Goal: Task Accomplishment & Management: Manage account settings

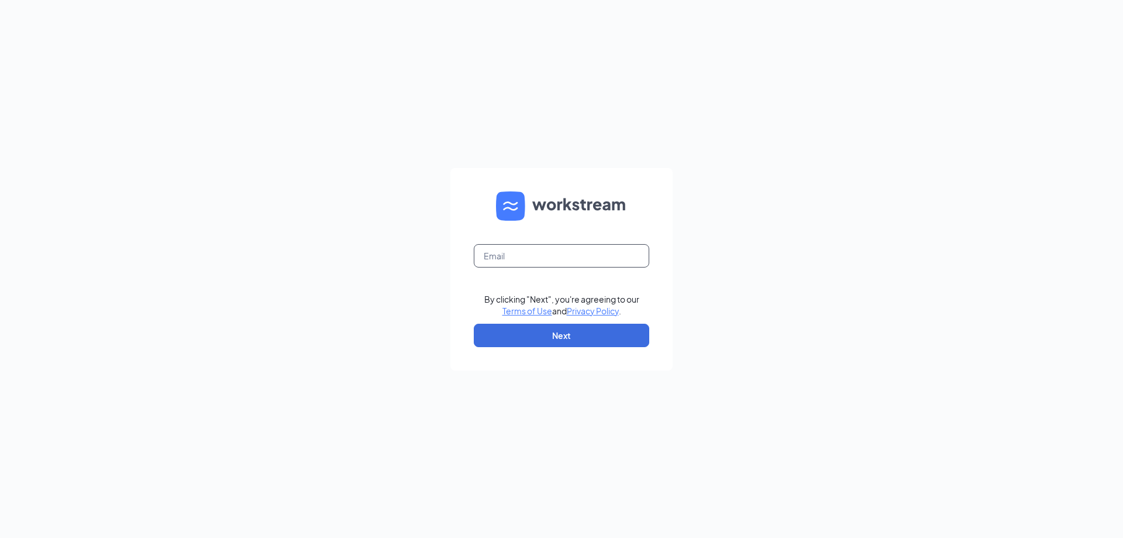
click at [535, 254] on input "text" at bounding box center [562, 255] width 176 height 23
type input "pc358742@cdndd.com"
click at [563, 332] on button "Next" at bounding box center [562, 335] width 176 height 23
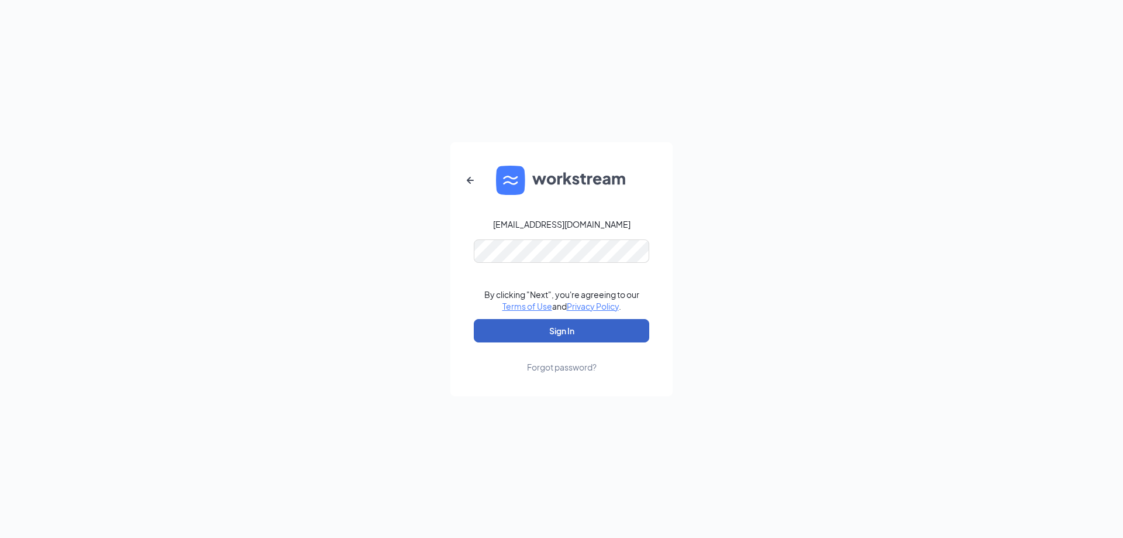
click at [577, 329] on button "Sign In" at bounding box center [562, 330] width 176 height 23
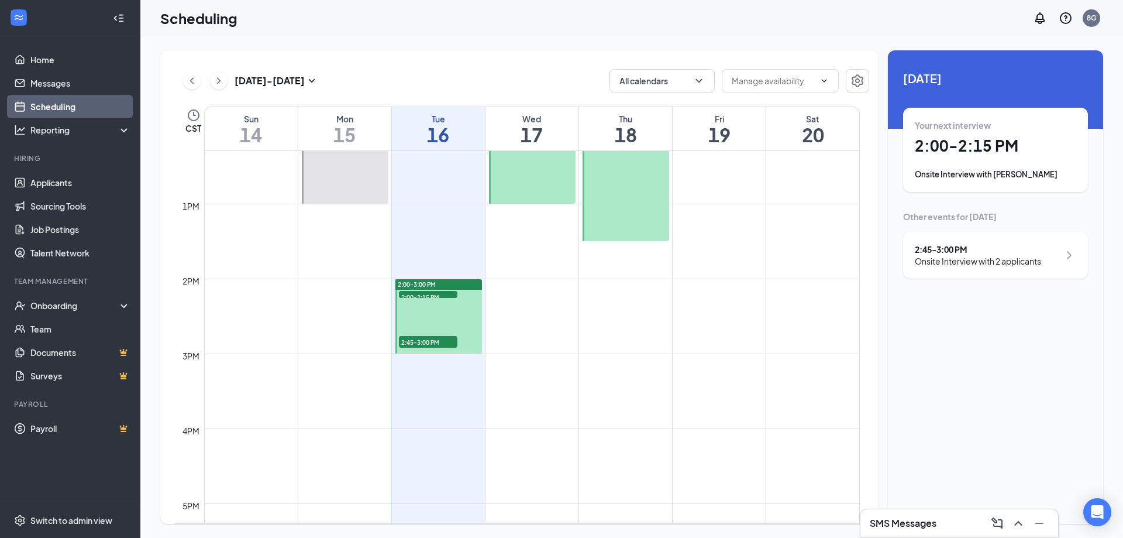
scroll to position [926, 0]
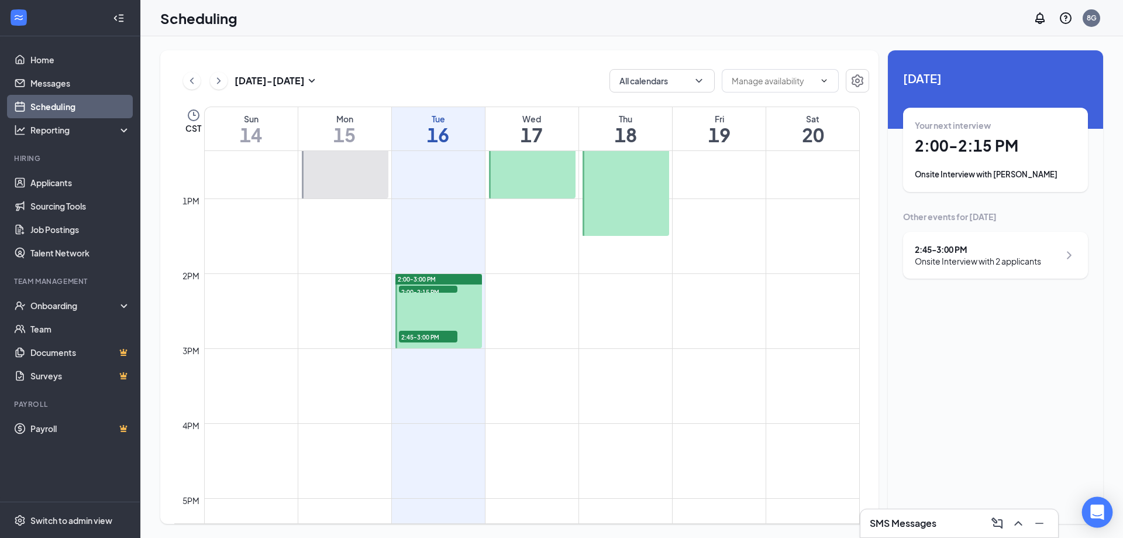
click at [1104, 516] on div "Open Intercom Messenger" at bounding box center [1097, 512] width 31 height 31
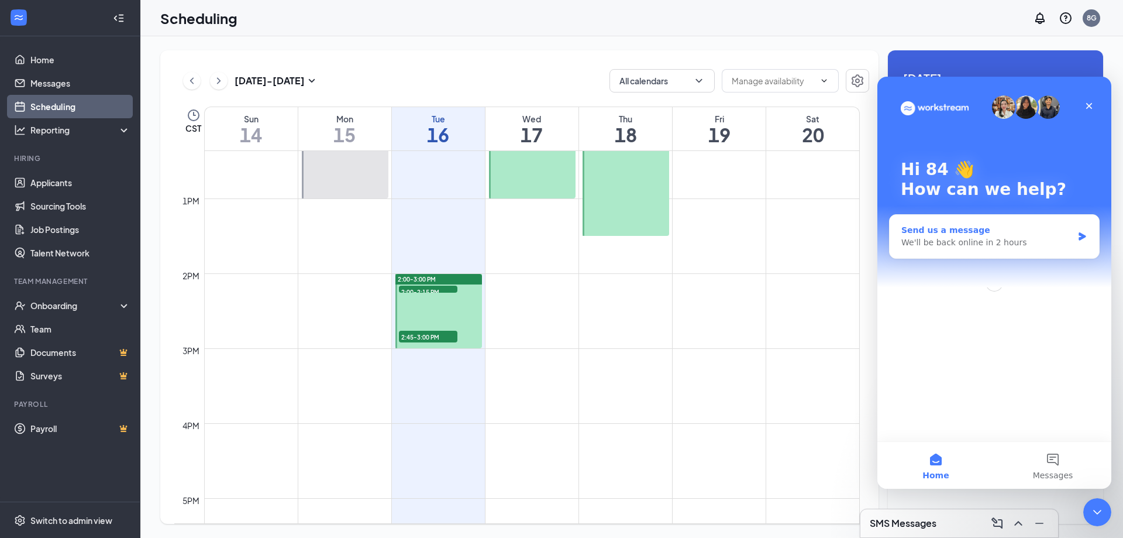
scroll to position [0, 0]
click at [1092, 106] on icon "Close" at bounding box center [1089, 105] width 9 height 9
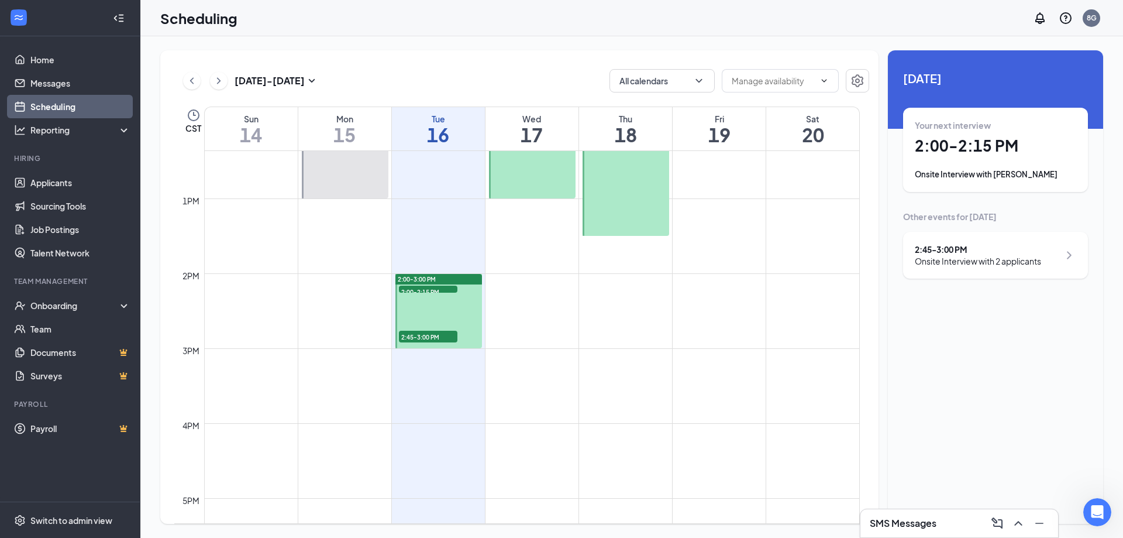
click at [1017, 256] on div "Onsite Interview with 2 applicants" at bounding box center [978, 261] width 126 height 12
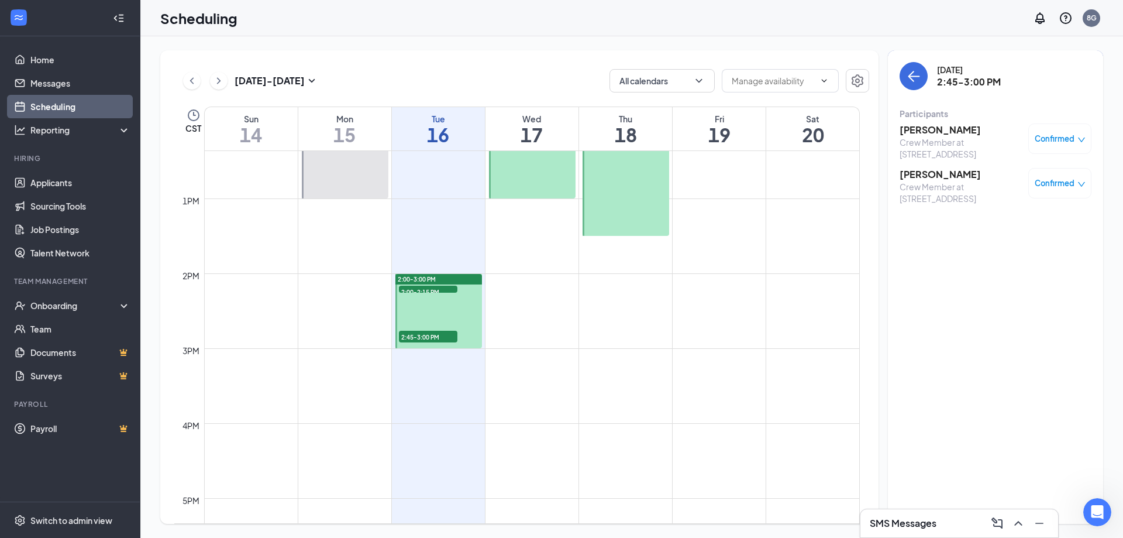
click at [1067, 139] on span "Confirmed" at bounding box center [1055, 139] width 40 height 12
click at [998, 178] on span "Request Reschedule" at bounding box center [1033, 176] width 80 height 13
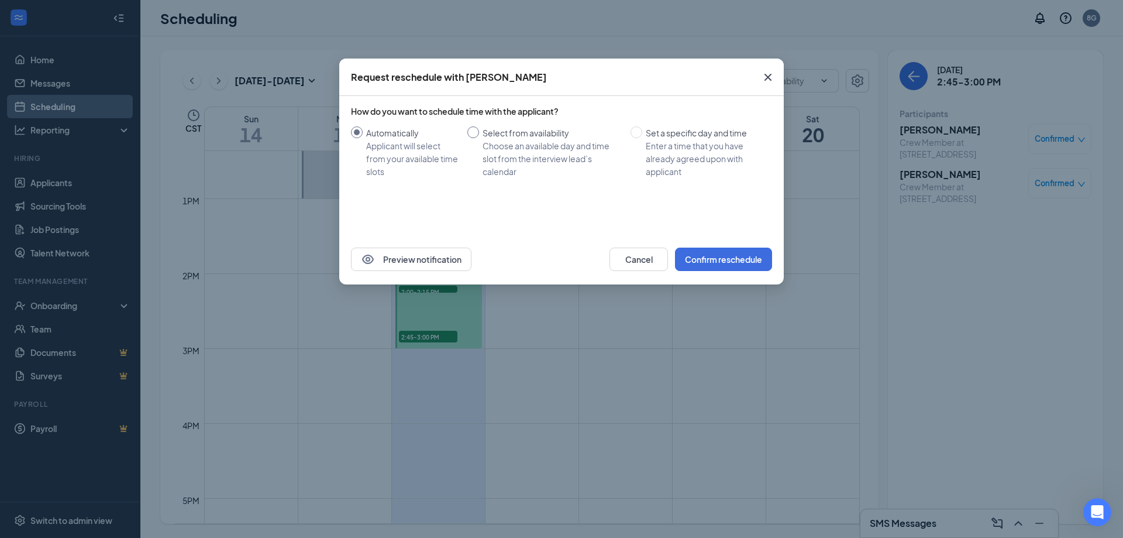
click at [474, 132] on input "Select from availability Choose an available day and time slot from the intervi…" at bounding box center [473, 132] width 12 height 12
radio input "true"
radio input "false"
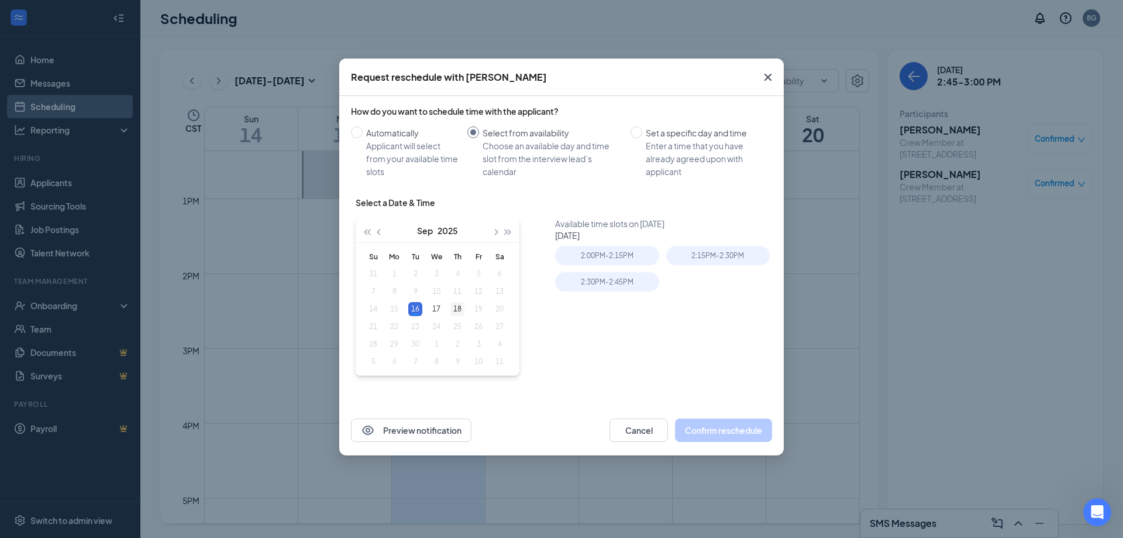
type input "Sep 18, 2025"
click at [456, 306] on div "18" at bounding box center [457, 309] width 14 height 14
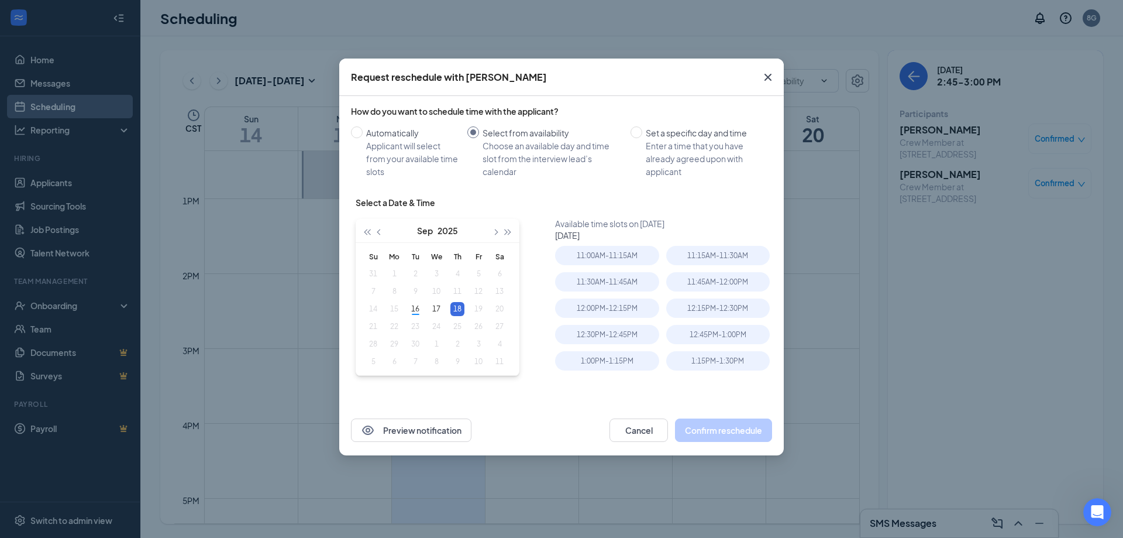
click at [773, 80] on icon "Cross" at bounding box center [768, 77] width 14 height 14
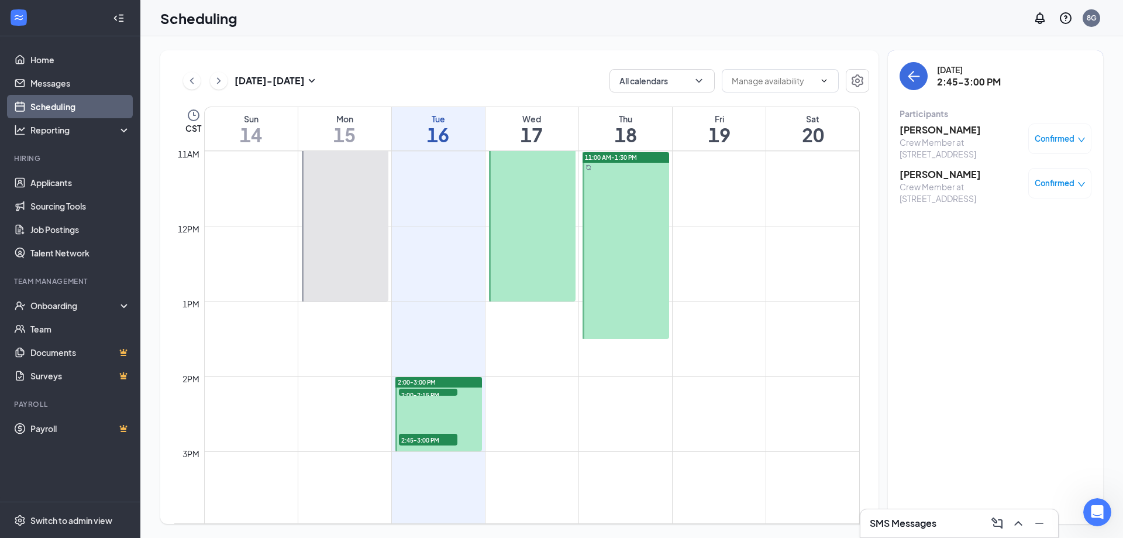
scroll to position [809, 0]
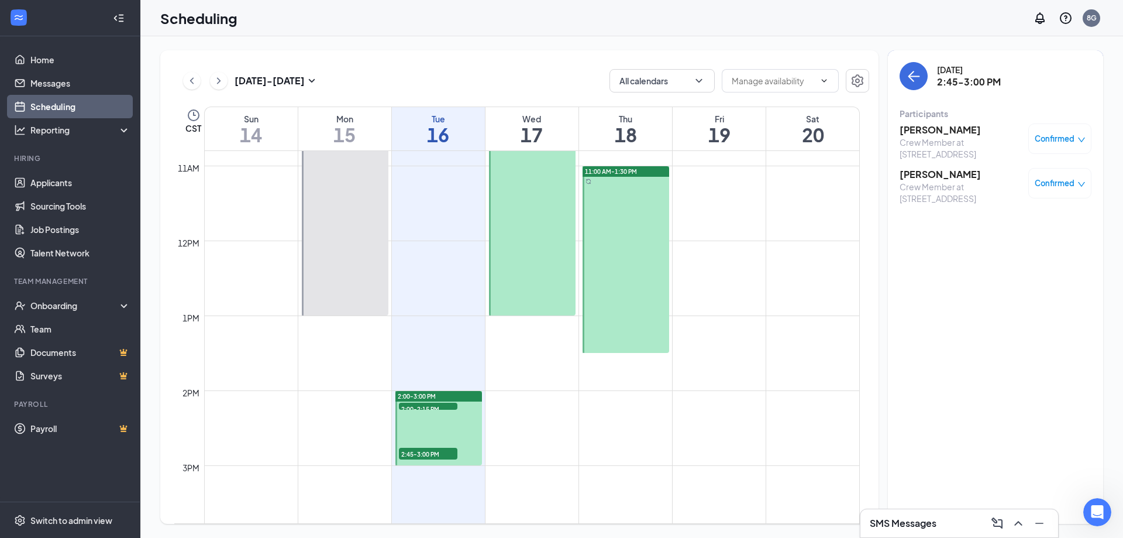
click at [624, 236] on div at bounding box center [626, 259] width 87 height 187
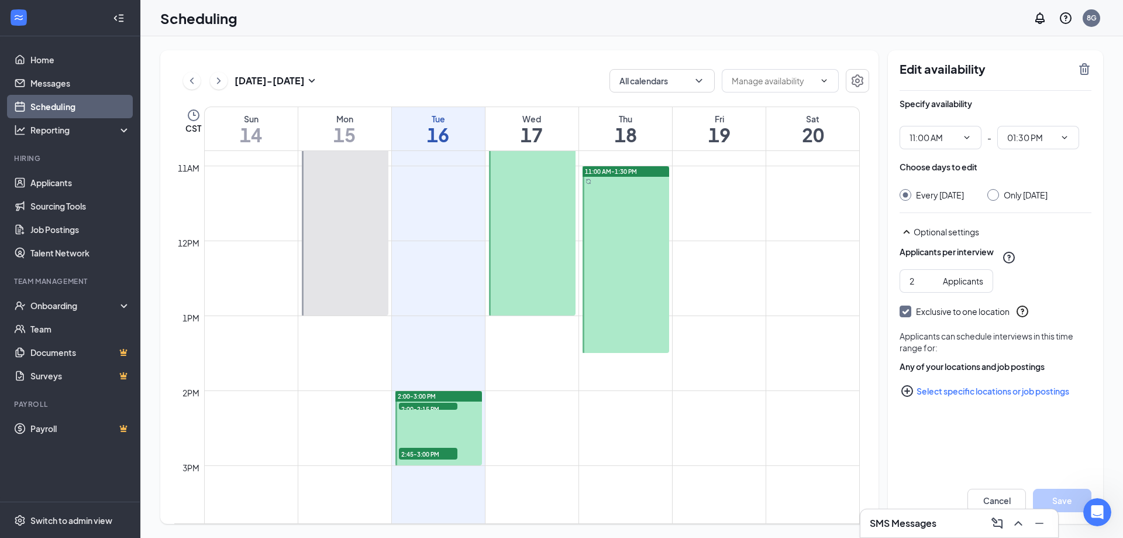
click at [996, 194] on input "Only Thursday, Sep 18" at bounding box center [992, 193] width 8 height 8
radio input "true"
radio input "false"
click at [971, 133] on icon "ChevronDown" at bounding box center [966, 137] width 9 height 9
click at [966, 137] on icon "ChevronDown" at bounding box center [967, 137] width 5 height 3
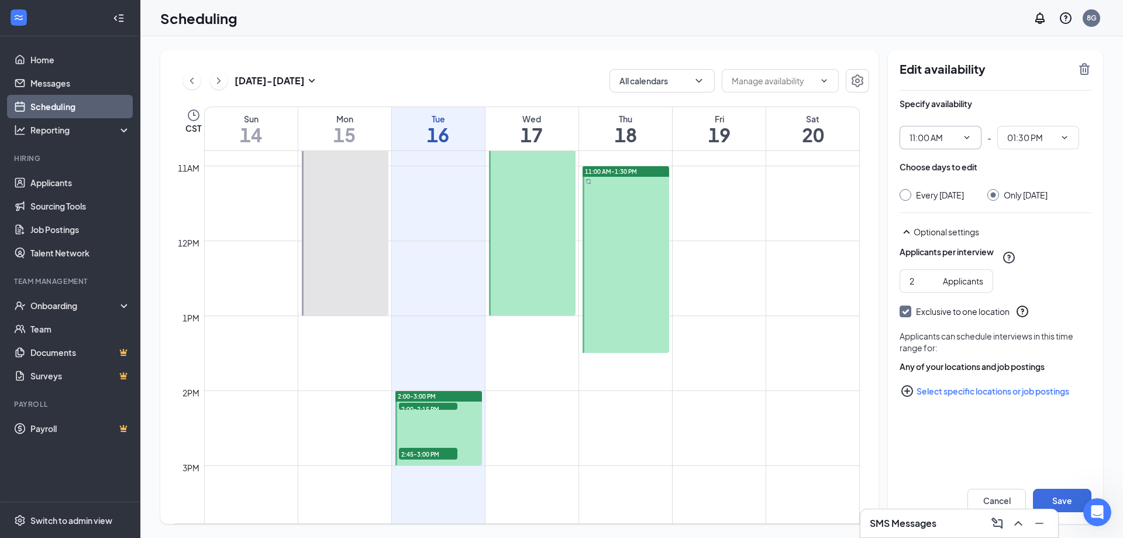
click at [966, 132] on span "11:00 AM" at bounding box center [941, 137] width 82 height 23
click at [920, 136] on input "11:00 AM" at bounding box center [934, 137] width 48 height 13
click at [935, 252] on div "02:30 AM" at bounding box center [936, 253] width 35 height 13
type input "02:30 AM"
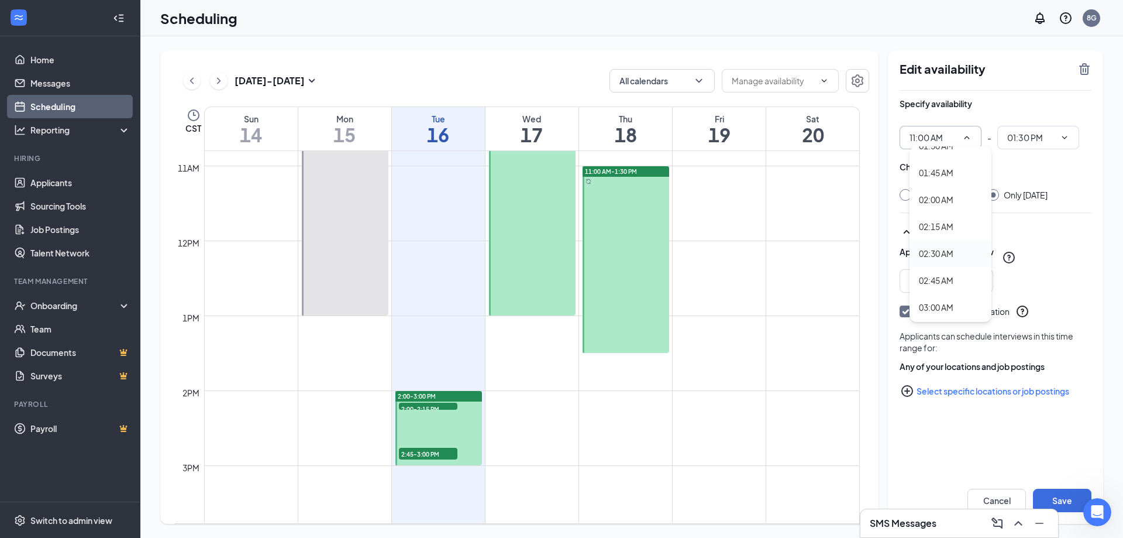
type input "05:00 AM"
click at [1058, 139] on span at bounding box center [1064, 137] width 12 height 9
click at [1069, 133] on icon "ChevronDown" at bounding box center [1064, 137] width 9 height 9
click at [968, 135] on icon "ChevronDown" at bounding box center [966, 137] width 9 height 9
click at [968, 138] on icon "ChevronDown" at bounding box center [966, 137] width 9 height 9
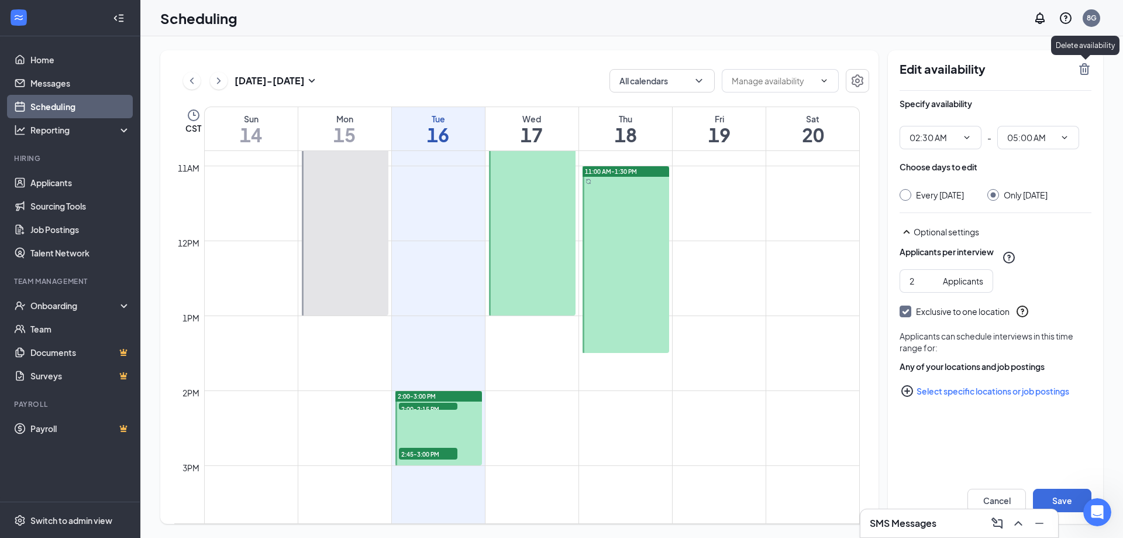
click at [1089, 73] on icon "TrashOutline" at bounding box center [1084, 69] width 11 height 12
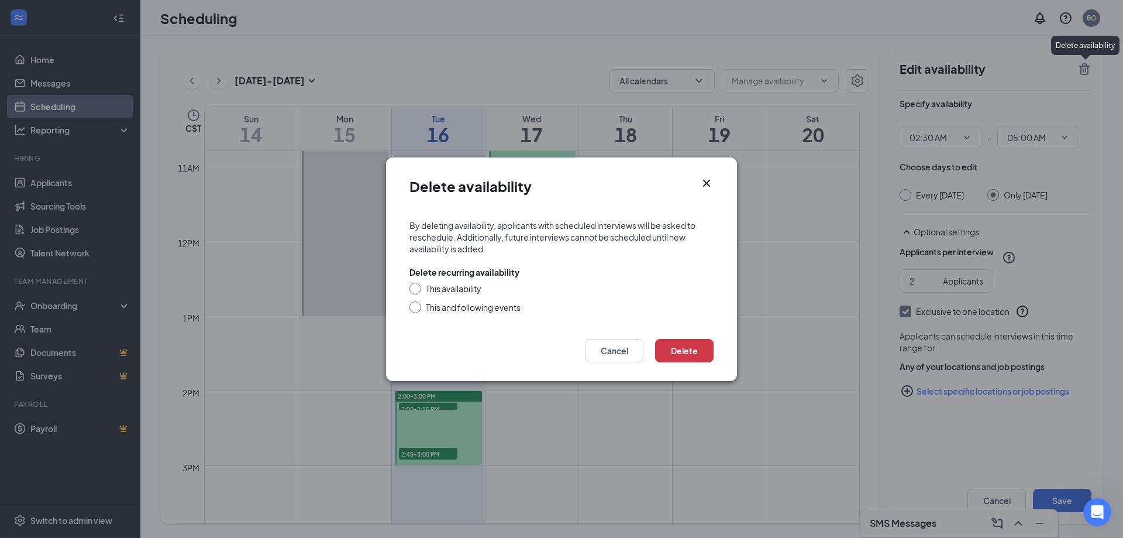
click at [416, 284] on input "This availability" at bounding box center [414, 287] width 8 height 8
radio input "true"
click at [686, 350] on button "Delete" at bounding box center [684, 350] width 59 height 23
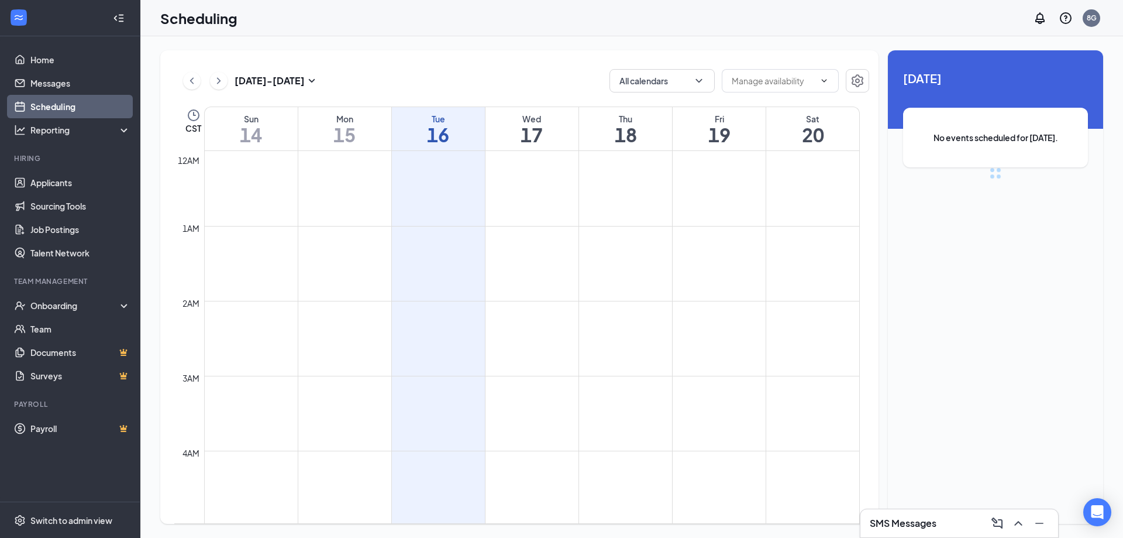
scroll to position [575, 0]
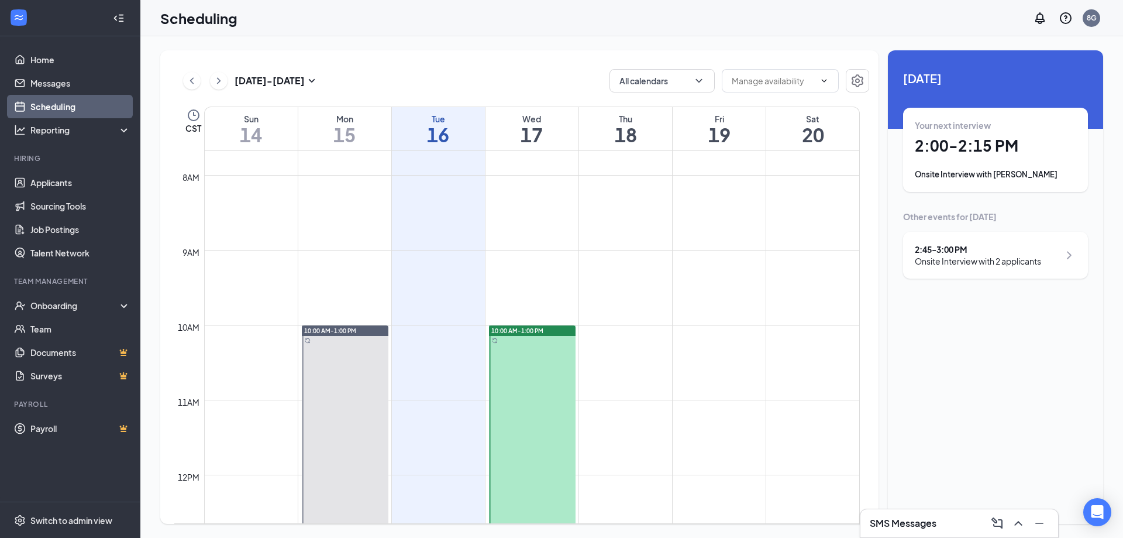
click at [727, 209] on td at bounding box center [532, 203] width 656 height 19
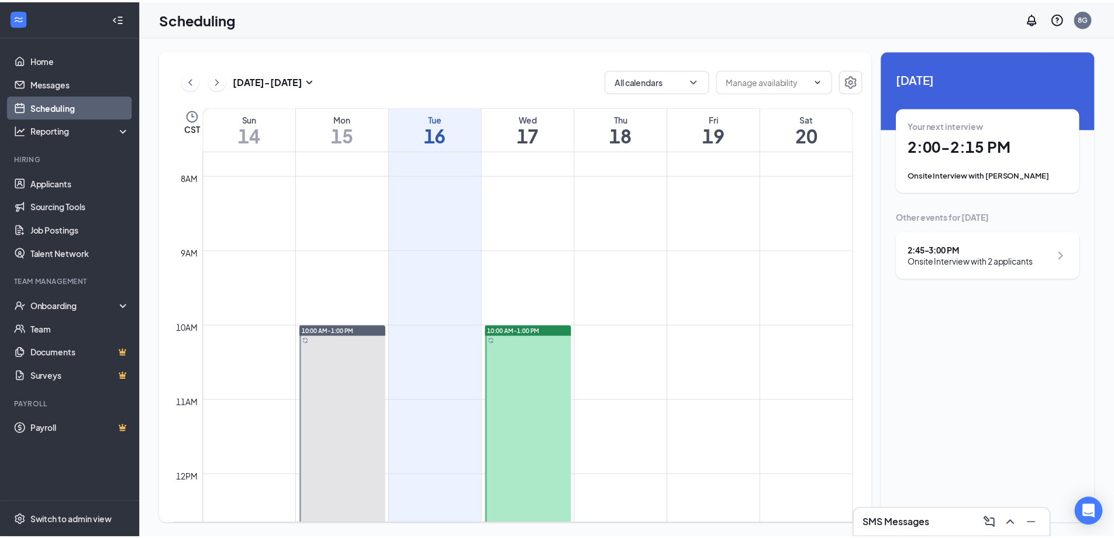
scroll to position [634, 0]
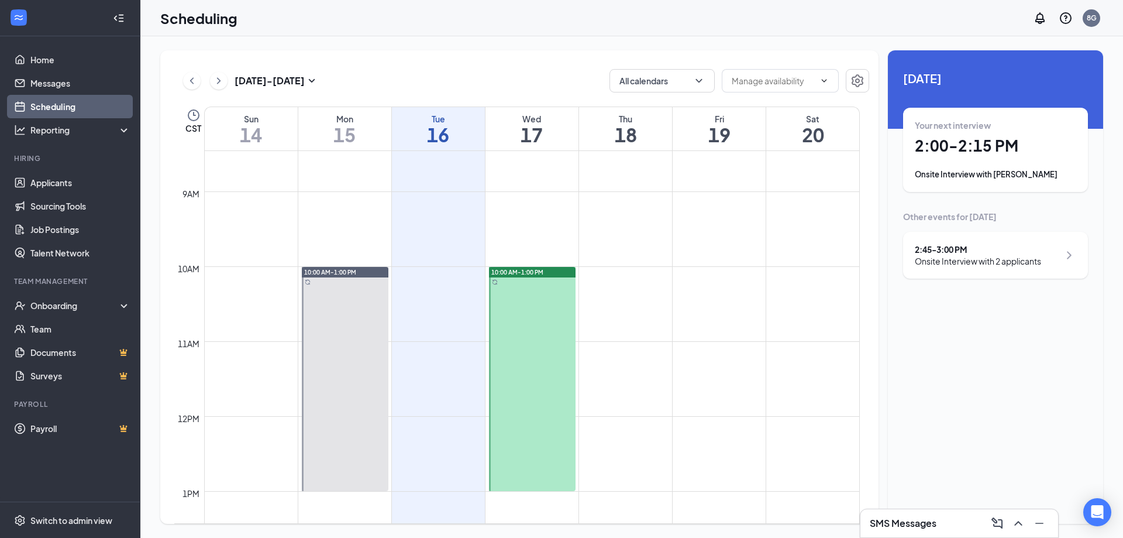
click at [713, 270] on td at bounding box center [532, 275] width 656 height 19
click at [818, 80] on span at bounding box center [823, 80] width 12 height 9
click at [824, 77] on icon "ChevronDown" at bounding box center [824, 80] width 9 height 9
click at [864, 81] on icon "Settings" at bounding box center [858, 81] width 14 height 14
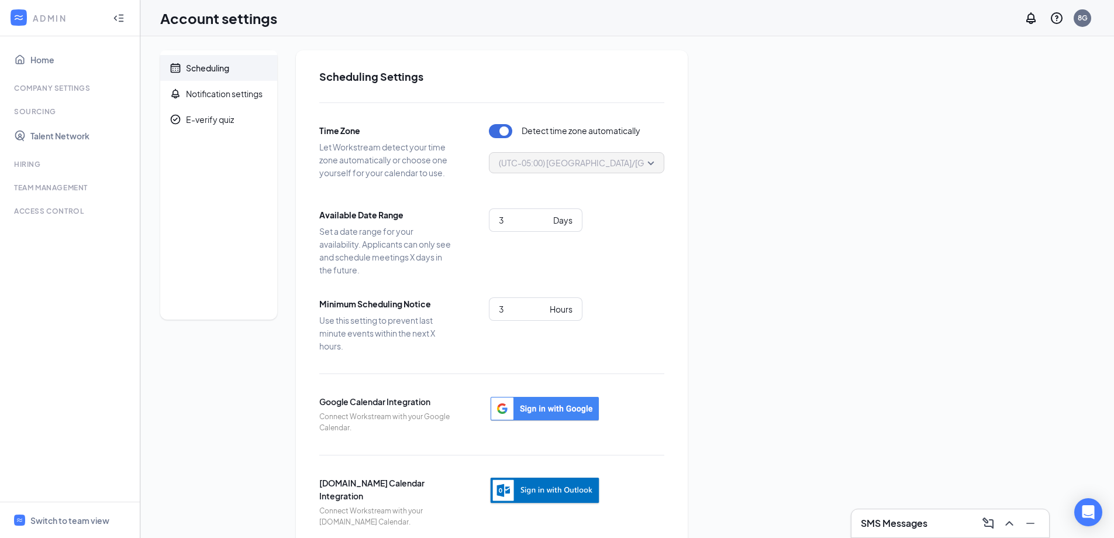
click at [209, 68] on div "Scheduling" at bounding box center [207, 68] width 43 height 12
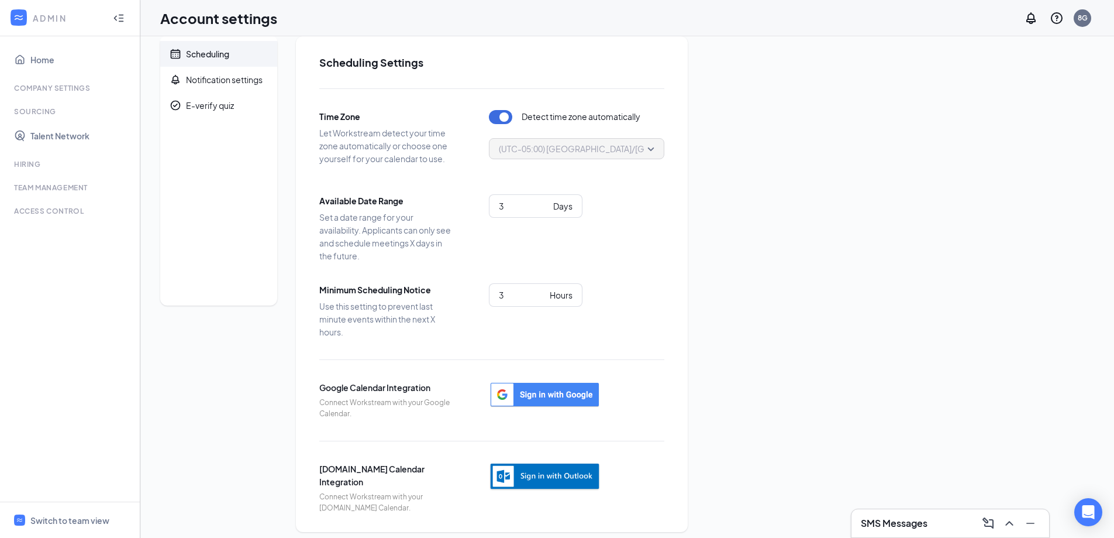
scroll to position [22, 0]
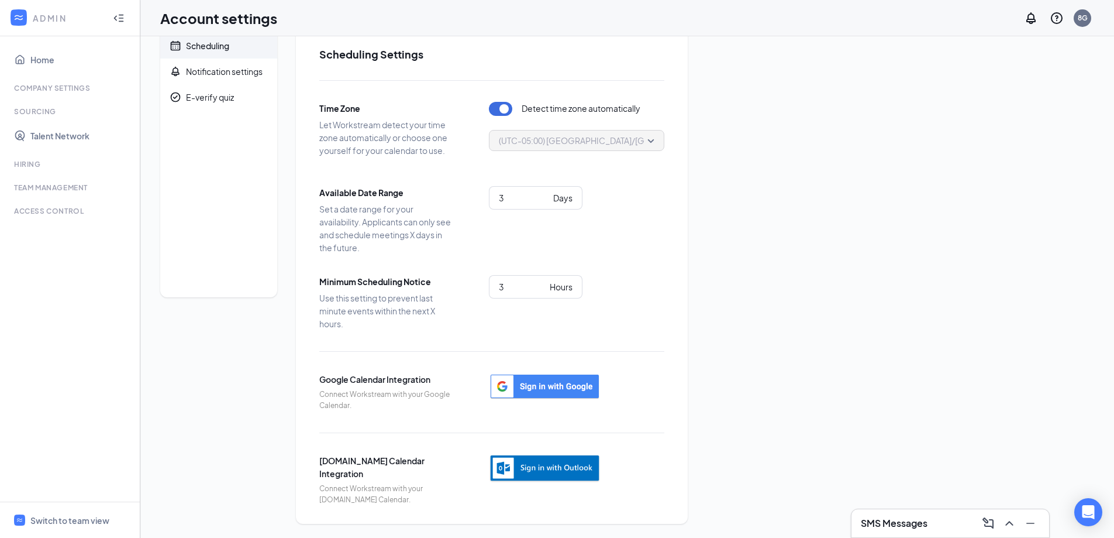
click at [123, 13] on div at bounding box center [118, 17] width 23 height 23
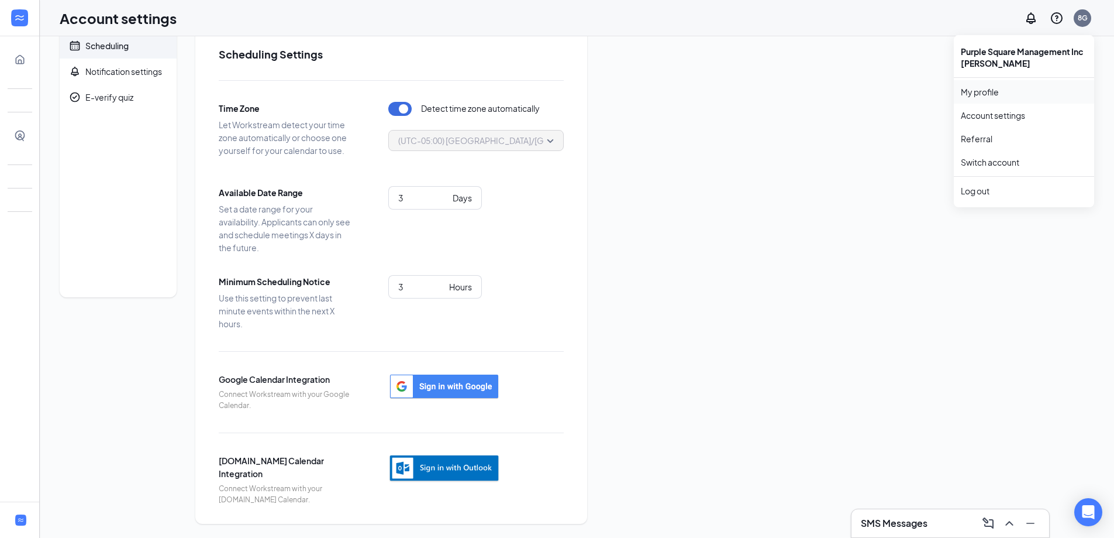
click at [988, 88] on link "My profile" at bounding box center [1024, 92] width 126 height 12
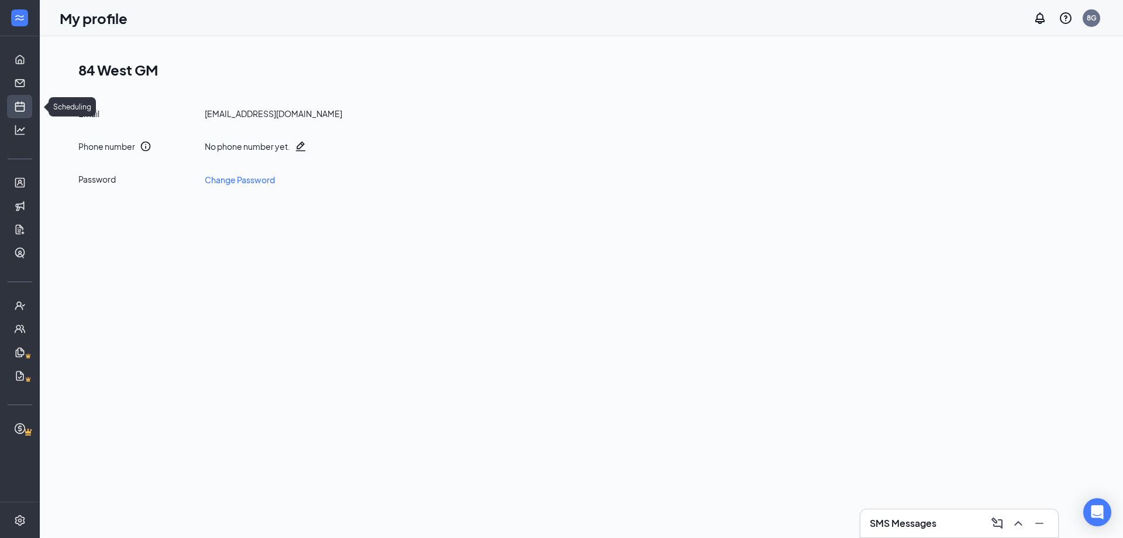
click at [30, 102] on link "Scheduling" at bounding box center [36, 106] width 12 height 23
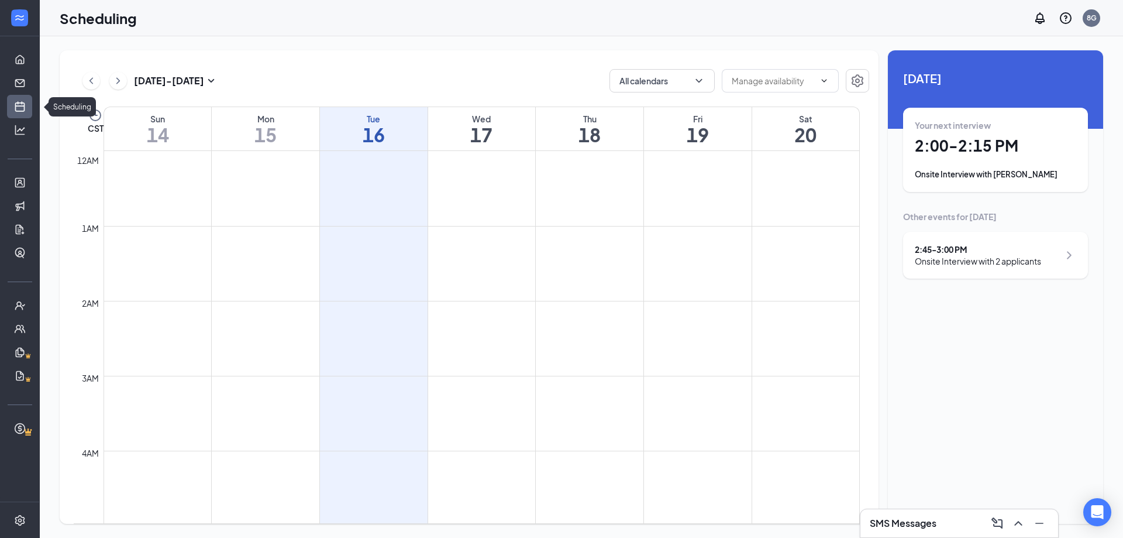
scroll to position [575, 0]
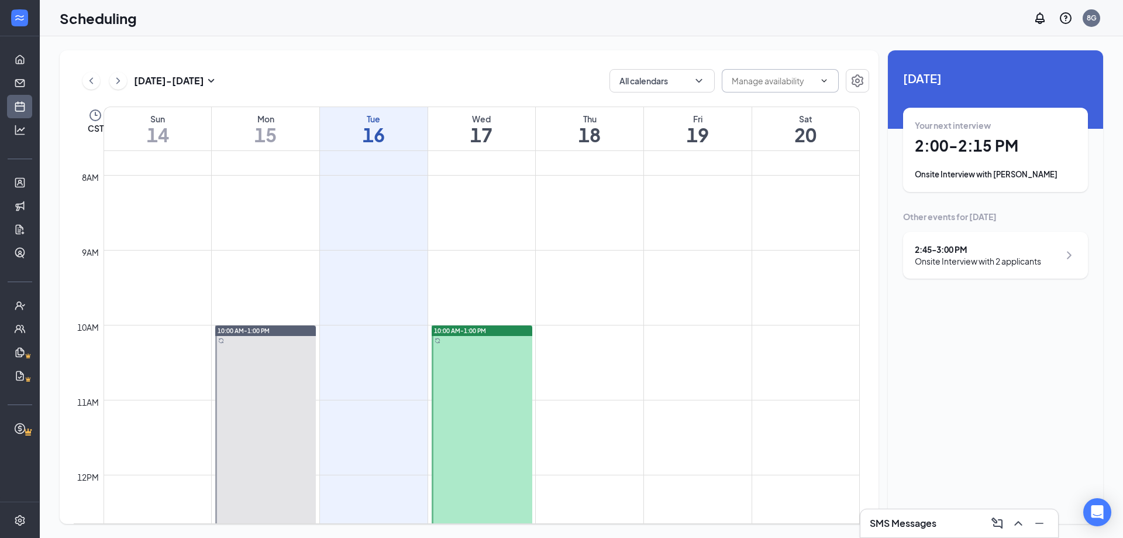
click at [783, 78] on input "text" at bounding box center [773, 80] width 83 height 13
click at [811, 102] on div "Delete all availability" at bounding box center [779, 103] width 77 height 13
type input "Delete all availability"
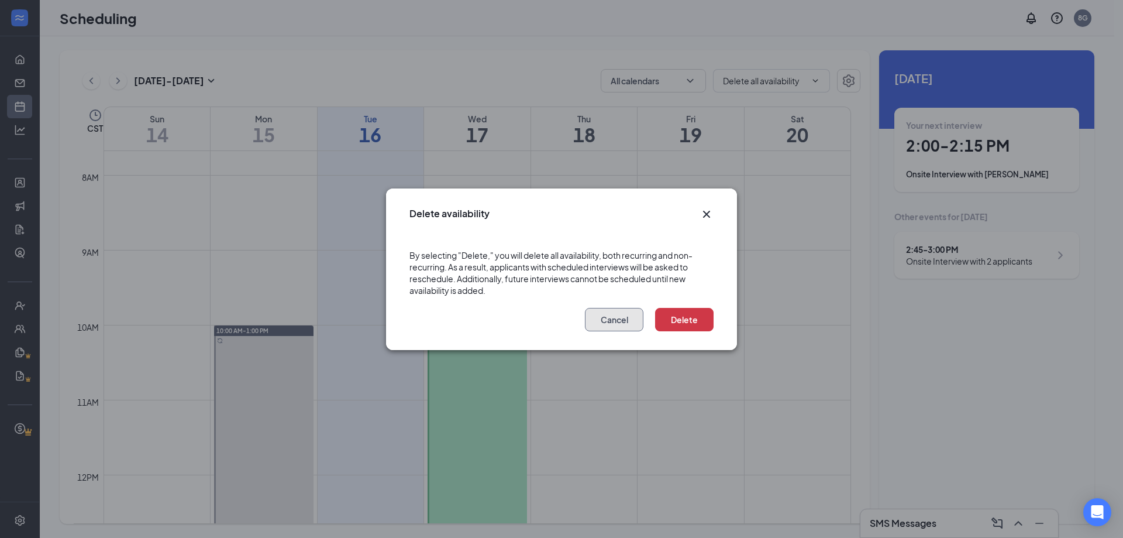
click at [632, 322] on button "Cancel" at bounding box center [614, 319] width 59 height 23
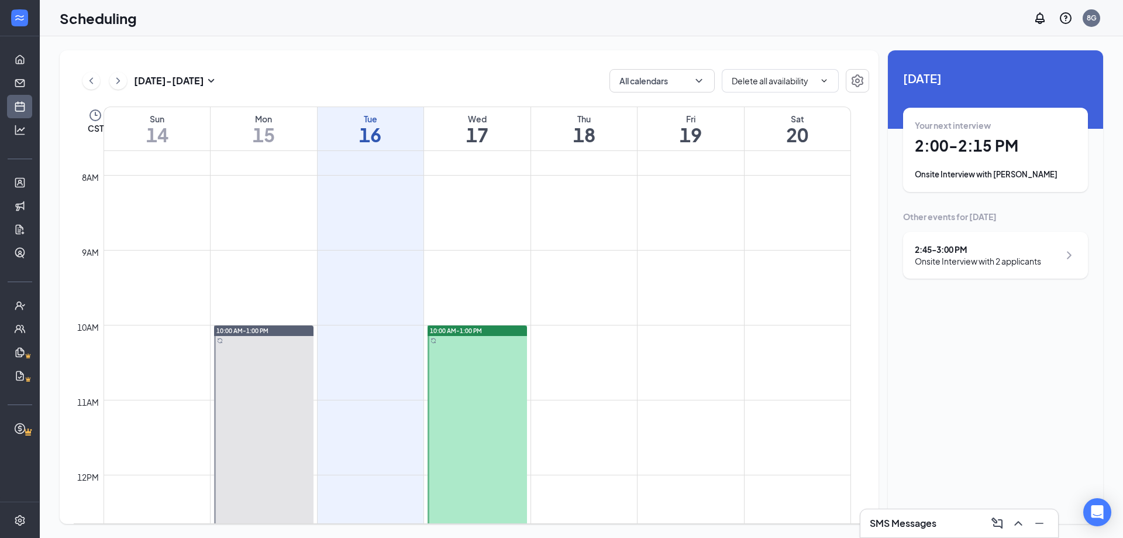
click at [690, 333] on td at bounding box center [478, 334] width 748 height 19
click at [681, 348] on td at bounding box center [478, 352] width 748 height 19
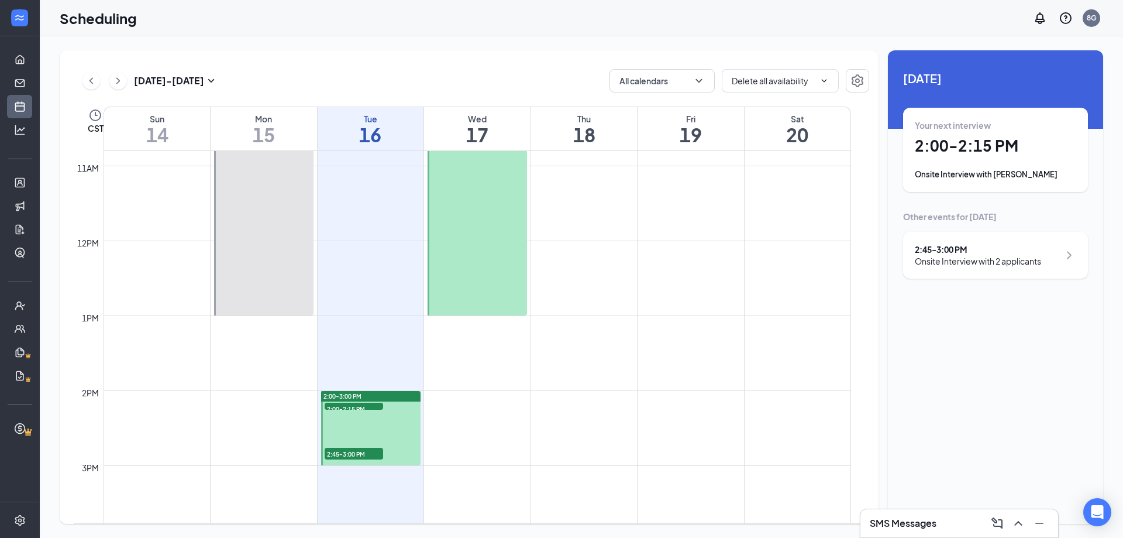
scroll to position [868, 0]
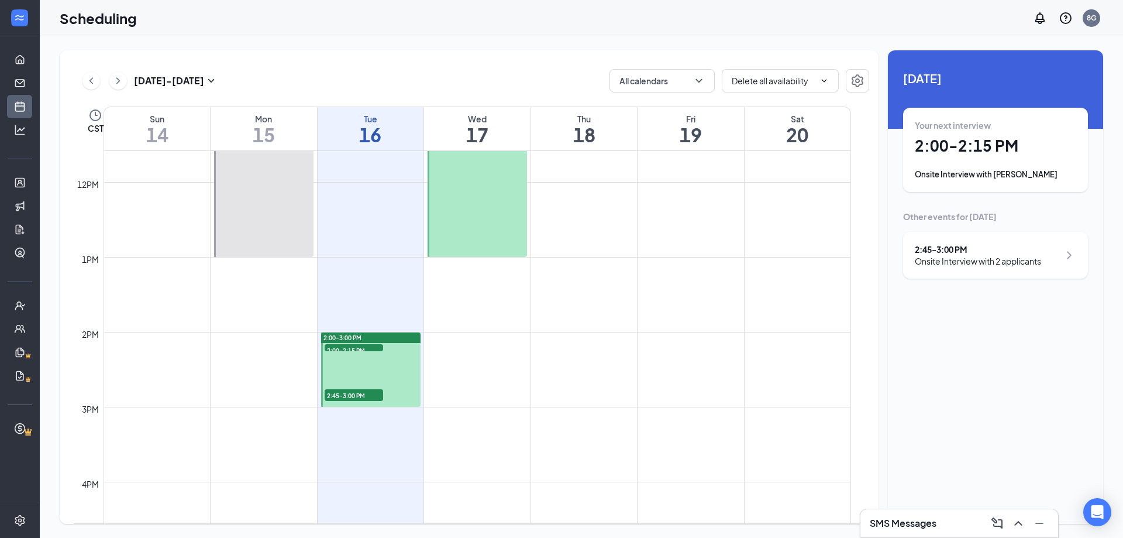
click at [391, 336] on div "2:00-3:00 PM" at bounding box center [370, 337] width 99 height 11
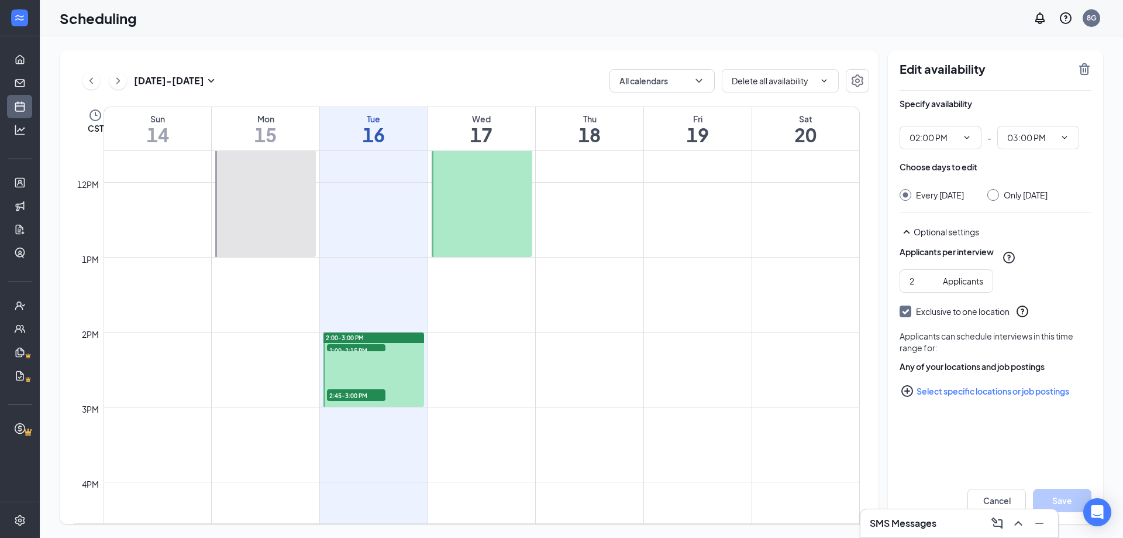
click at [411, 339] on div "2:00-3:00 PM" at bounding box center [374, 337] width 101 height 11
click at [395, 334] on div "2:00-3:00 PM" at bounding box center [374, 337] width 101 height 11
click at [402, 395] on div at bounding box center [374, 369] width 101 height 74
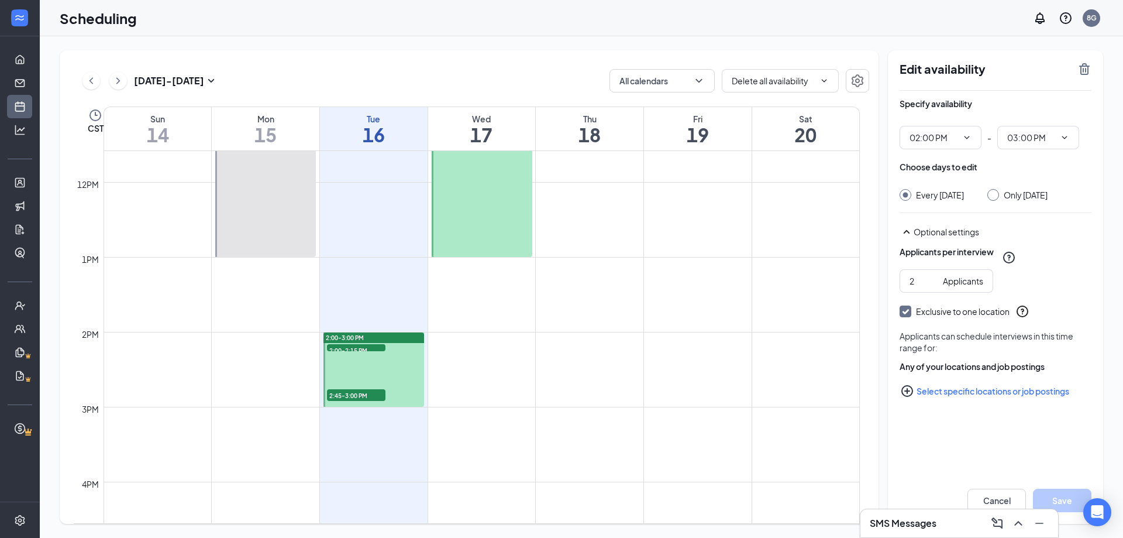
click at [996, 191] on input "Only Tuesday, Sep 16" at bounding box center [992, 193] width 8 height 8
radio input "true"
radio input "false"
click at [968, 136] on icon "ChevronDown" at bounding box center [966, 137] width 9 height 9
click at [1067, 140] on icon "ChevronDown" at bounding box center [1064, 137] width 9 height 9
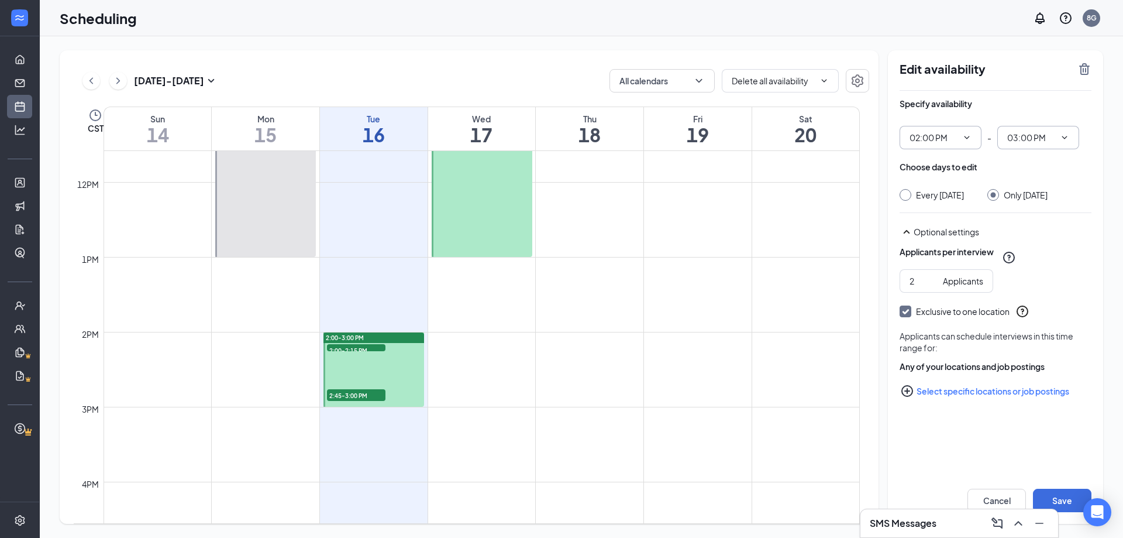
click at [971, 137] on icon "ChevronDown" at bounding box center [966, 137] width 9 height 9
click at [1088, 67] on icon "TrashOutline" at bounding box center [1084, 69] width 11 height 12
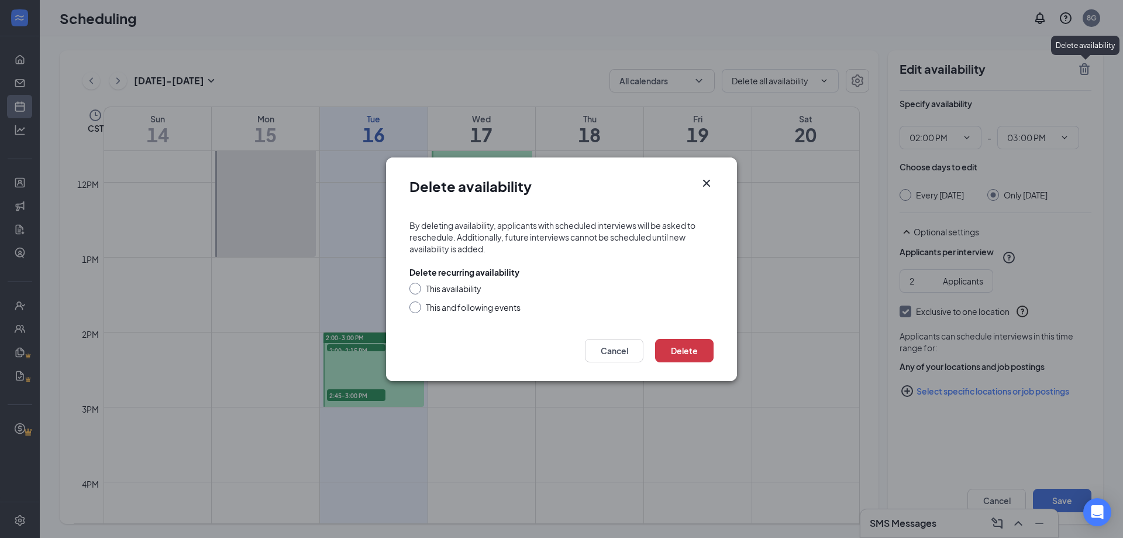
click at [415, 288] on input "This availability" at bounding box center [414, 287] width 8 height 8
radio input "true"
click at [676, 355] on button "Delete" at bounding box center [684, 350] width 59 height 23
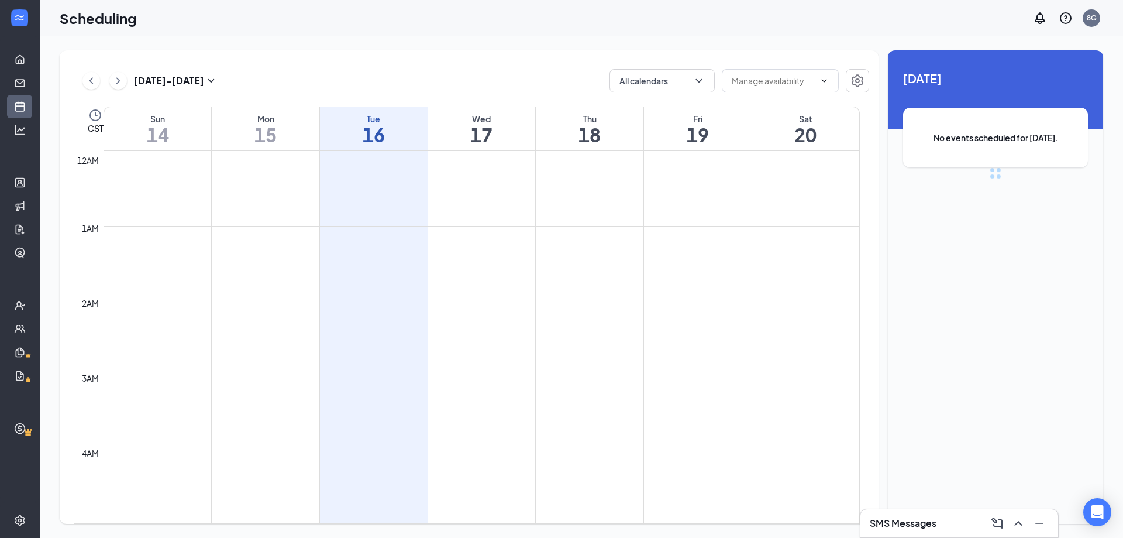
scroll to position [575, 0]
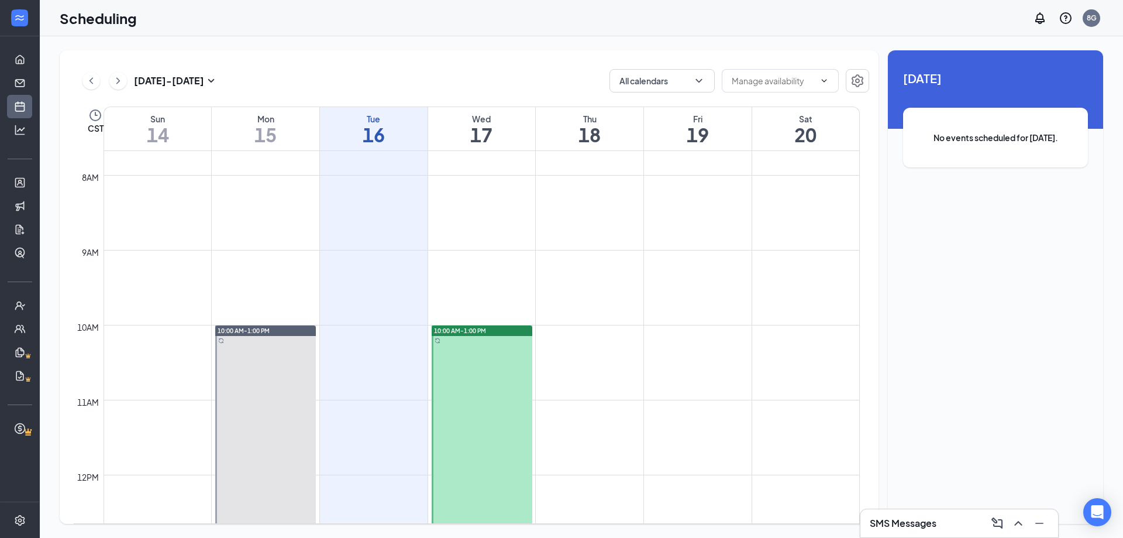
click at [497, 328] on div "10:00 AM-1:00 PM" at bounding box center [482, 330] width 101 height 11
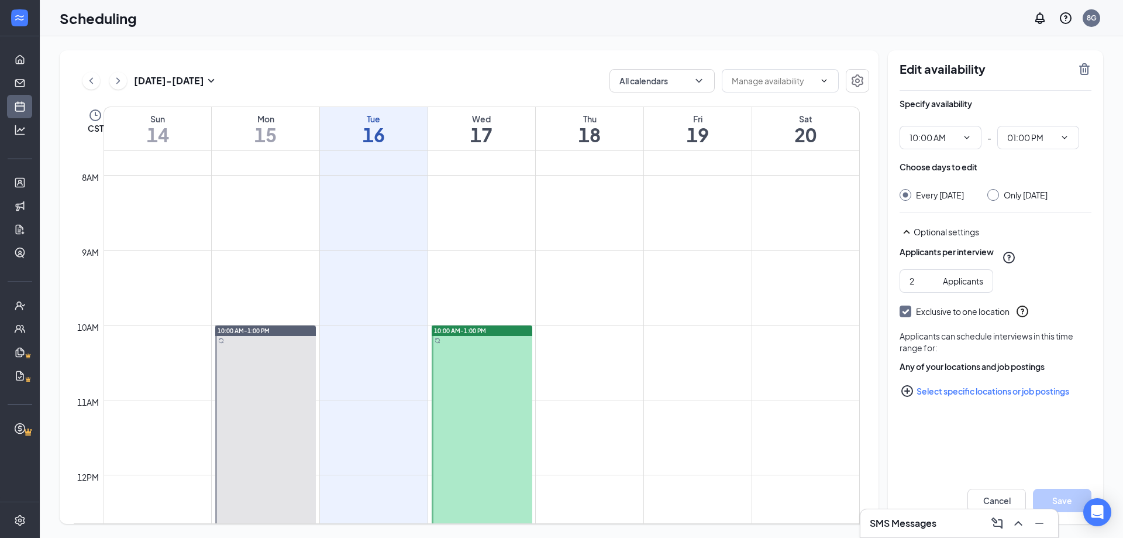
click at [996, 197] on input "Only Wednesday, Sep 17" at bounding box center [992, 193] width 8 height 8
radio input "true"
radio input "false"
click at [966, 135] on icon "ChevronDown" at bounding box center [966, 137] width 9 height 9
click at [966, 137] on icon "ChevronDown" at bounding box center [966, 137] width 9 height 9
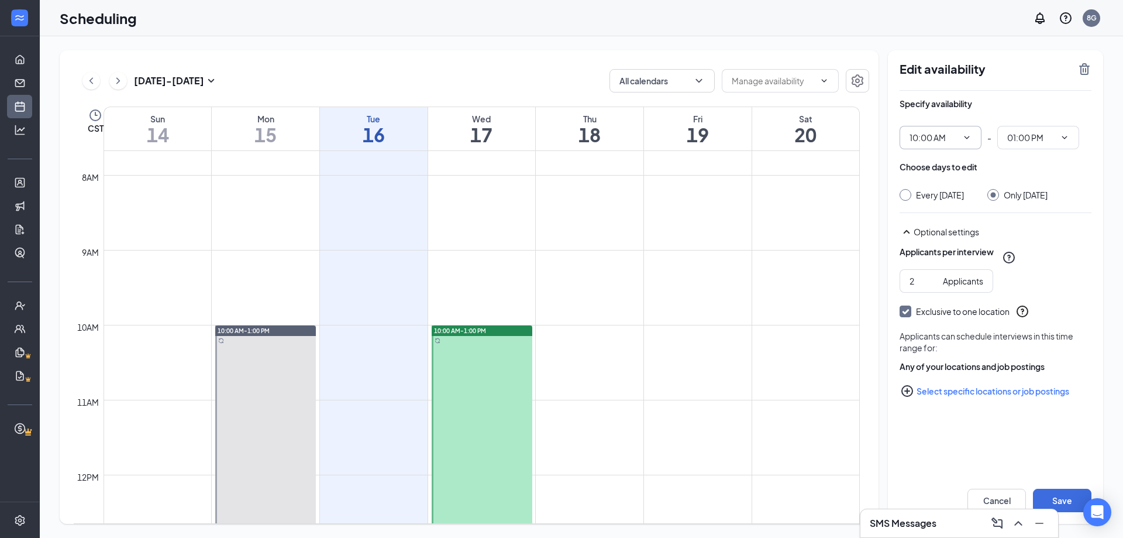
click at [937, 132] on input "10:00 AM" at bounding box center [934, 137] width 48 height 13
click at [939, 158] on div "12:00 AM" at bounding box center [936, 159] width 35 height 13
type input "12:00 AM"
type input "03:00 AM"
click at [1062, 131] on span "03:00 AM" at bounding box center [1038, 137] width 82 height 23
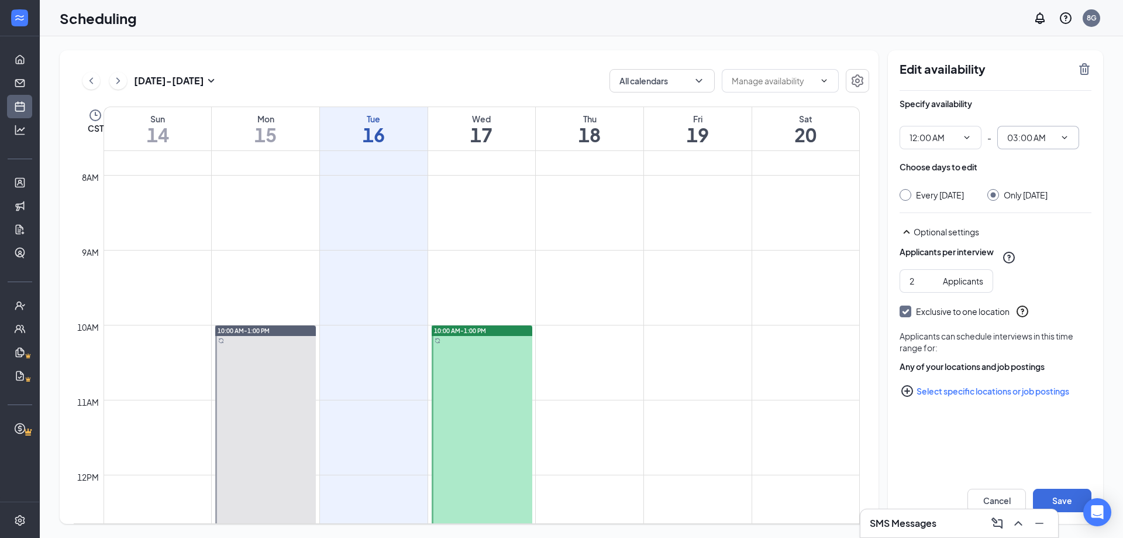
click at [1065, 137] on icon "ChevronDown" at bounding box center [1064, 137] width 9 height 9
click at [1068, 132] on span "03:00 AM" at bounding box center [1038, 137] width 82 height 23
click at [1086, 66] on icon "TrashOutline" at bounding box center [1084, 69] width 11 height 12
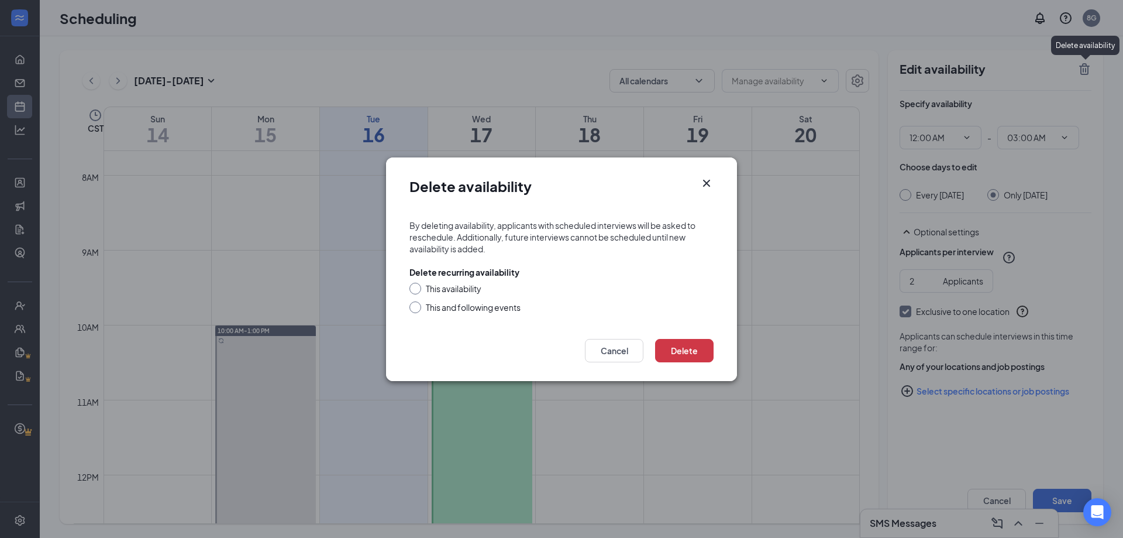
click at [416, 290] on input "This availability" at bounding box center [414, 287] width 8 height 8
radio input "true"
click at [670, 349] on button "Delete" at bounding box center [684, 350] width 59 height 23
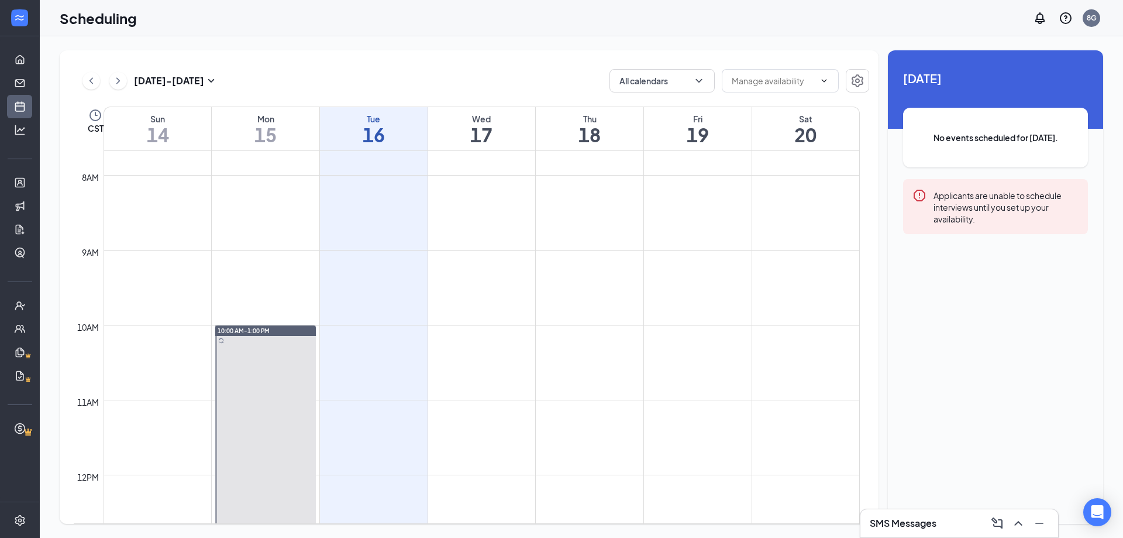
click at [1009, 146] on div "No events scheduled for [DATE]." at bounding box center [995, 138] width 185 height 60
click at [945, 216] on div "Applicants are unable to schedule interviews until you set up your availability." at bounding box center [1006, 206] width 145 height 36
click at [763, 73] on span at bounding box center [780, 80] width 117 height 23
click at [741, 81] on input "text" at bounding box center [773, 80] width 83 height 13
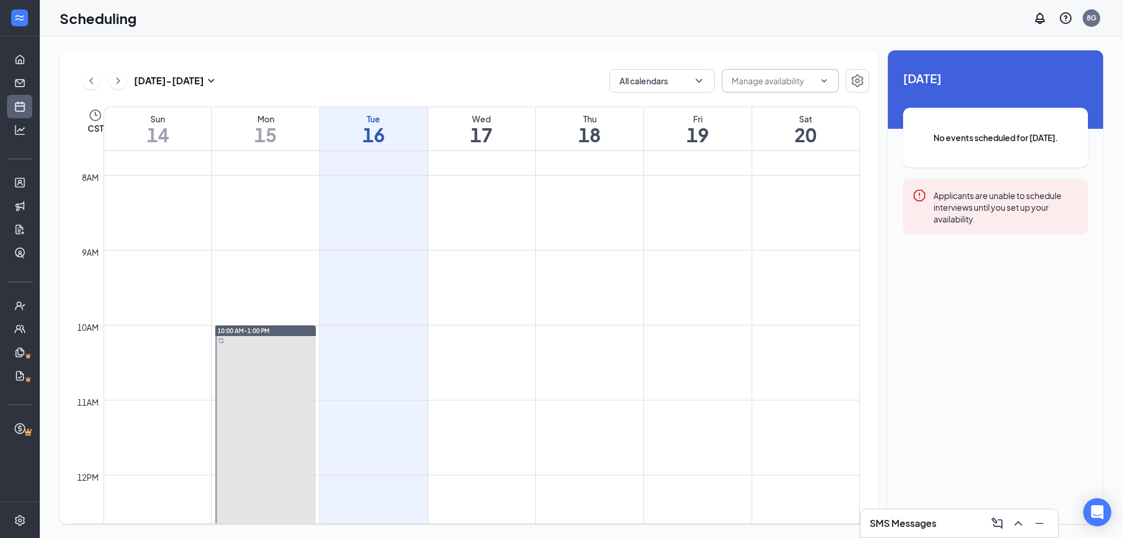
click at [819, 80] on span at bounding box center [823, 80] width 12 height 9
click at [826, 79] on icon "ChevronDown" at bounding box center [824, 80] width 9 height 9
click at [665, 74] on button "All calendars" at bounding box center [662, 80] width 105 height 23
click at [701, 78] on icon "ChevronUp" at bounding box center [699, 81] width 12 height 12
click at [966, 192] on div "Applicants are unable to schedule interviews until you set up your availability." at bounding box center [1006, 206] width 145 height 36
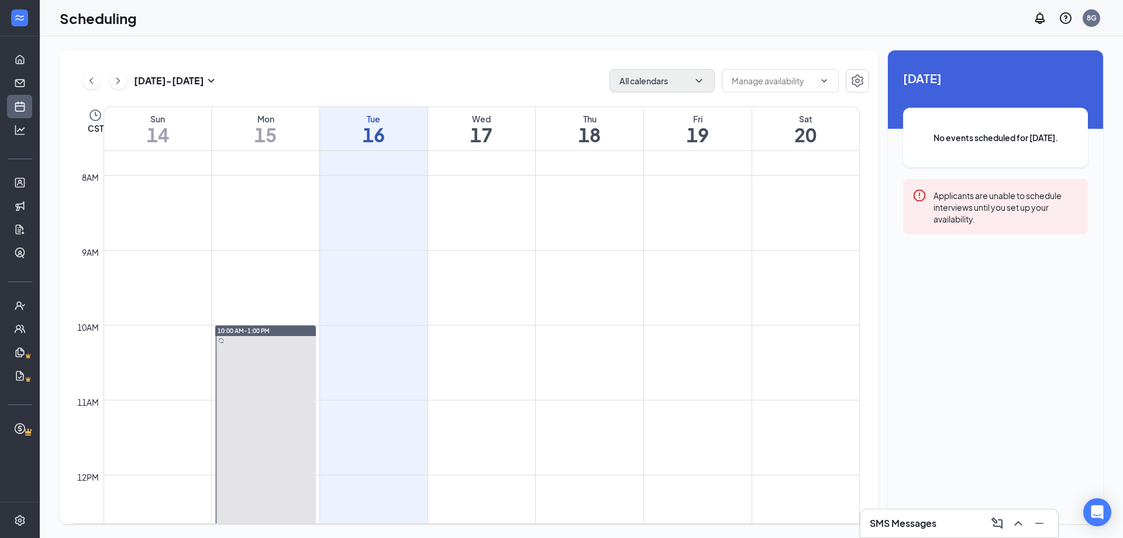
click at [541, 318] on td at bounding box center [482, 315] width 756 height 19
click at [694, 267] on td at bounding box center [482, 259] width 756 height 19
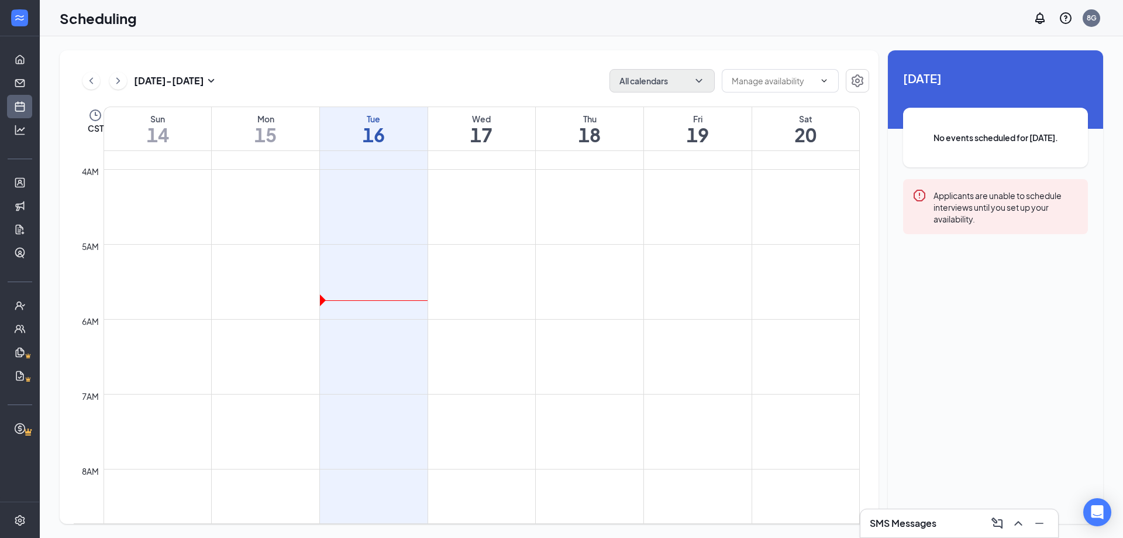
scroll to position [261, 0]
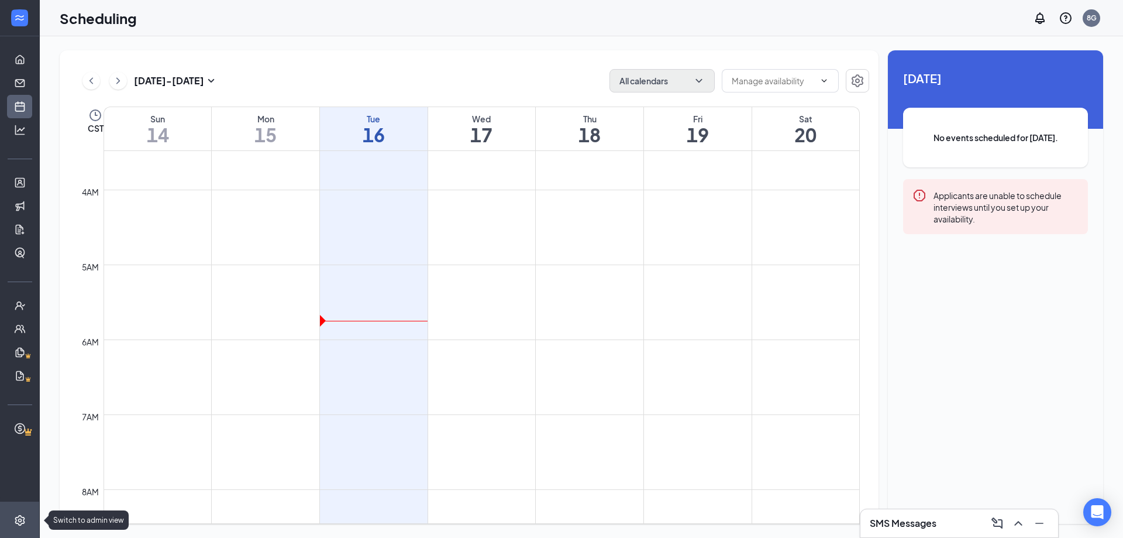
click at [19, 514] on icon "Settings" at bounding box center [20, 520] width 12 height 12
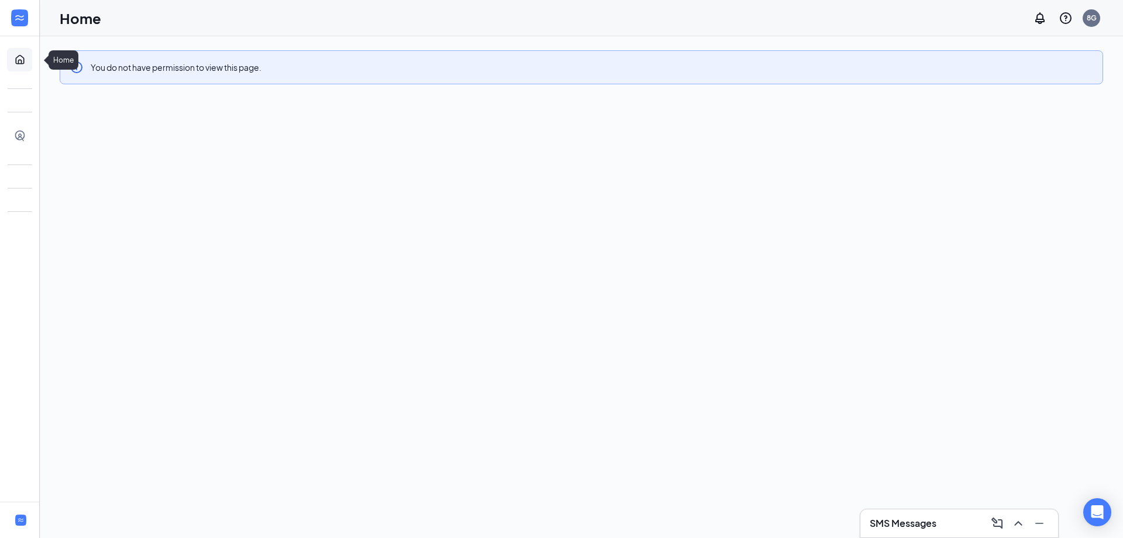
click at [30, 68] on link "Home" at bounding box center [36, 59] width 12 height 23
click at [1096, 23] on div "8G" at bounding box center [1092, 18] width 18 height 18
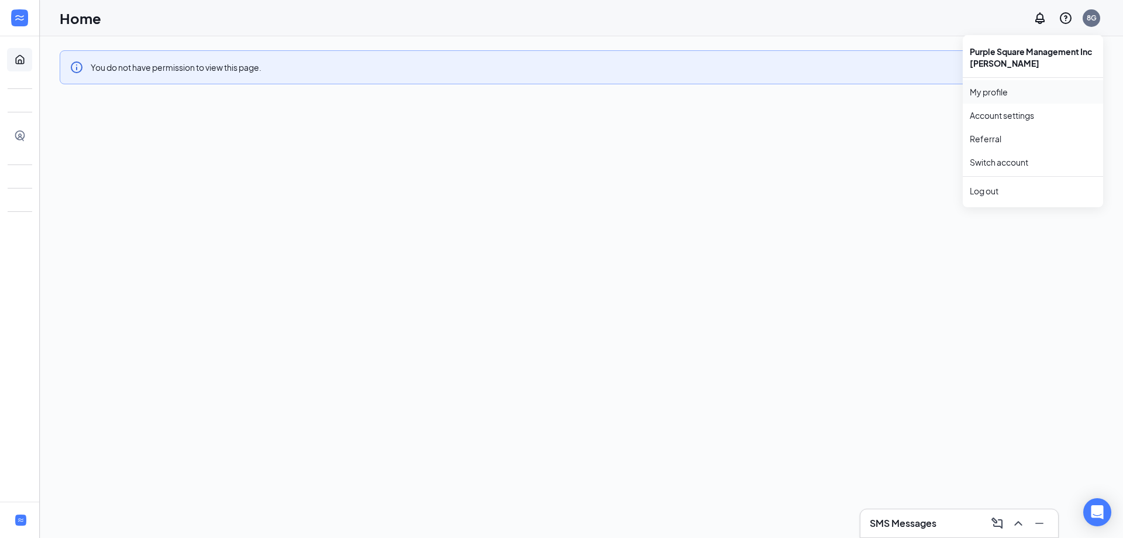
click at [985, 91] on link "My profile" at bounding box center [1033, 92] width 126 height 12
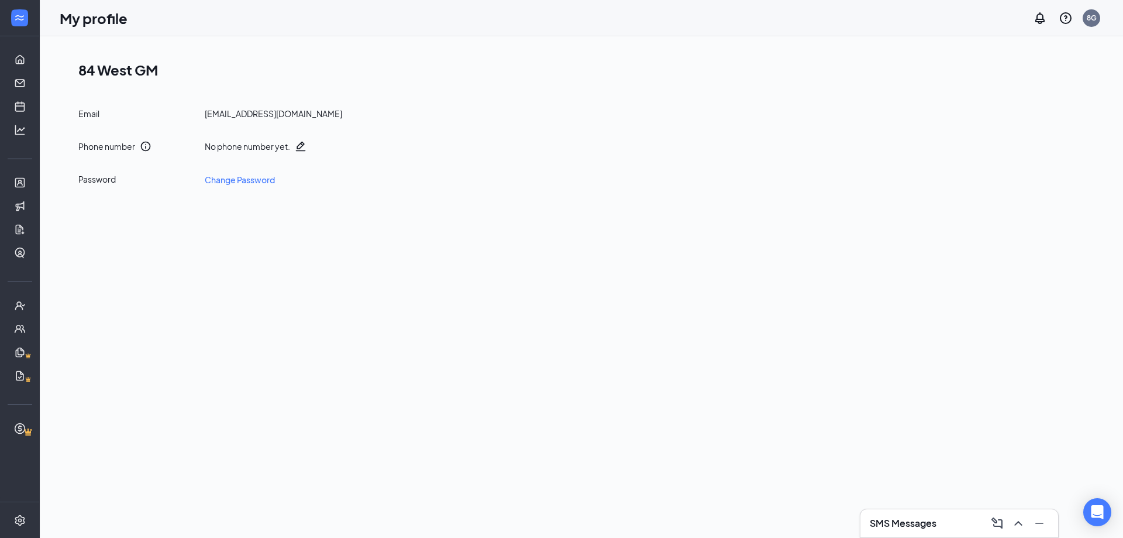
click at [306, 148] on icon "Pencil" at bounding box center [301, 146] width 12 height 12
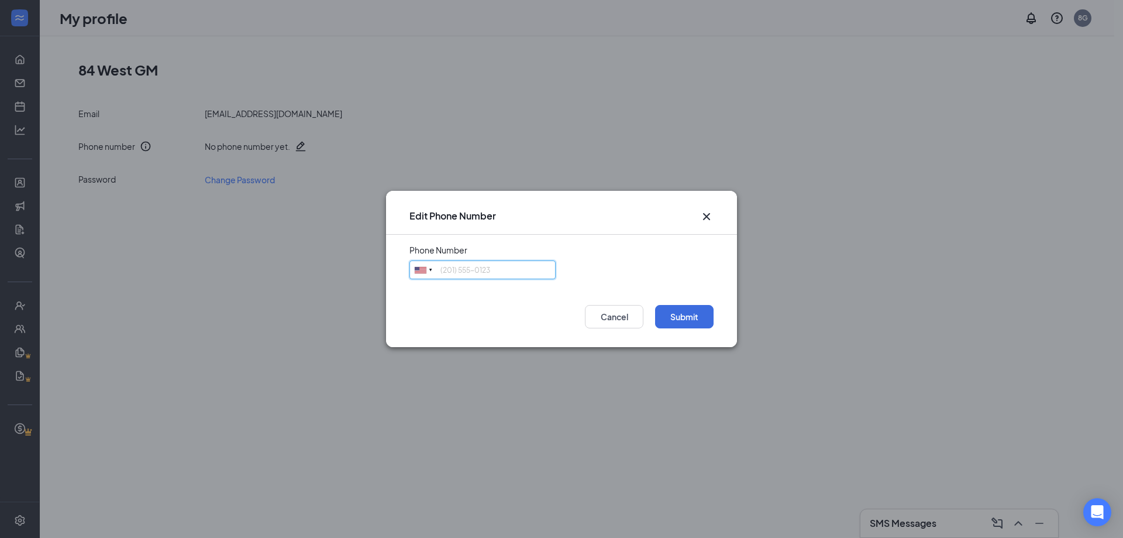
click at [473, 263] on input "tel" at bounding box center [483, 269] width 146 height 19
type input "4707254065"
click at [699, 307] on button "Submit" at bounding box center [684, 316] width 59 height 23
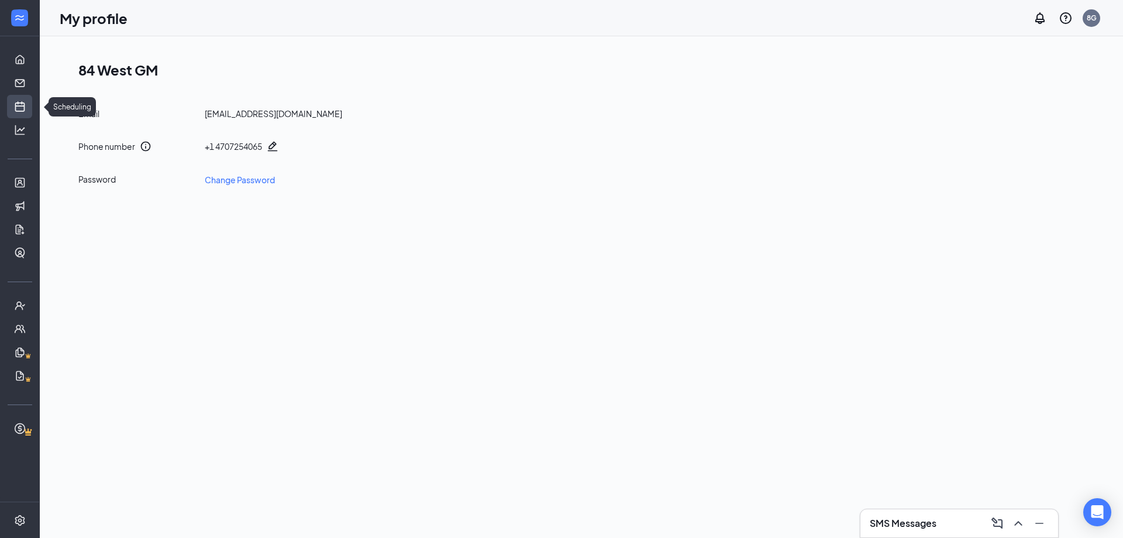
click at [30, 103] on link "Scheduling" at bounding box center [36, 106] width 12 height 23
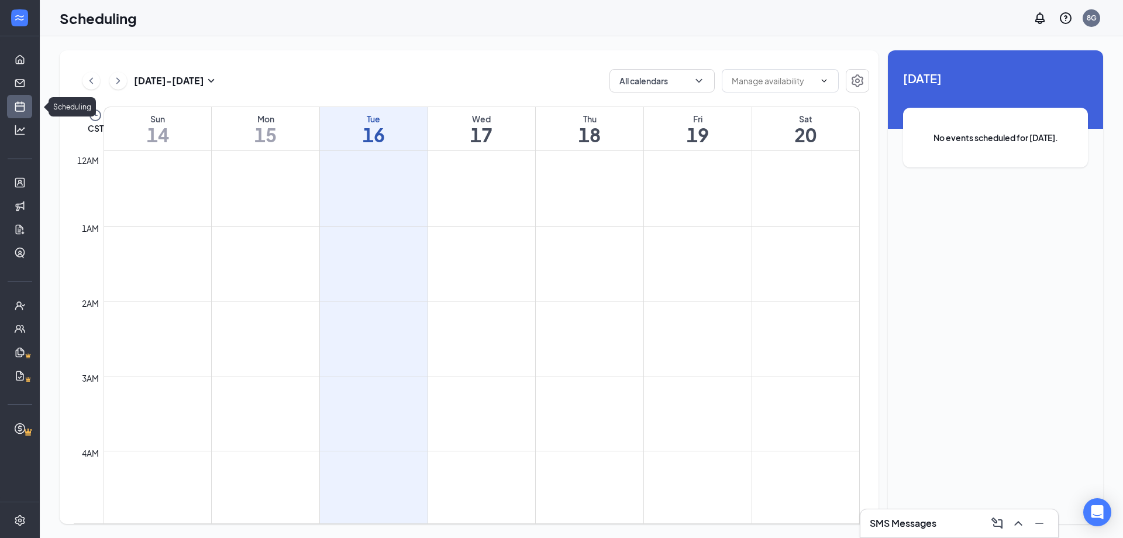
scroll to position [575, 0]
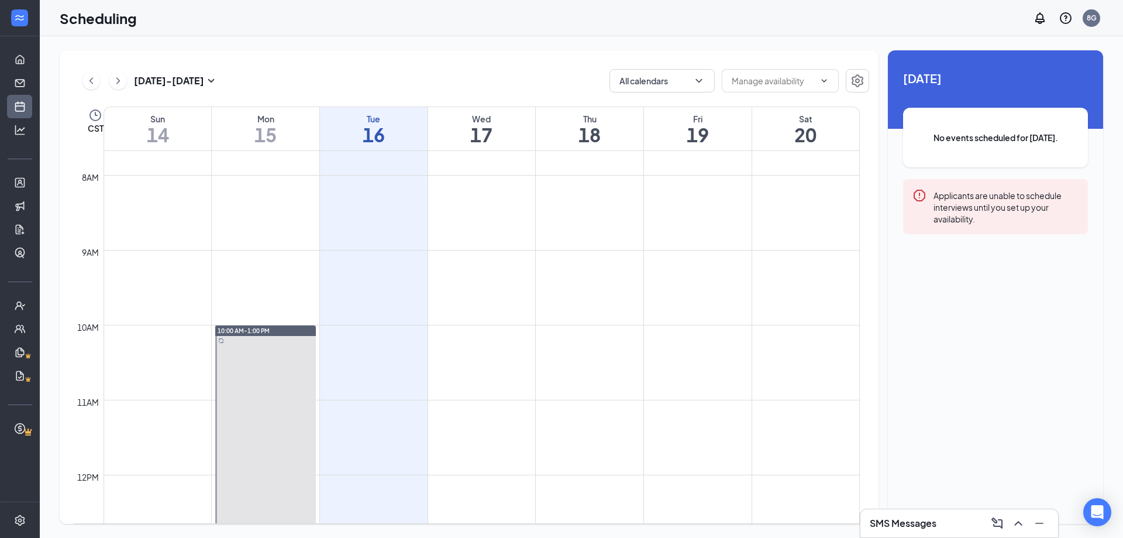
click at [992, 120] on div "No events scheduled for today." at bounding box center [995, 138] width 185 height 60
click at [986, 211] on div "Applicants are unable to schedule interviews until you set up your availability." at bounding box center [1006, 206] width 145 height 36
click at [919, 195] on icon "Error" at bounding box center [920, 196] width 12 height 12
click at [799, 86] on input "text" at bounding box center [773, 80] width 83 height 13
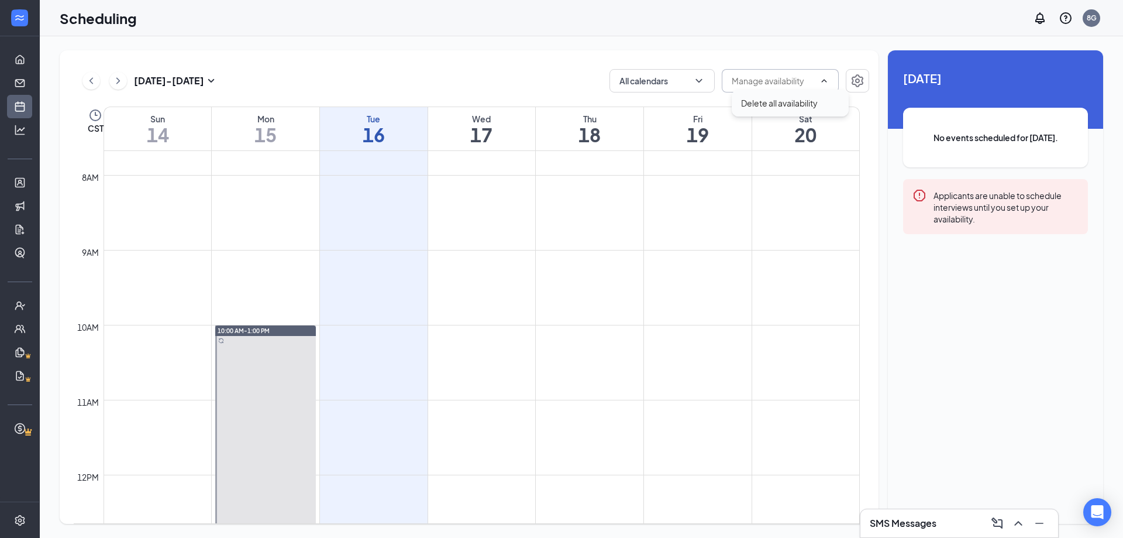
click at [799, 98] on div "Delete all availability" at bounding box center [779, 103] width 77 height 13
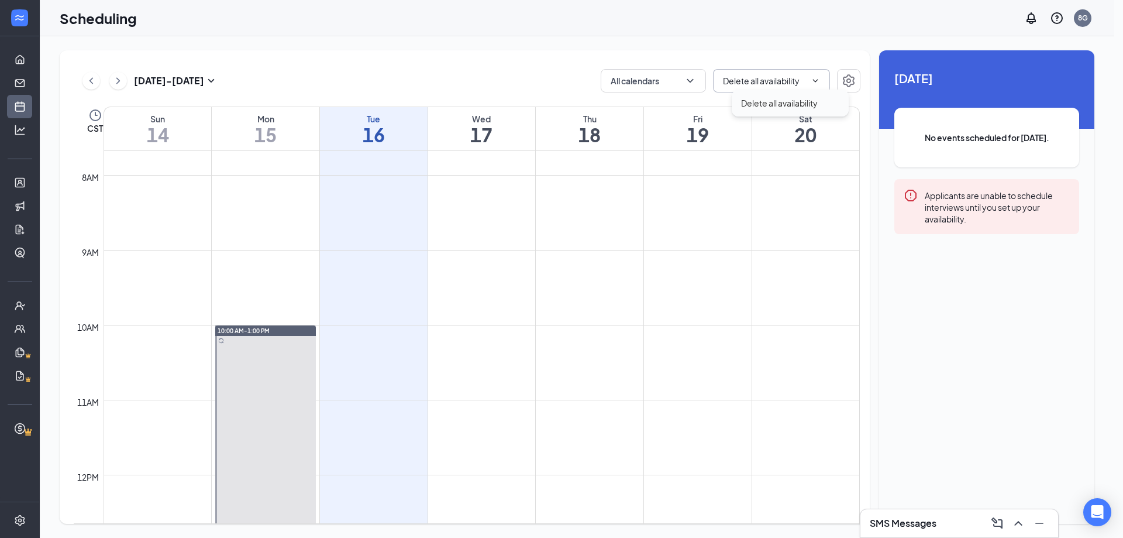
type input "Delete all availability"
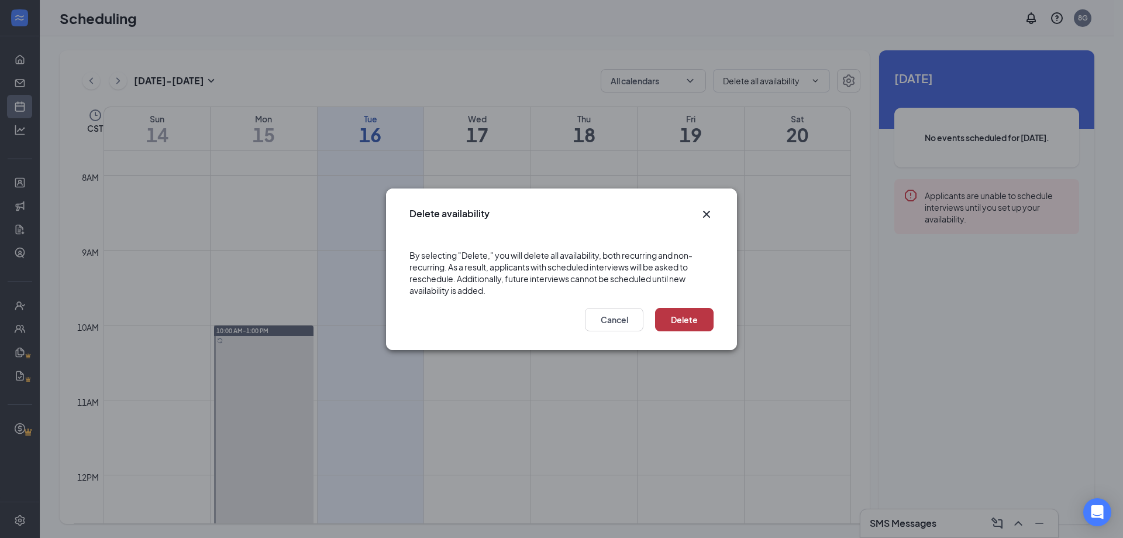
click at [666, 326] on button "Delete" at bounding box center [684, 319] width 59 height 23
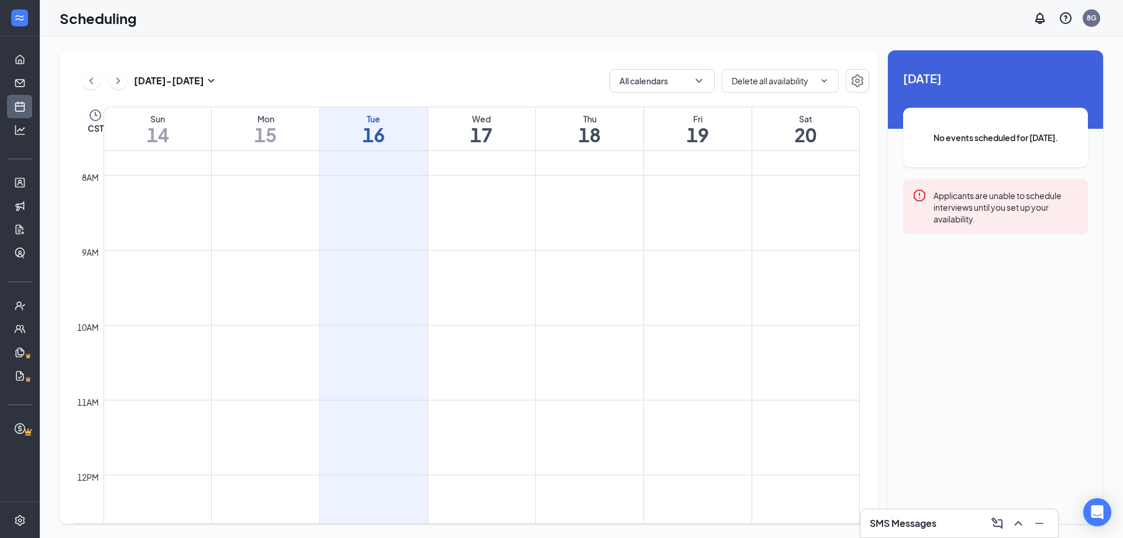
click at [975, 120] on div "No events scheduled for today." at bounding box center [995, 138] width 185 height 60
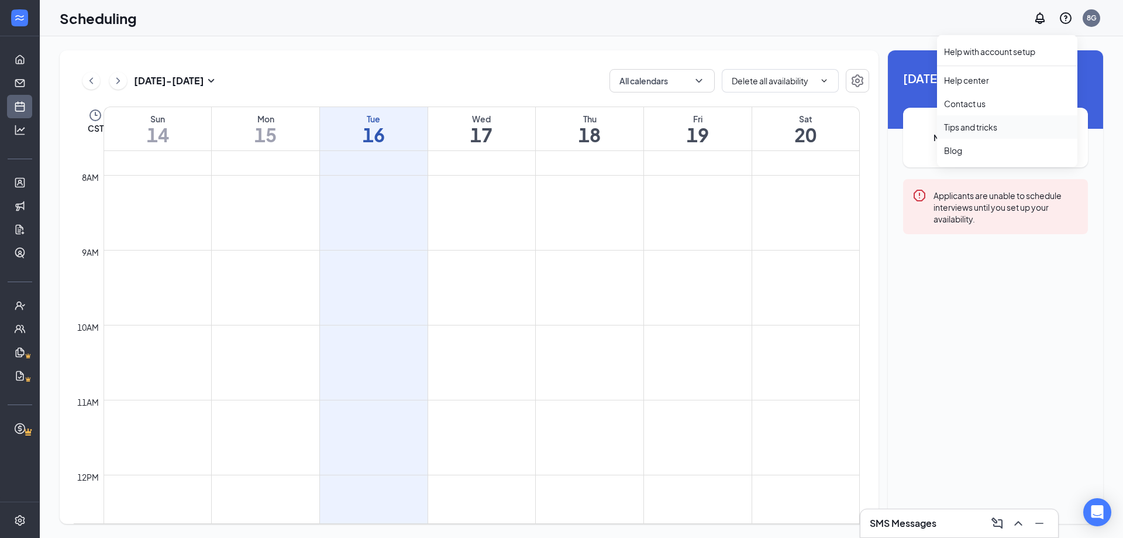
click at [989, 128] on link "Tips and tricks" at bounding box center [1007, 127] width 126 height 12
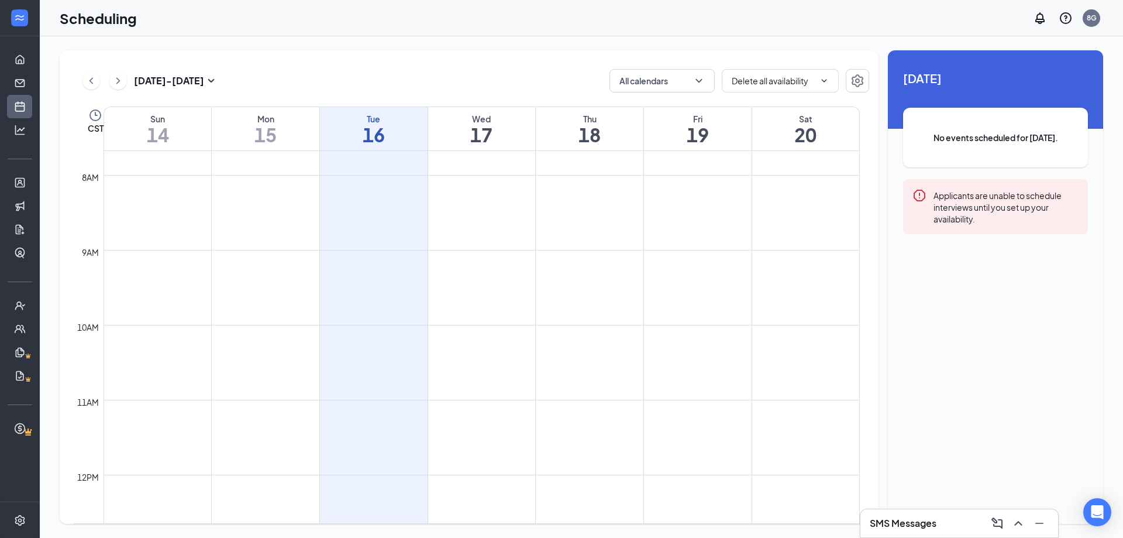
click at [503, 133] on h1 "17" at bounding box center [482, 135] width 108 height 20
click at [571, 135] on h1 "18" at bounding box center [590, 135] width 108 height 20
click at [614, 136] on h1 "18" at bounding box center [590, 135] width 108 height 20
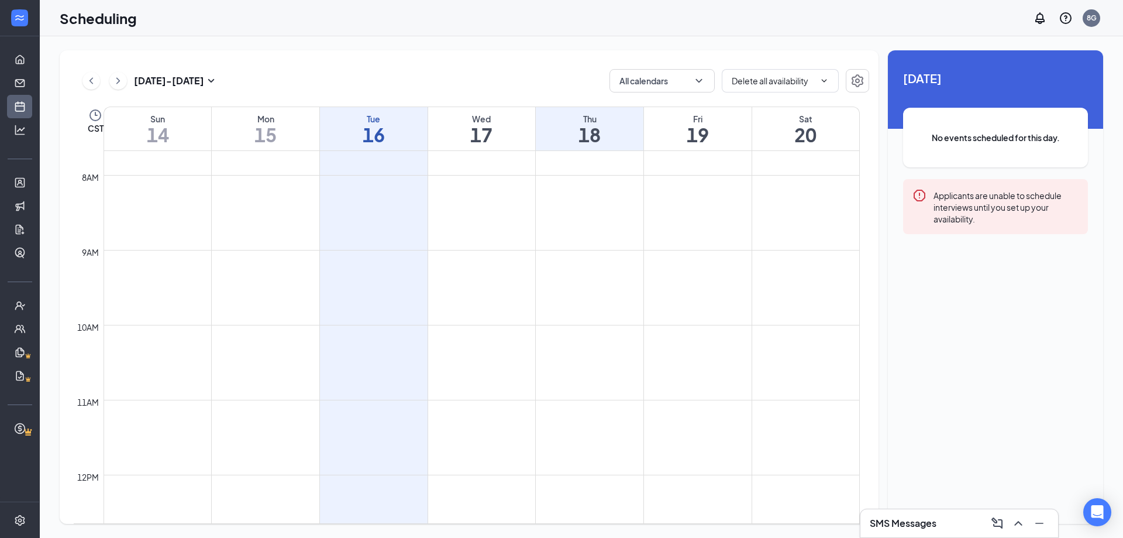
click at [614, 136] on h1 "18" at bounding box center [590, 135] width 108 height 20
click at [621, 228] on td at bounding box center [482, 221] width 756 height 19
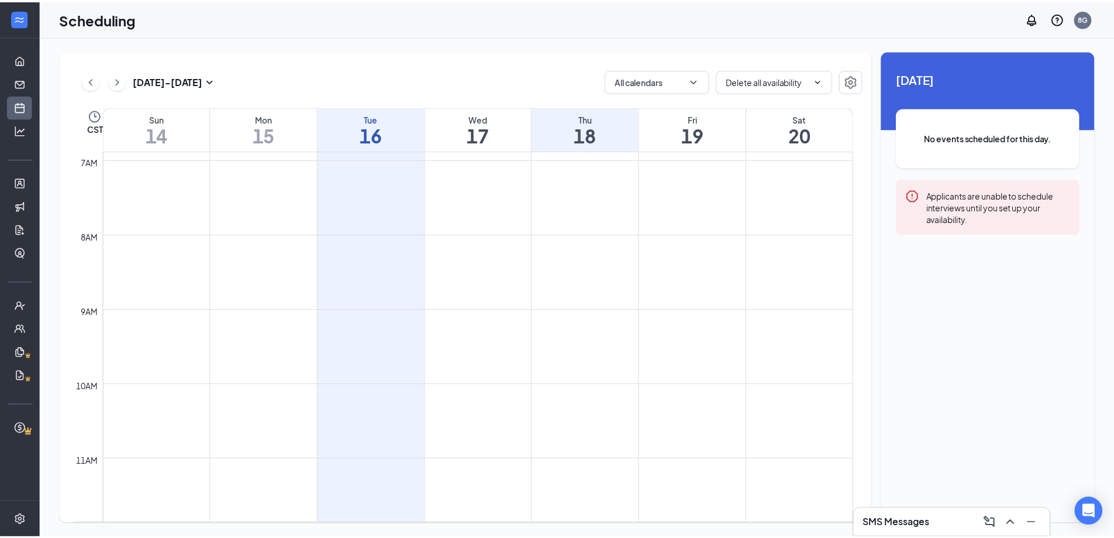
scroll to position [489, 0]
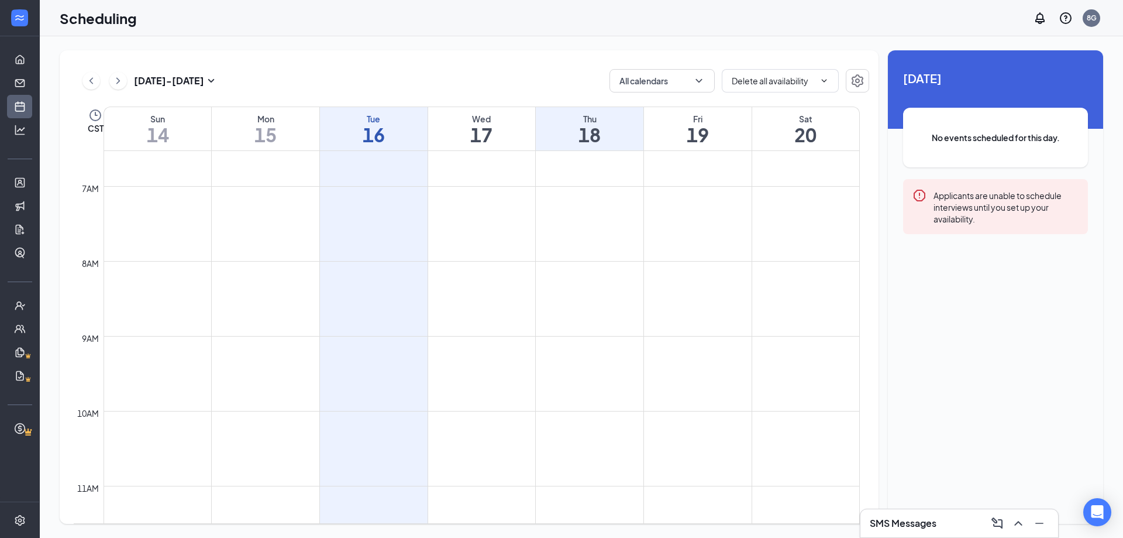
click at [980, 116] on div "No events scheduled for this day." at bounding box center [995, 138] width 185 height 60
click at [1035, 16] on icon "Notifications" at bounding box center [1040, 18] width 14 height 14
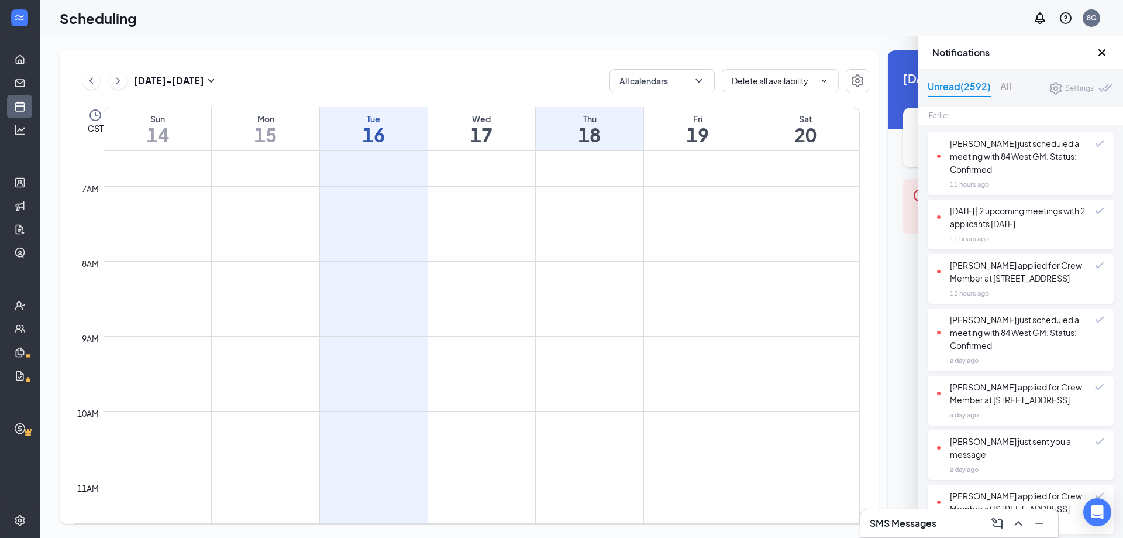
click at [999, 152] on div "Zhier Young just scheduled a meeting with 84 West GM. Status: Confirmed" at bounding box center [1016, 156] width 158 height 39
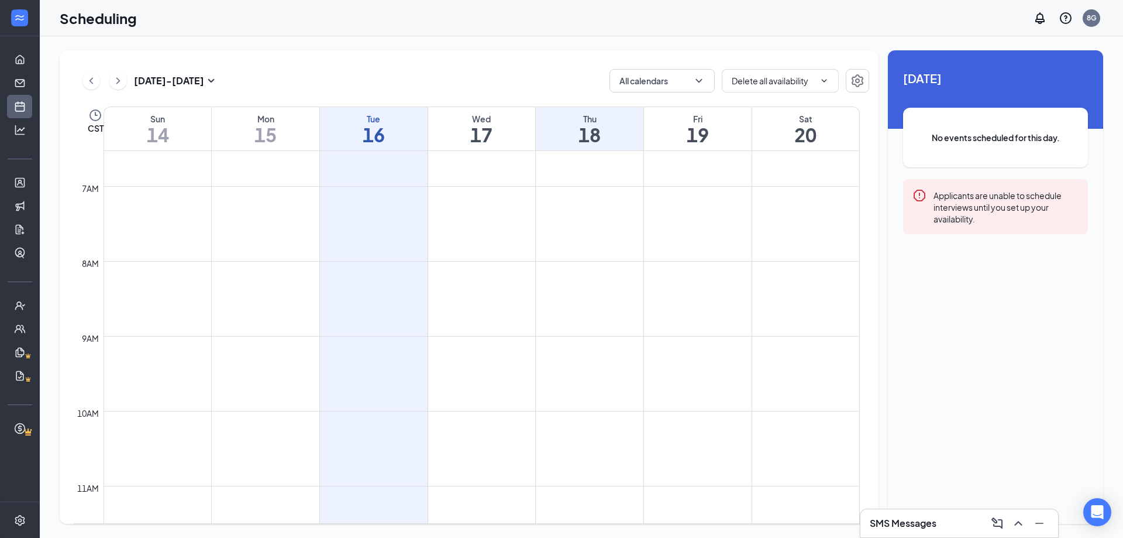
drag, startPoint x: 913, startPoint y: 195, endPoint x: 943, endPoint y: 171, distance: 38.3
click at [913, 195] on icon "Error" at bounding box center [920, 195] width 14 height 14
click at [964, 140] on span "No events scheduled for this day." at bounding box center [996, 137] width 138 height 13
click at [1037, 19] on icon "Notifications" at bounding box center [1039, 18] width 9 height 12
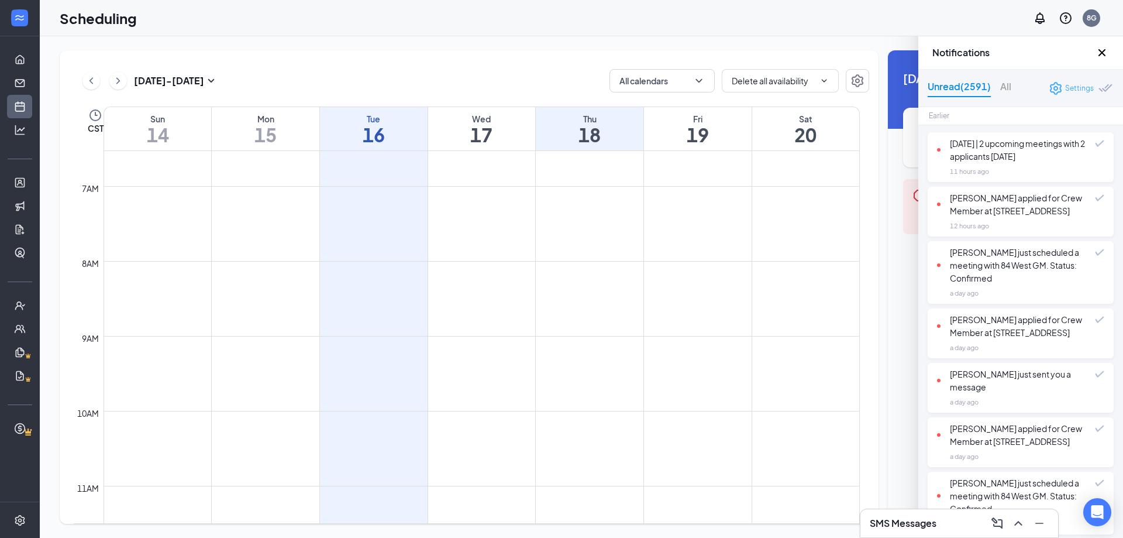
click at [1052, 86] on icon "Settings" at bounding box center [1056, 88] width 14 height 14
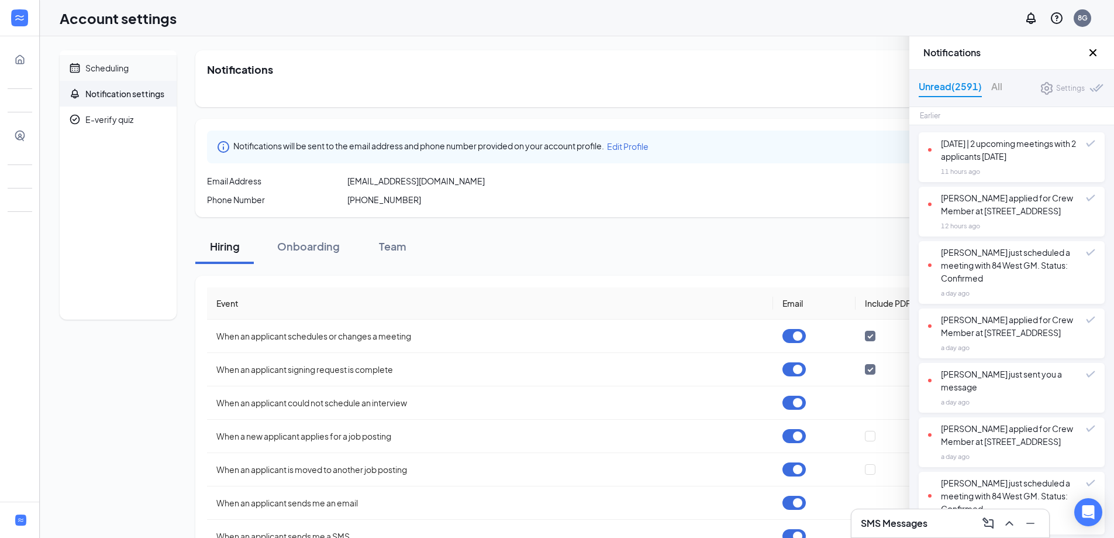
click at [115, 64] on div "Scheduling" at bounding box center [106, 68] width 43 height 12
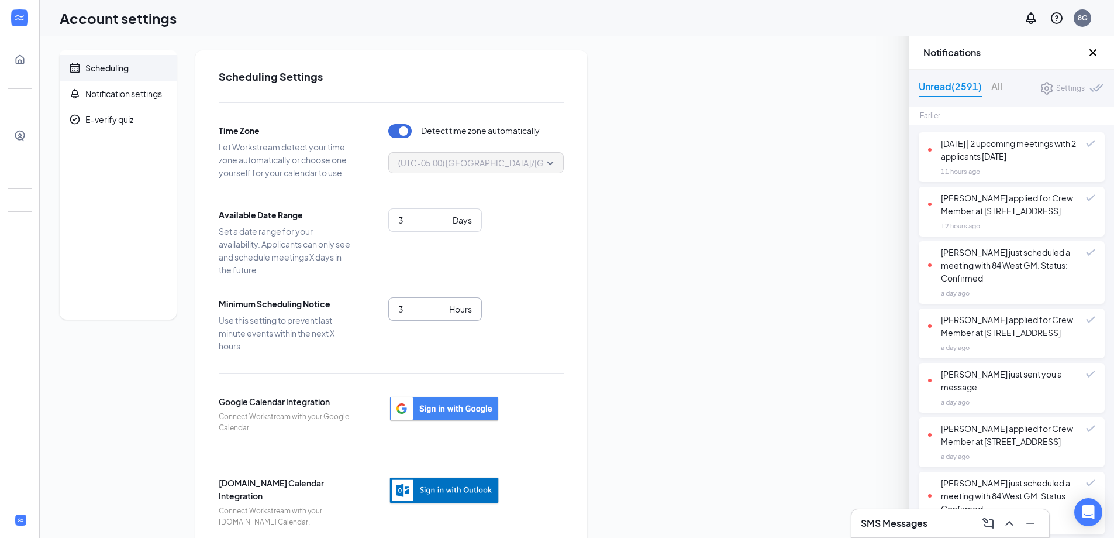
scroll to position [22, 0]
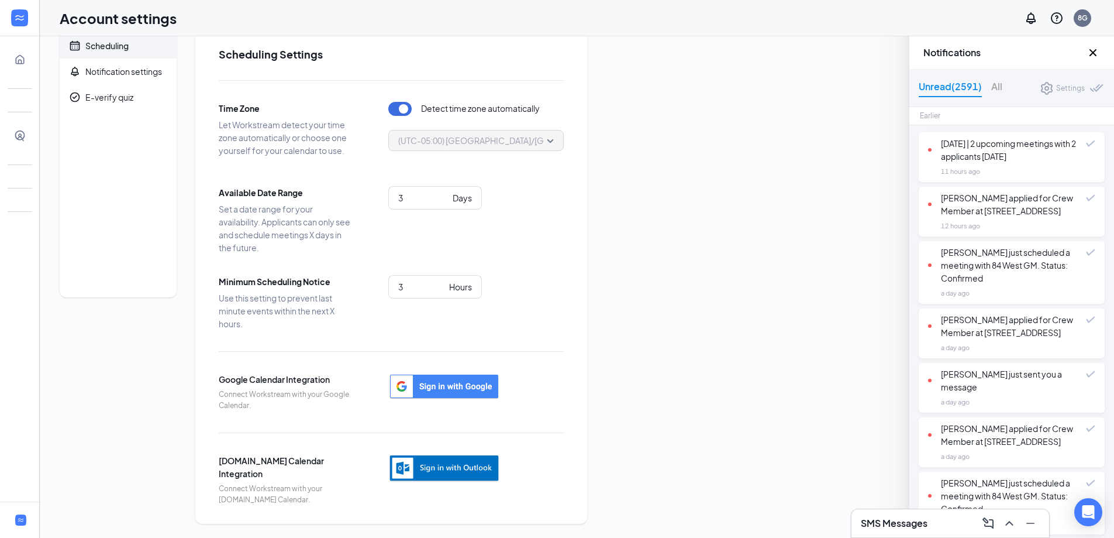
click at [1092, 54] on icon "Cross" at bounding box center [1093, 52] width 7 height 7
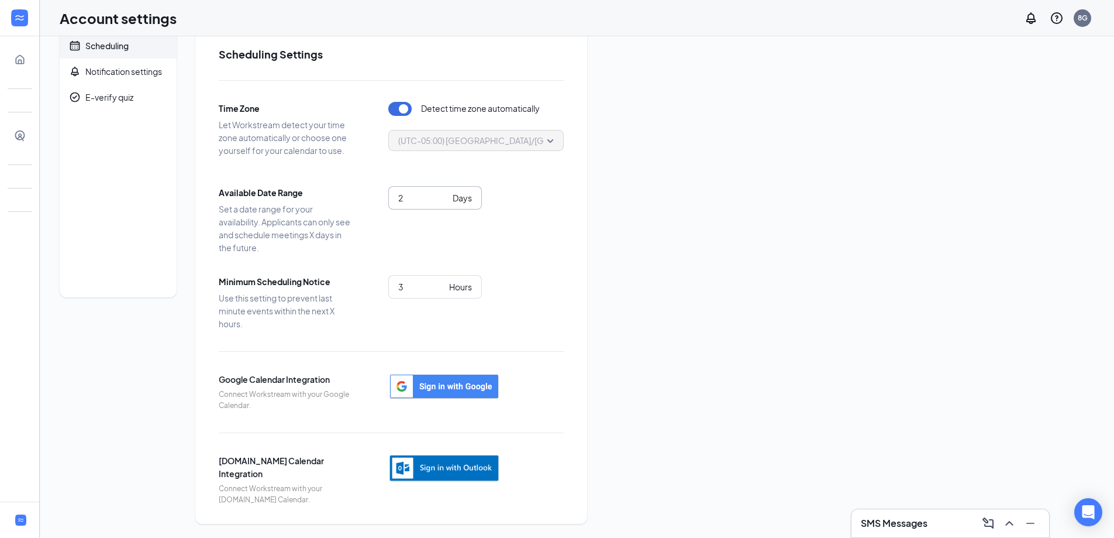
type input "2"
click at [443, 202] on input "2" at bounding box center [423, 197] width 50 height 13
click at [30, 53] on link "Home" at bounding box center [36, 59] width 12 height 23
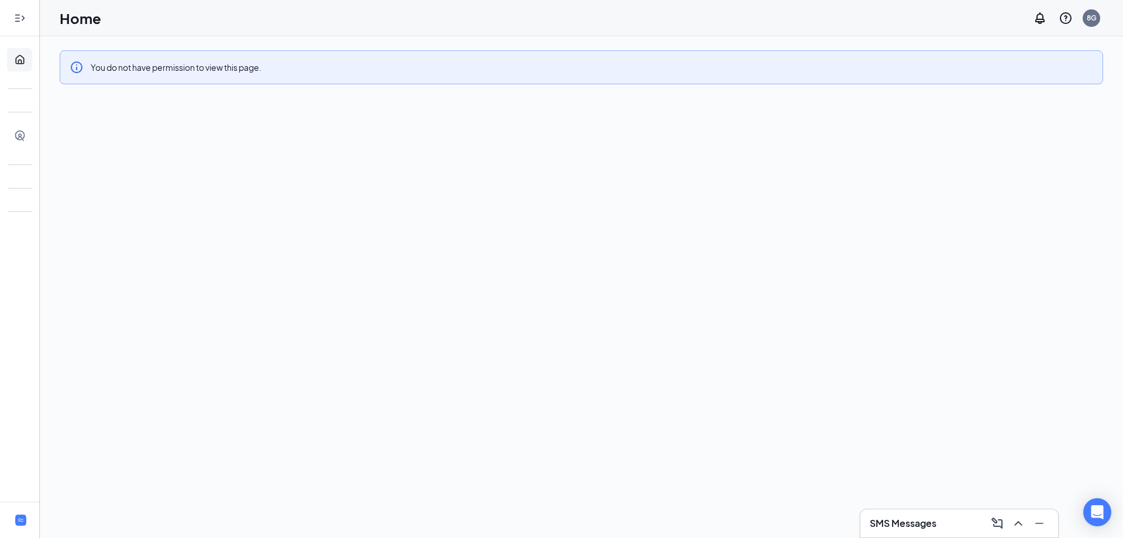
click at [11, 17] on div at bounding box center [19, 17] width 23 height 23
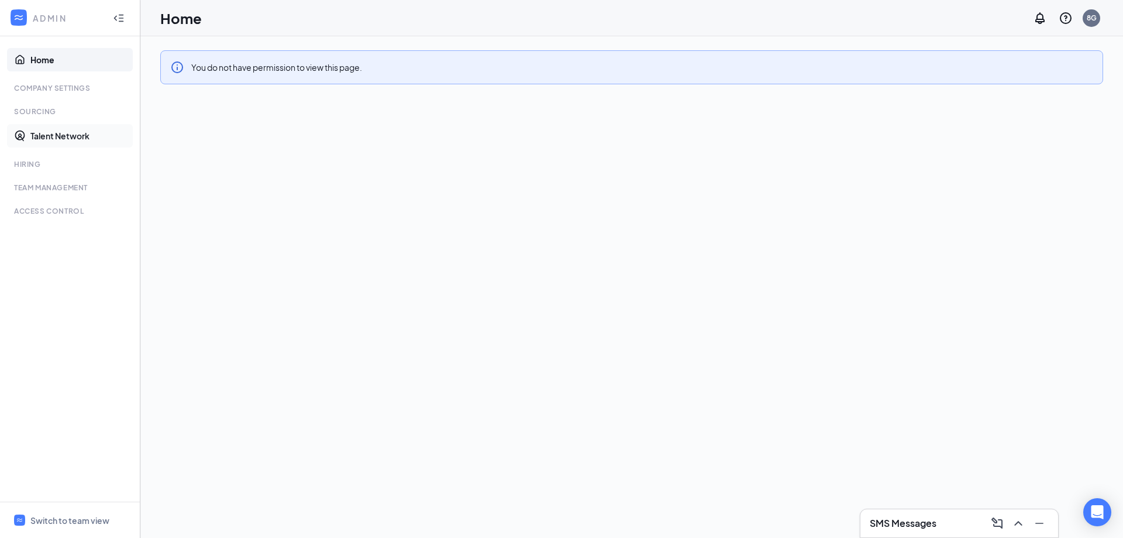
click at [61, 135] on link "Talent Network" at bounding box center [80, 135] width 100 height 23
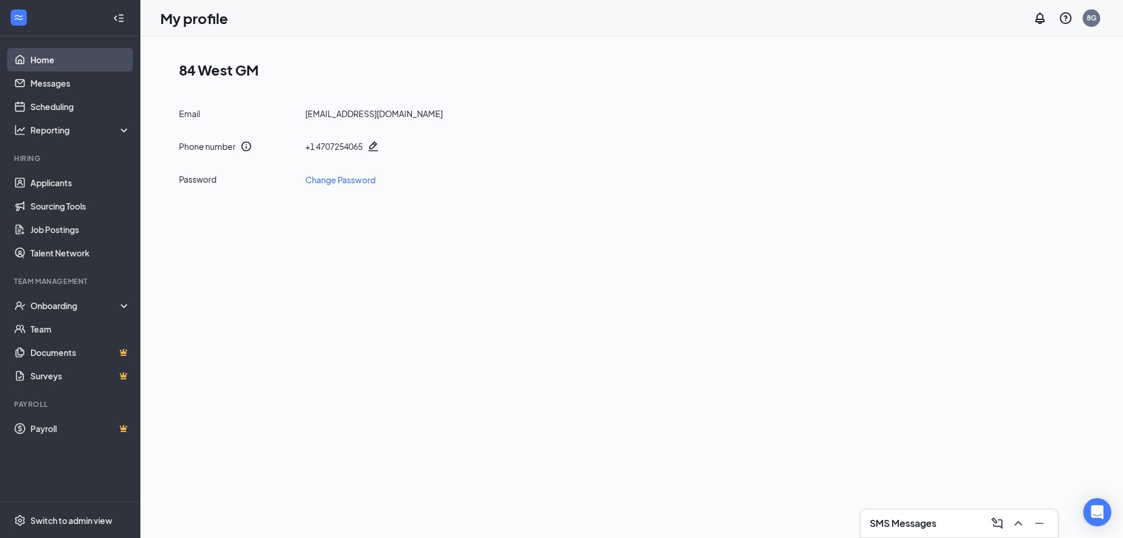
click at [50, 67] on link "Home" at bounding box center [80, 59] width 100 height 23
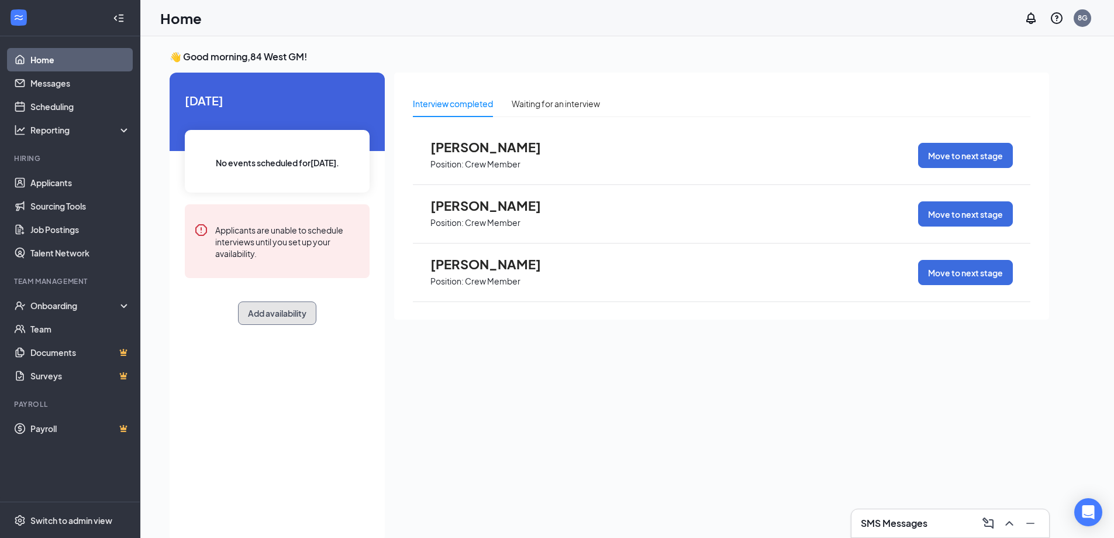
click at [301, 314] on button "Add availability" at bounding box center [277, 312] width 78 height 23
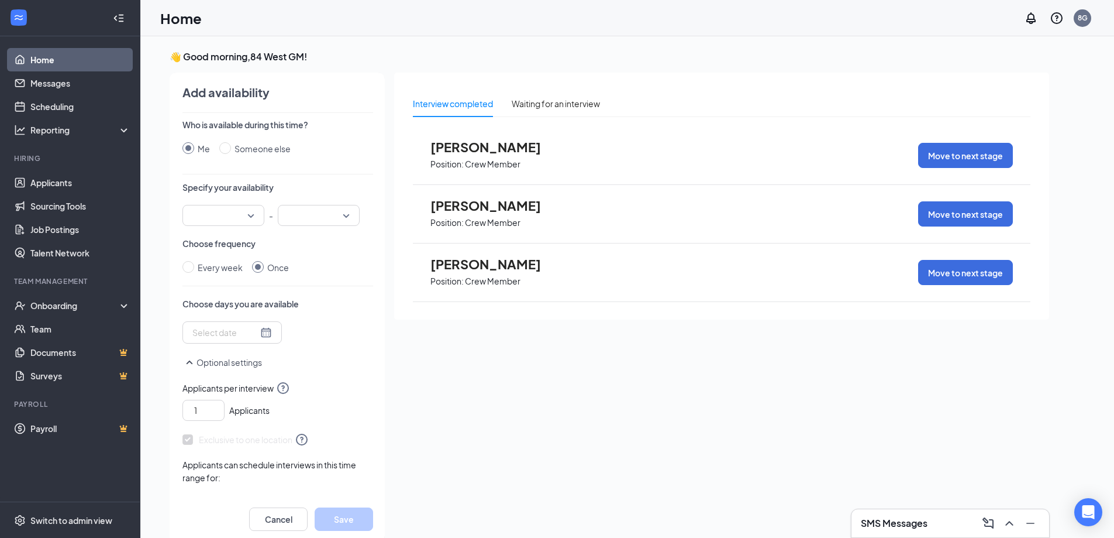
scroll to position [5, 0]
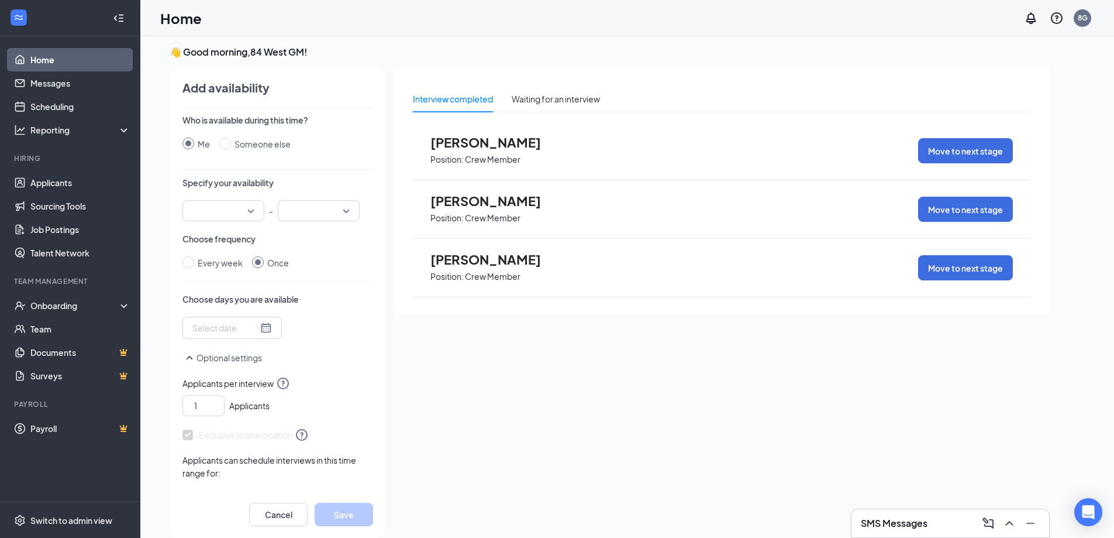
click at [257, 207] on div at bounding box center [224, 210] width 82 height 21
click at [219, 311] on span "11:00 AM" at bounding box center [209, 314] width 35 height 13
click at [339, 211] on input "search" at bounding box center [315, 211] width 60 height 20
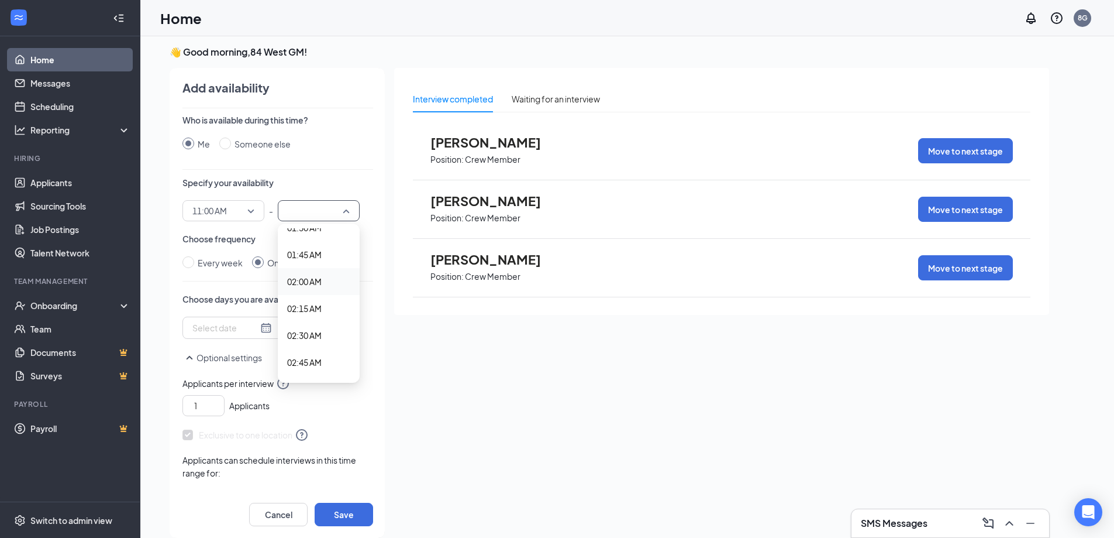
click at [314, 281] on span "02:00 AM" at bounding box center [304, 281] width 35 height 13
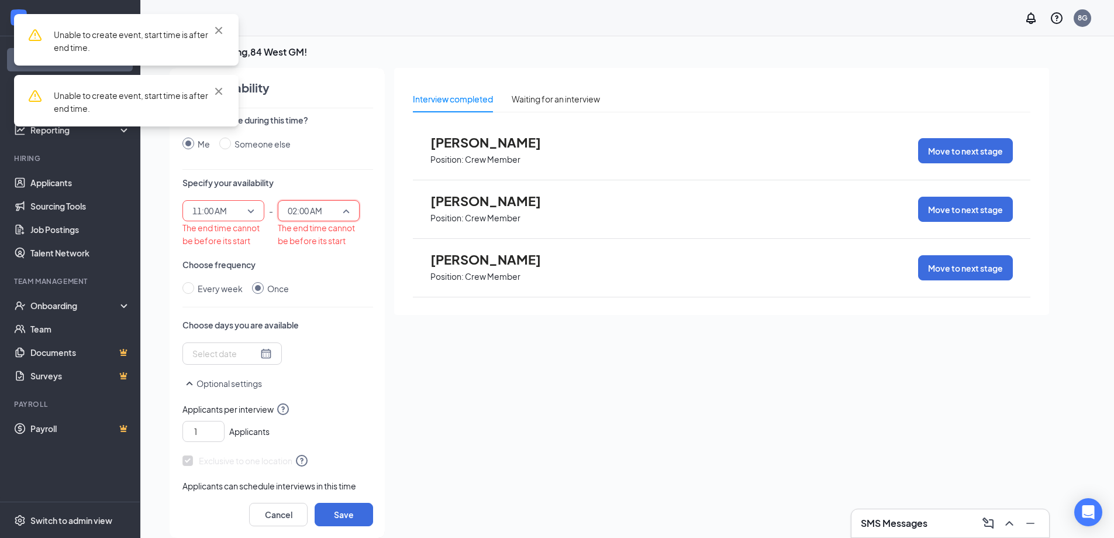
click at [345, 209] on span "02:00 AM" at bounding box center [319, 211] width 62 height 18
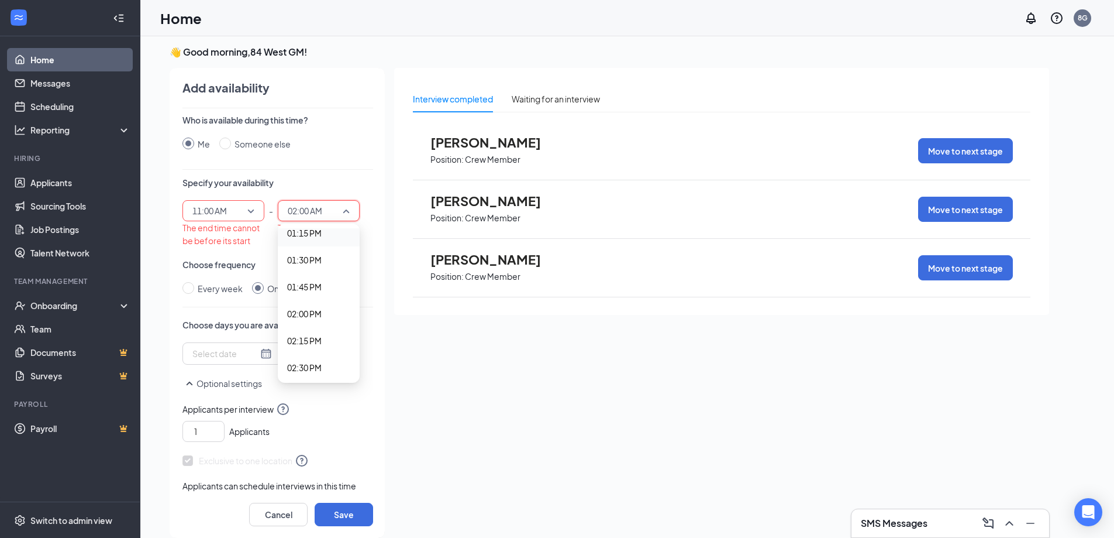
scroll to position [1463, 0]
click at [318, 281] on span "02:00 PM" at bounding box center [304, 287] width 35 height 13
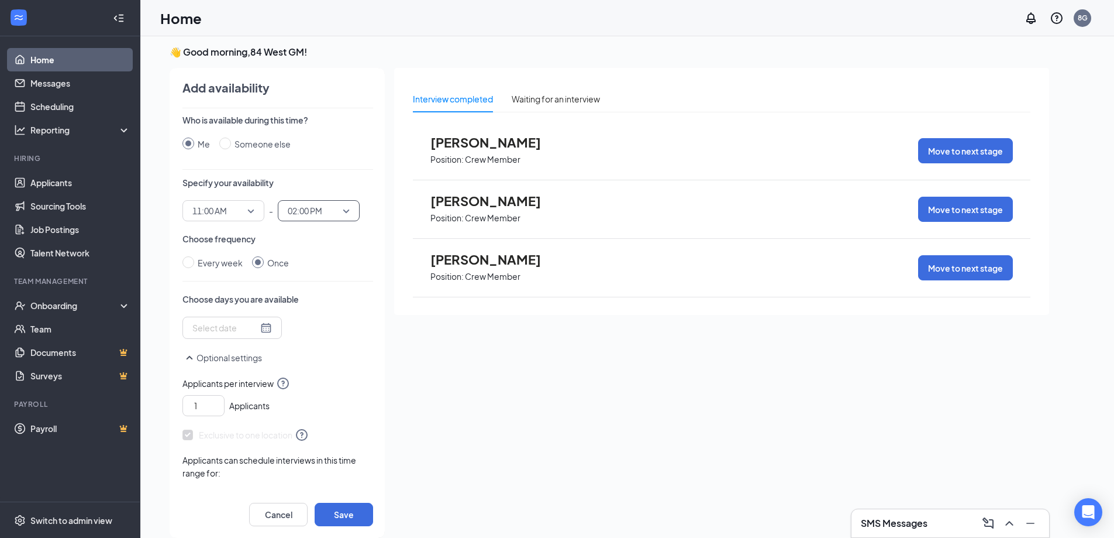
click at [256, 326] on div at bounding box center [232, 327] width 80 height 13
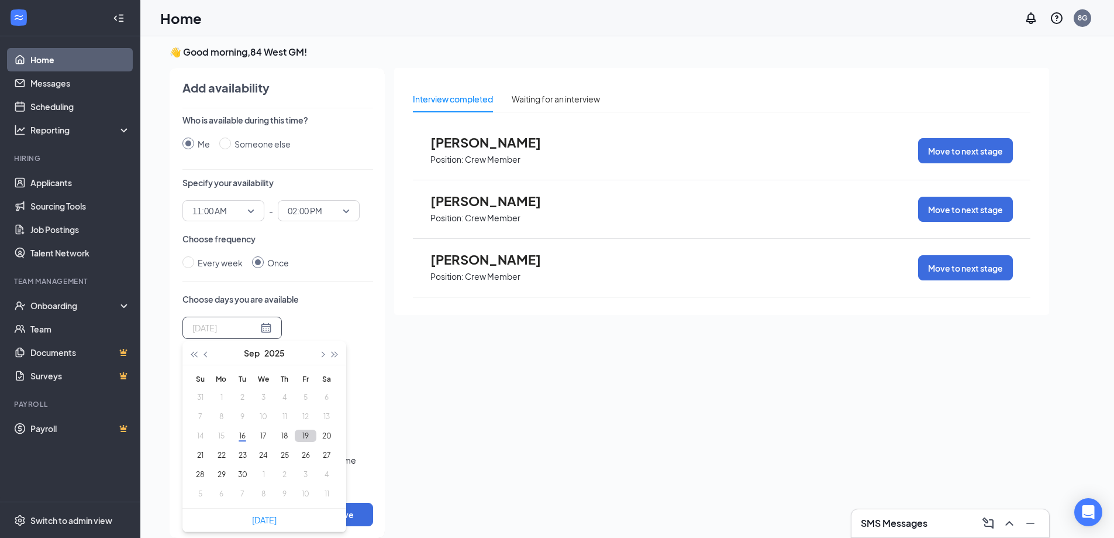
click at [301, 434] on button "19" at bounding box center [306, 435] width 22 height 12
type input "[DATE]"
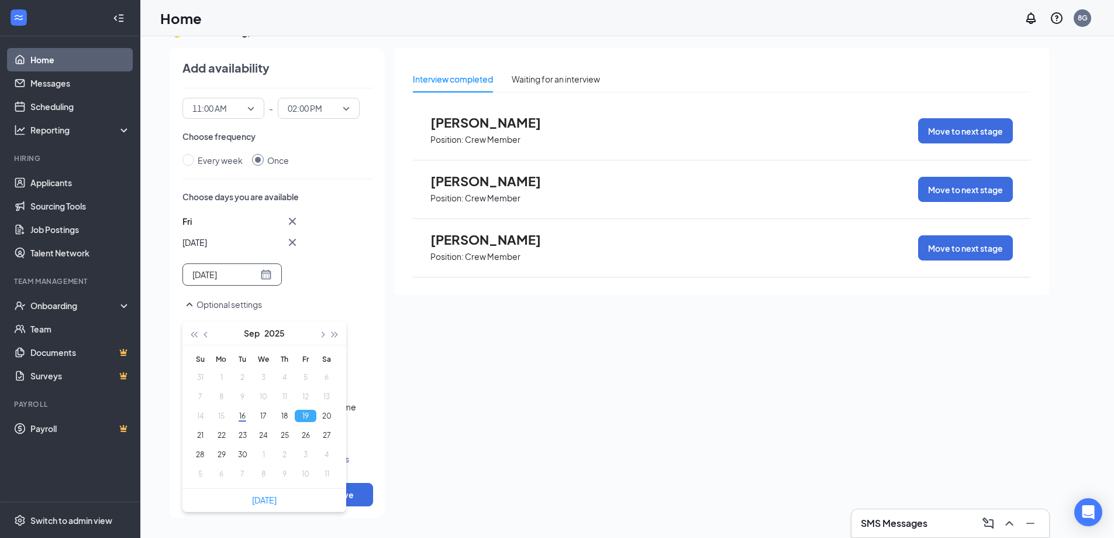
scroll to position [84, 0]
click at [429, 336] on div "Interview completed Waiting for an interview [PERSON_NAME] Position: Crew Membe…" at bounding box center [721, 279] width 655 height 463
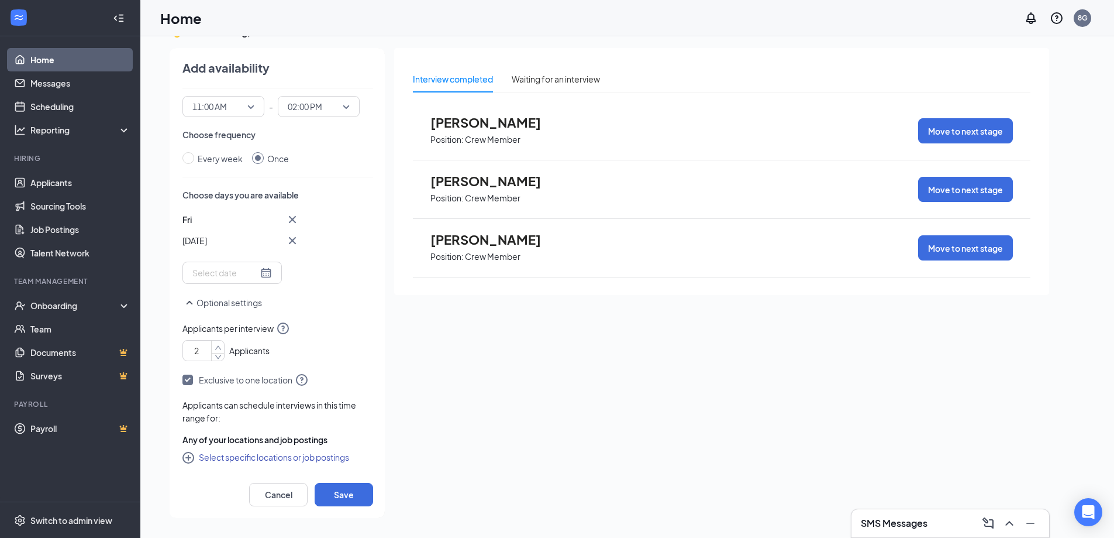
click at [215, 350] on icon "up" at bounding box center [218, 347] width 7 height 8
type input "3"
click at [218, 348] on icon "up" at bounding box center [218, 347] width 7 height 8
click at [186, 455] on icon "CirclePlus" at bounding box center [190, 459] width 14 height 14
checkbox input "true"
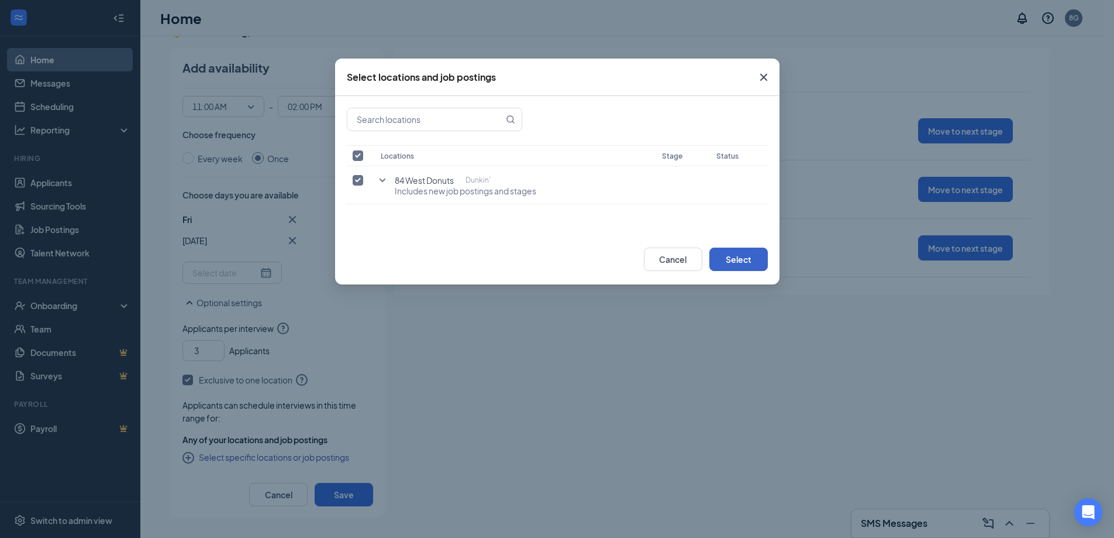
click at [729, 257] on button "Select" at bounding box center [739, 258] width 59 height 23
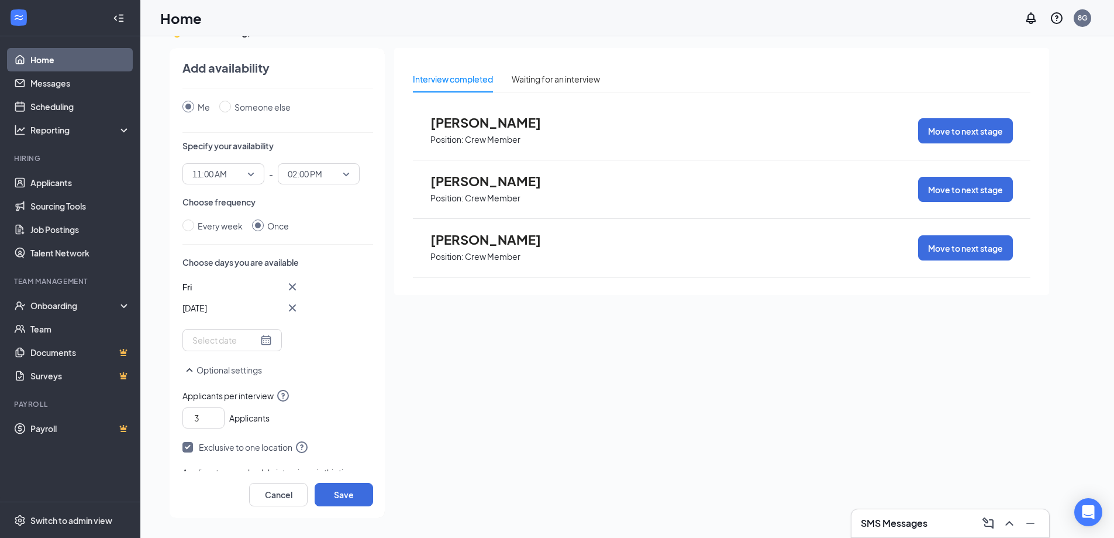
scroll to position [0, 0]
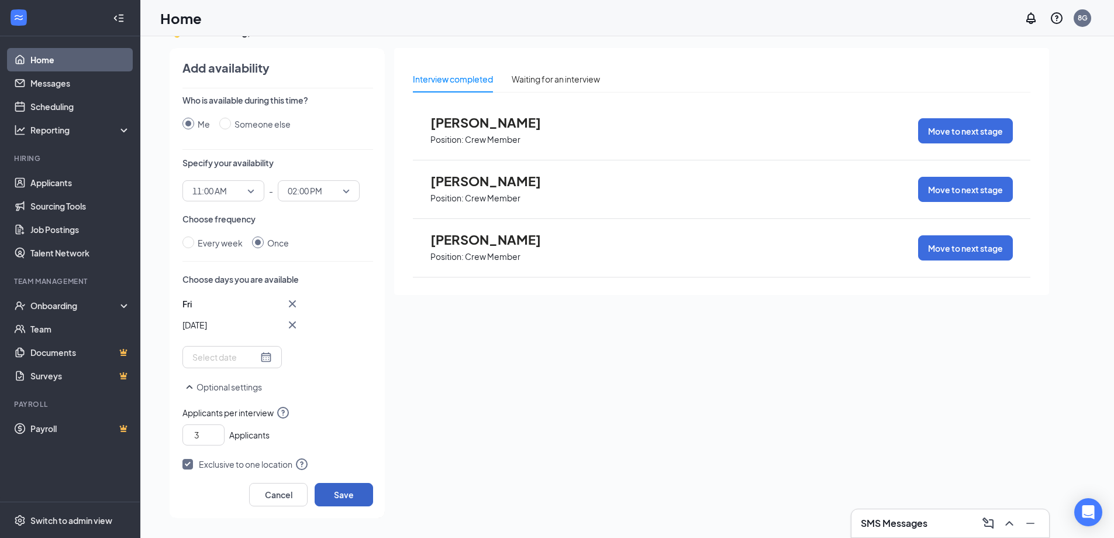
click at [345, 491] on button "Save" at bounding box center [344, 494] width 59 height 23
type input "1"
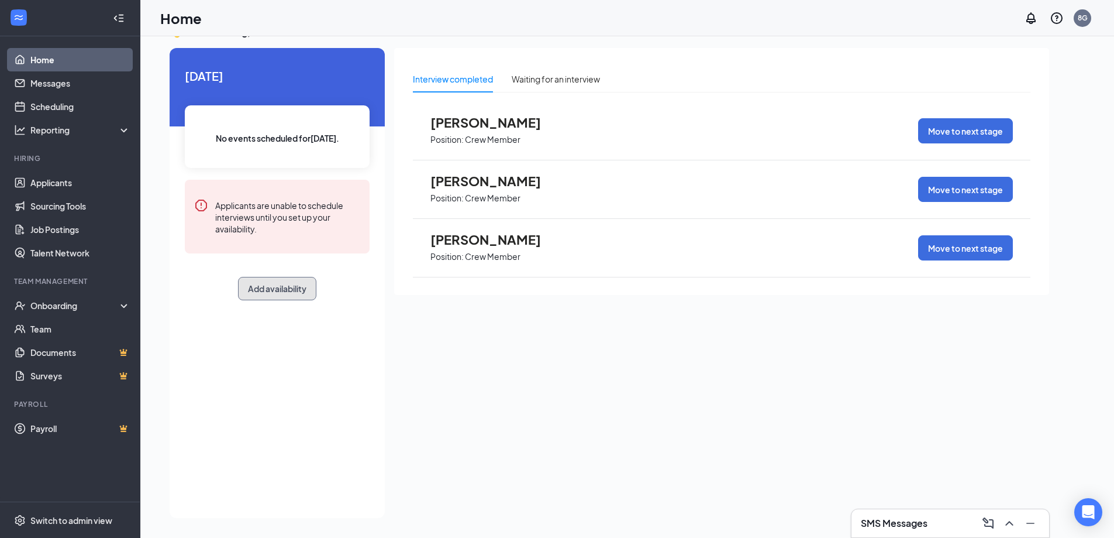
click at [269, 285] on button "Add availability" at bounding box center [277, 288] width 78 height 23
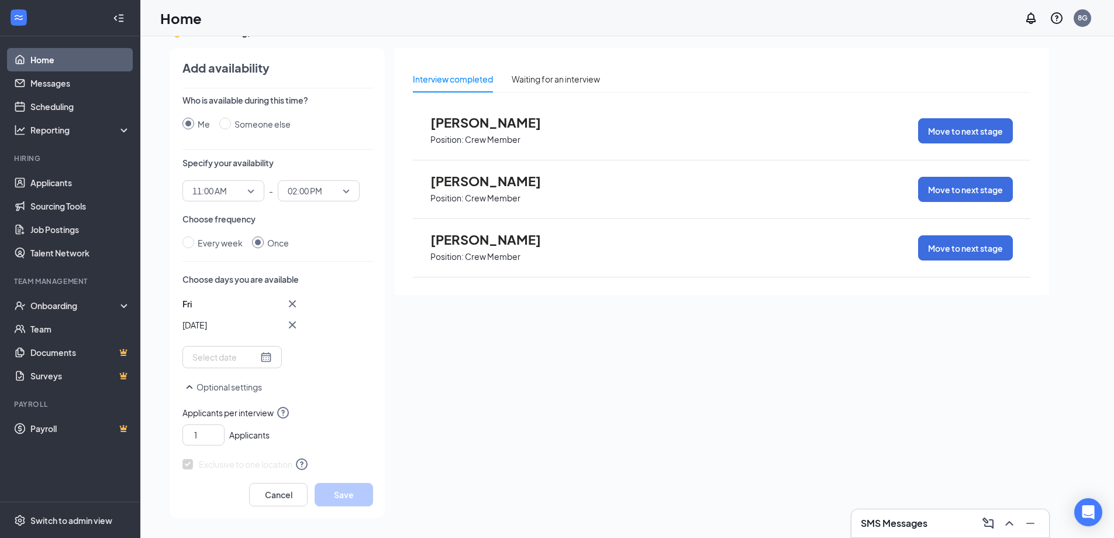
click at [260, 358] on div at bounding box center [232, 356] width 80 height 13
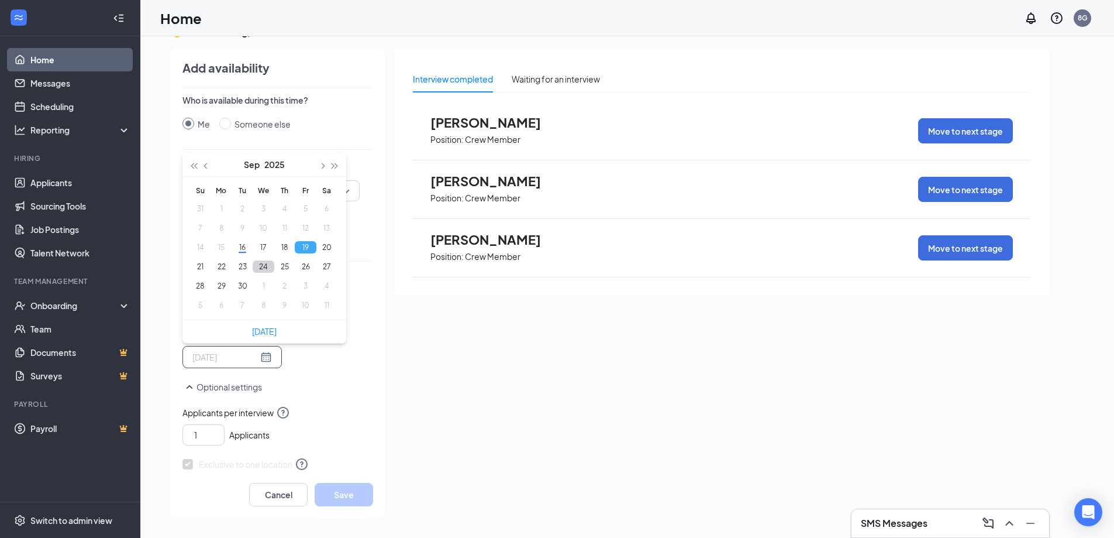
click at [265, 269] on button "24" at bounding box center [264, 266] width 22 height 12
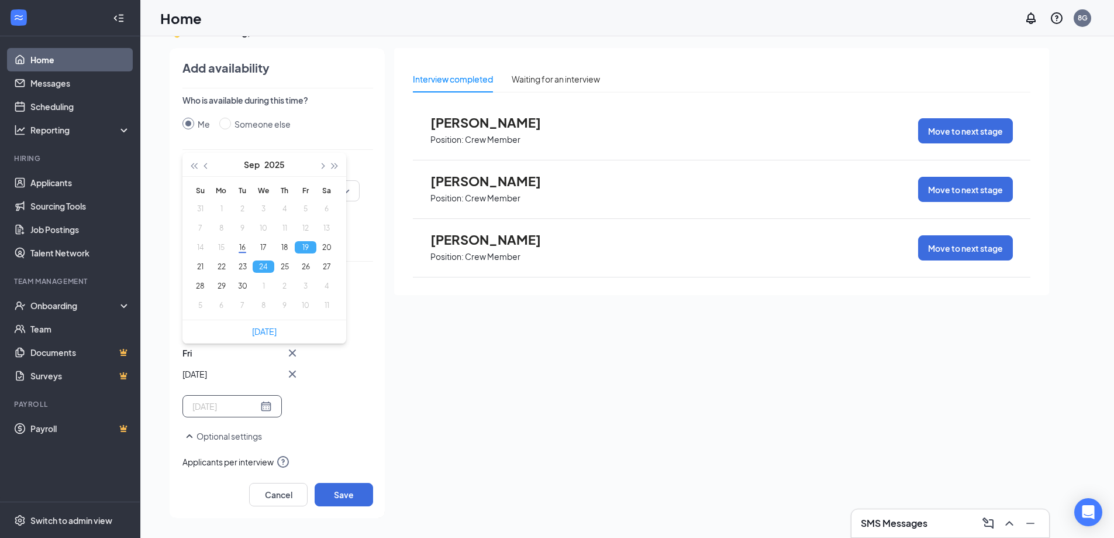
type input "[DATE]"
click at [261, 408] on div "[DATE]" at bounding box center [232, 406] width 80 height 13
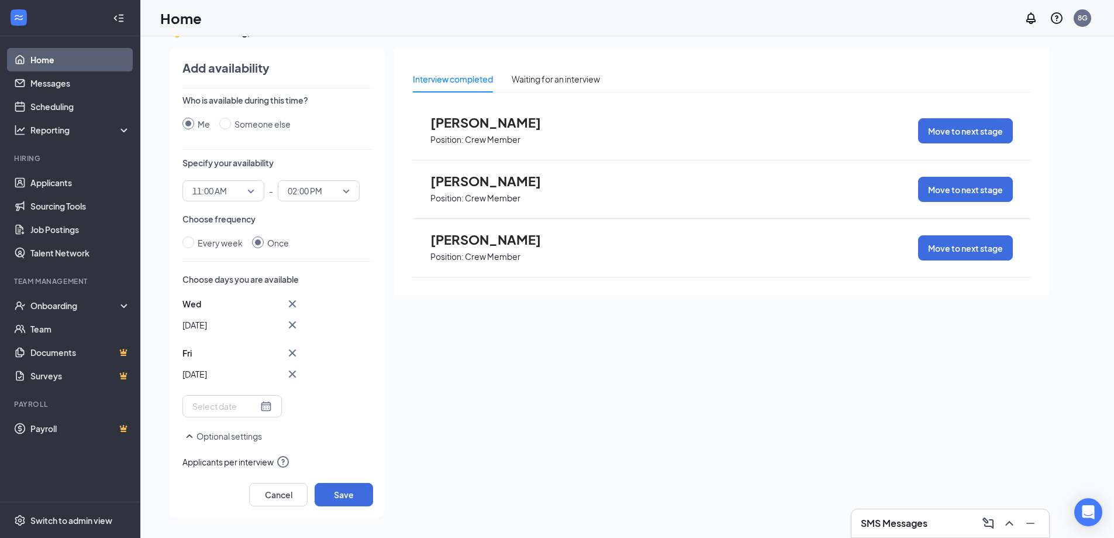
click at [308, 395] on div "[DATE] Fri Sep [DATE] Mo Tu We Th Fr Sa 31 1 2 3 4 5 6 7 8 9 10 11 12 13 14 15 …" at bounding box center [278, 357] width 191 height 121
click at [342, 494] on button "Save" at bounding box center [344, 494] width 59 height 23
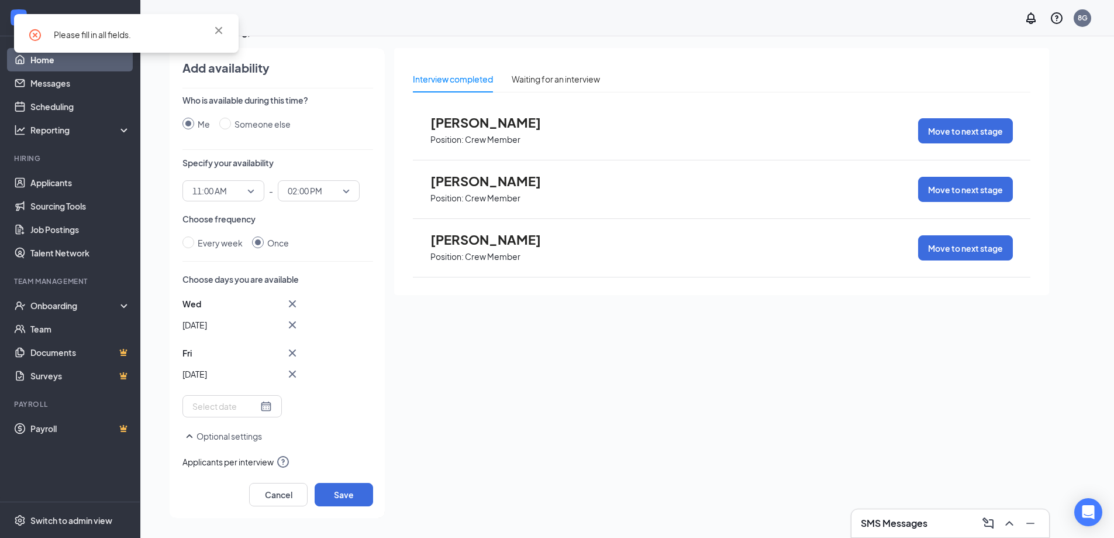
click at [325, 409] on div "[DATE] Fri Sep [DATE] Mo Tu We Th Fr Sa 31 1 2 3 4 5 6 7 8 9 10 11 12 13 14 15 …" at bounding box center [278, 357] width 191 height 121
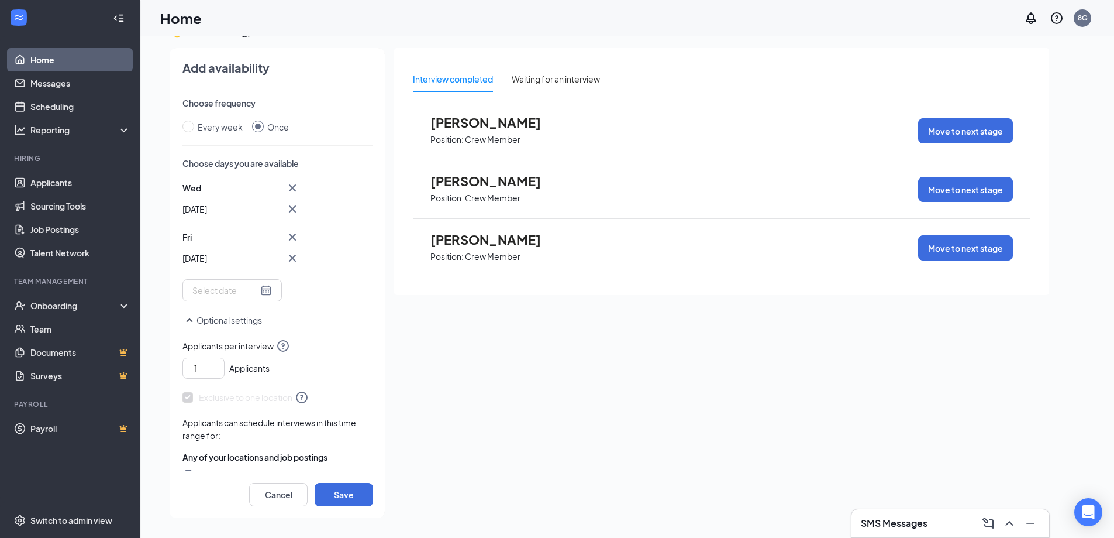
scroll to position [117, 0]
type input "2"
click at [217, 364] on icon "up" at bounding box center [218, 364] width 6 height 4
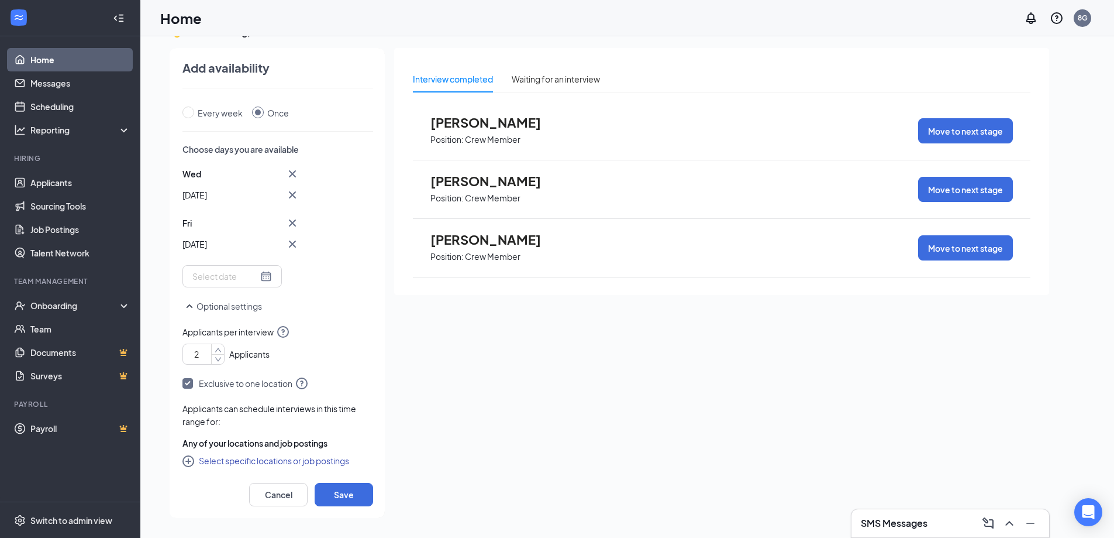
scroll to position [133, 0]
click at [333, 493] on button "Save" at bounding box center [344, 494] width 59 height 23
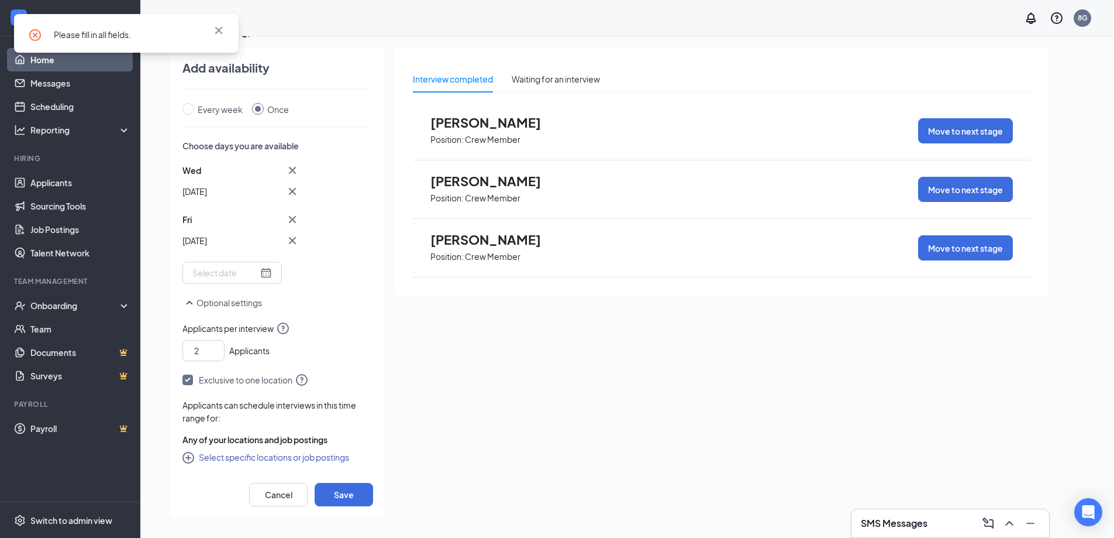
click at [283, 457] on button "Select specific locations or job postings" at bounding box center [266, 457] width 167 height 14
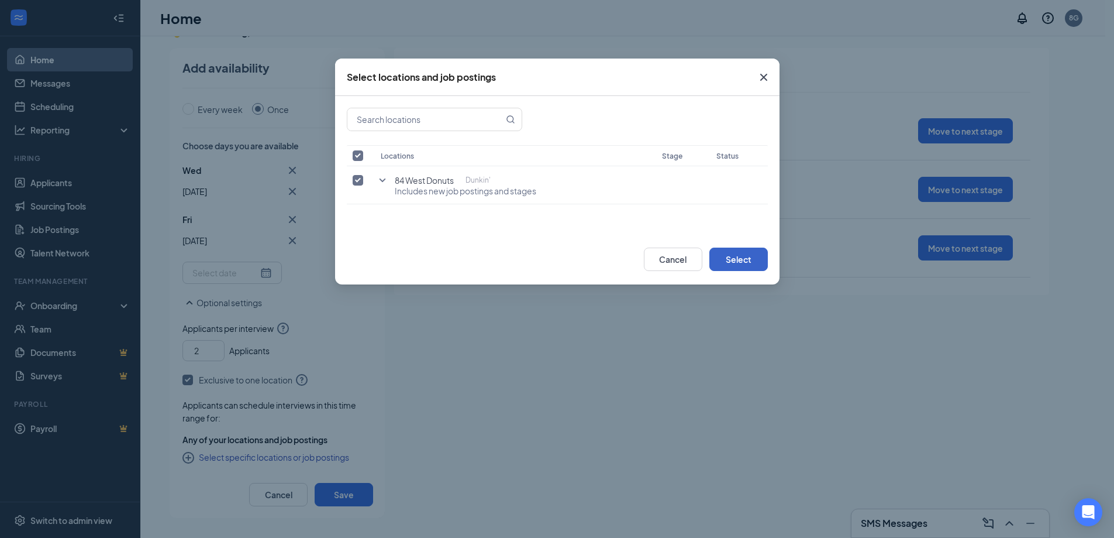
click at [734, 262] on button "Select" at bounding box center [739, 258] width 59 height 23
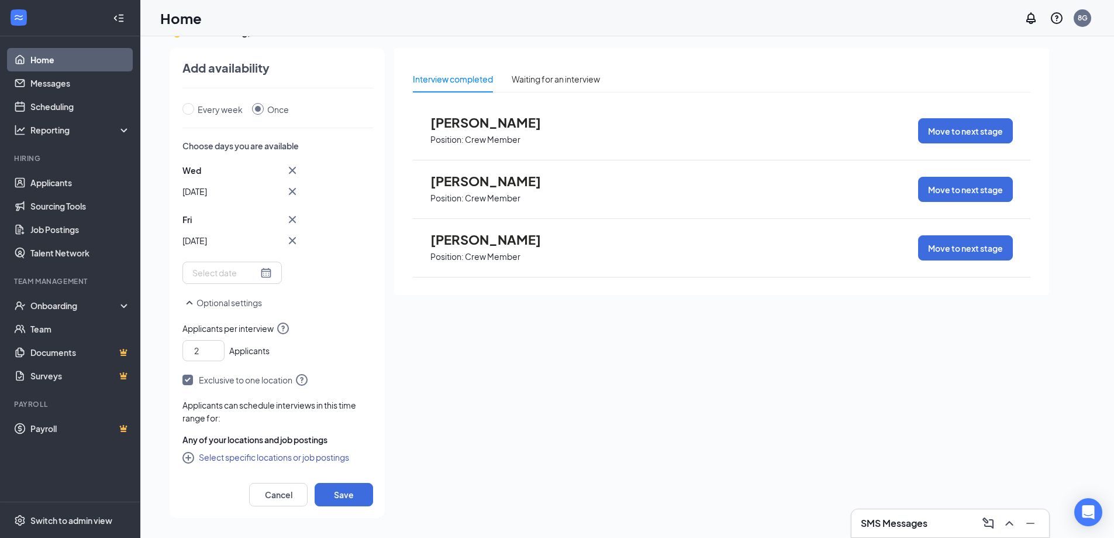
click at [184, 456] on icon "CirclePlus" at bounding box center [189, 458] width 12 height 12
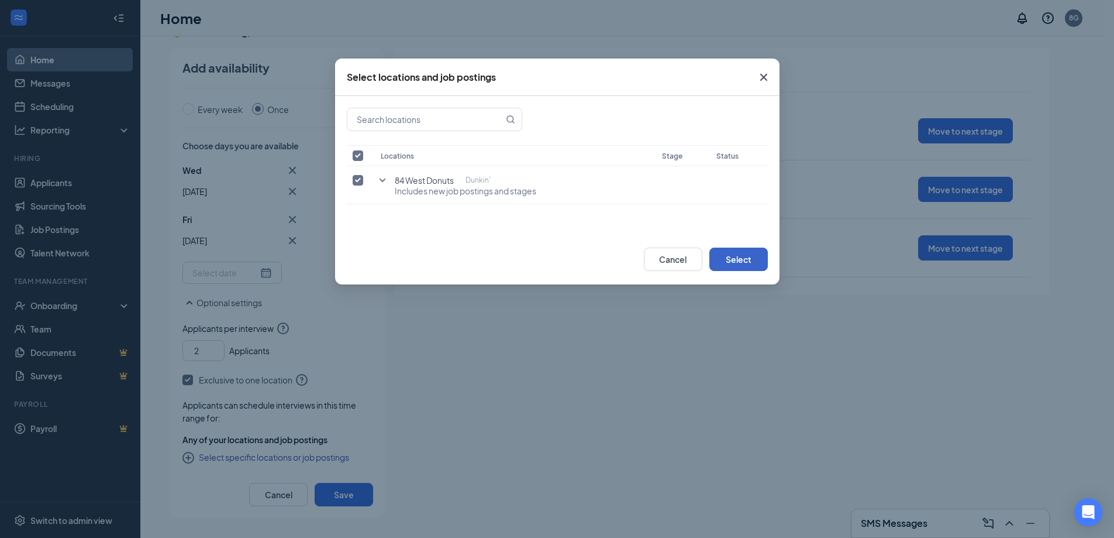
click at [723, 249] on button "Select" at bounding box center [739, 258] width 59 height 23
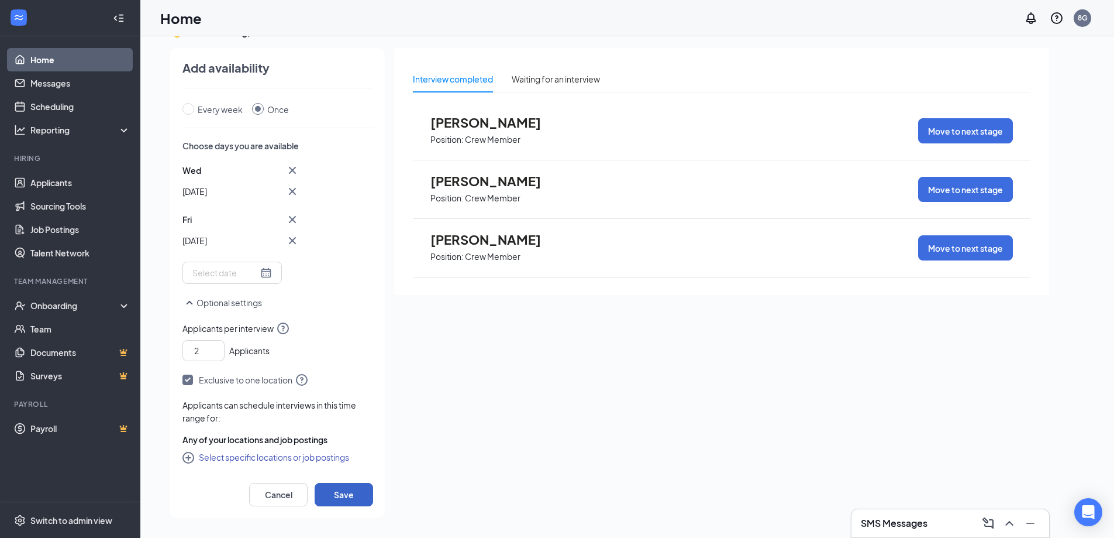
click at [345, 488] on button "Save" at bounding box center [344, 494] width 59 height 23
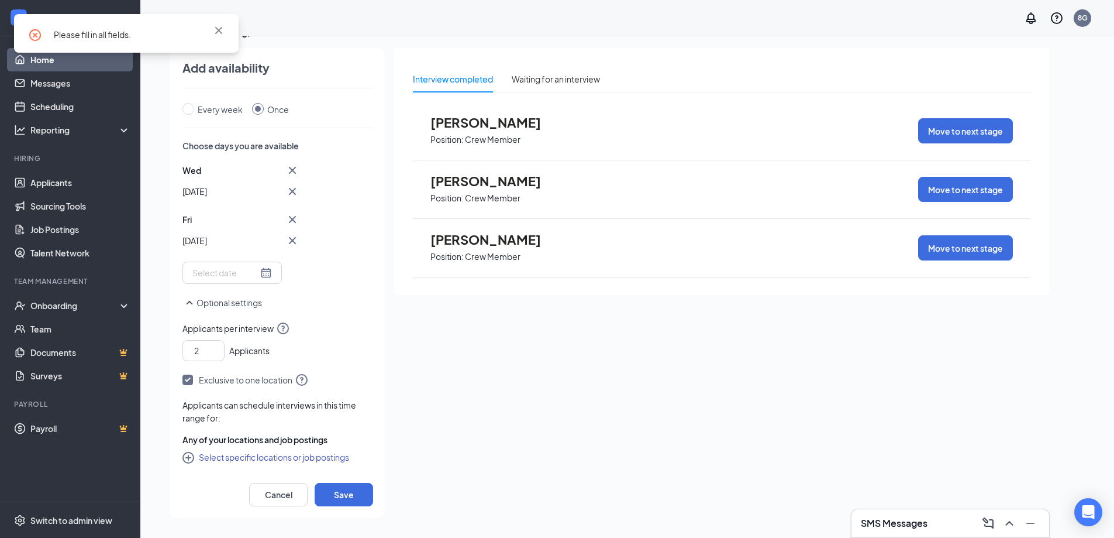
click at [259, 271] on div at bounding box center [232, 272] width 80 height 13
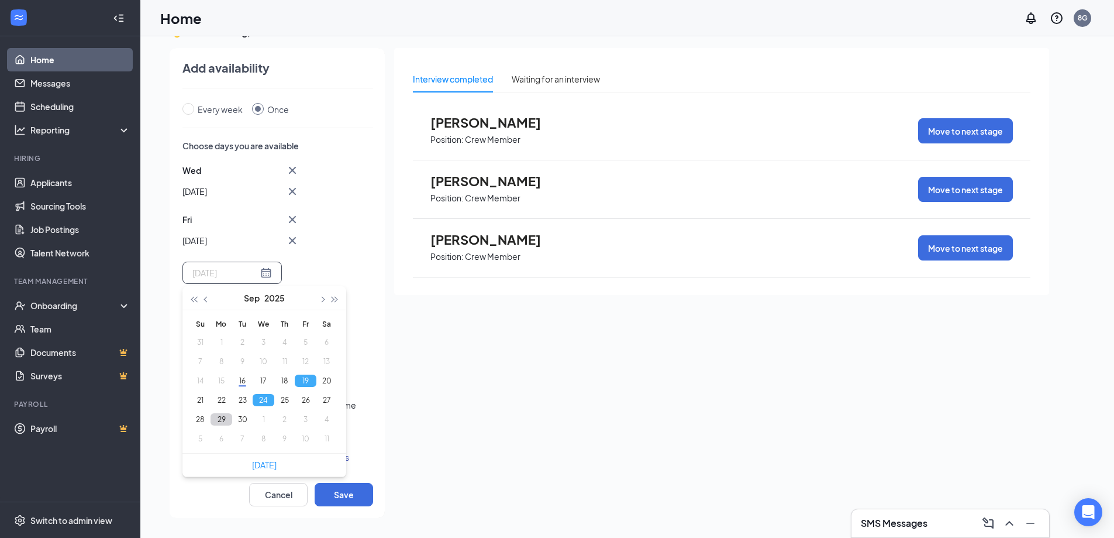
click at [223, 421] on button "29" at bounding box center [222, 419] width 22 height 12
type input "[DATE]"
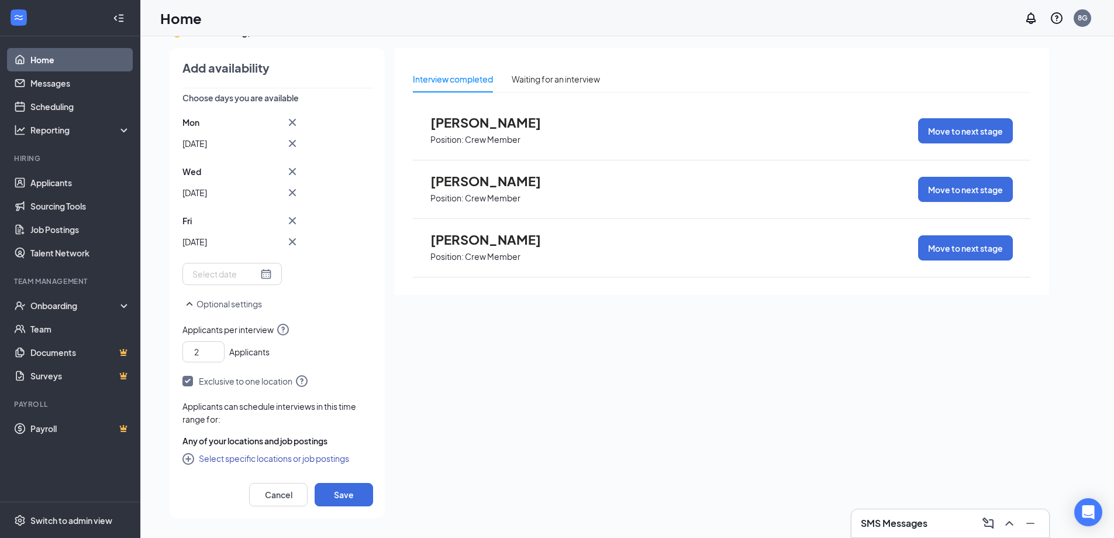
scroll to position [183, 0]
click at [260, 271] on div at bounding box center [232, 272] width 80 height 13
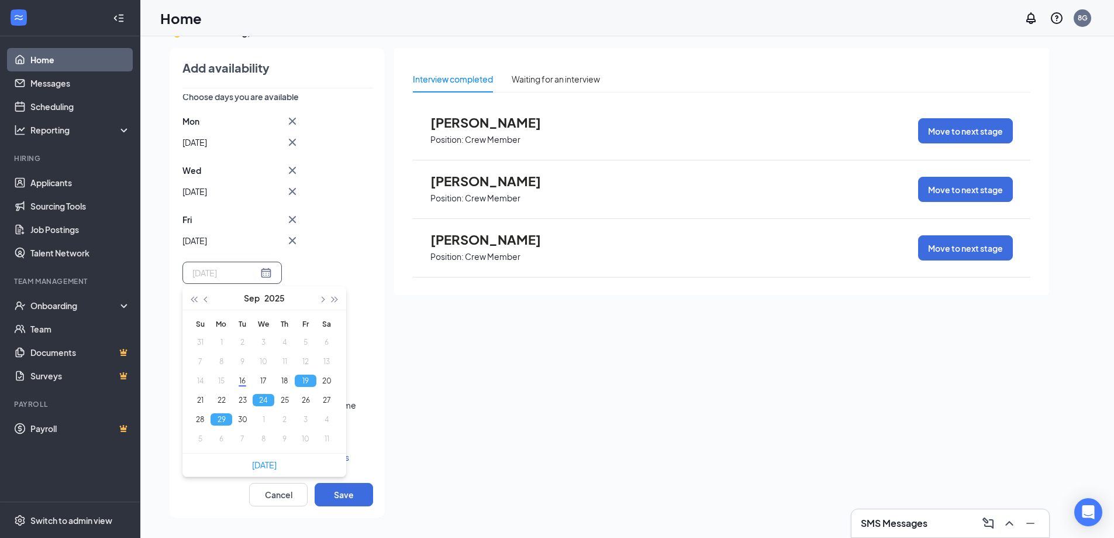
type input "[DATE]"
click at [333, 493] on button "Save" at bounding box center [344, 494] width 59 height 23
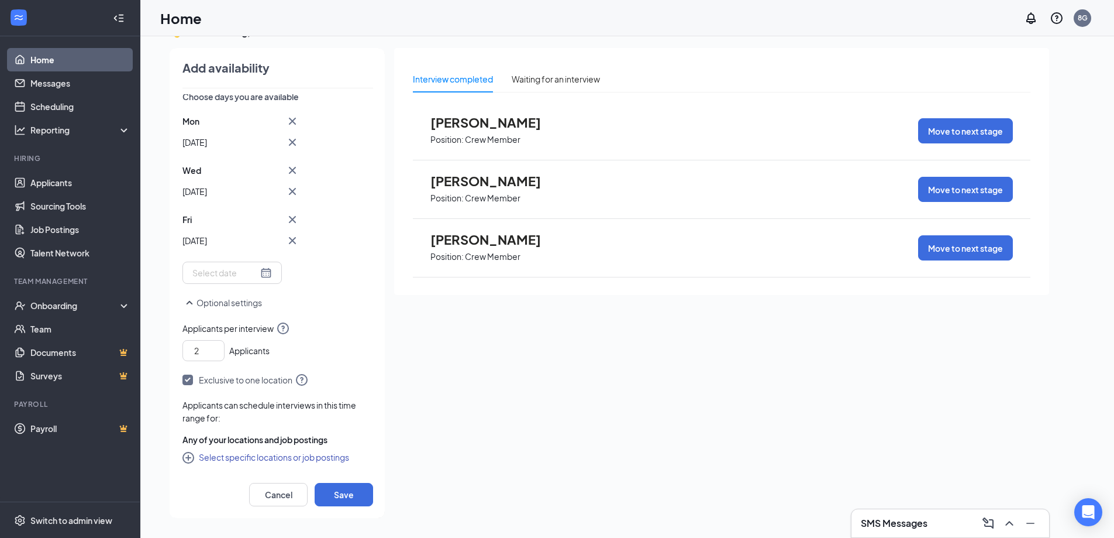
click at [192, 459] on icon "CirclePlus" at bounding box center [190, 459] width 14 height 14
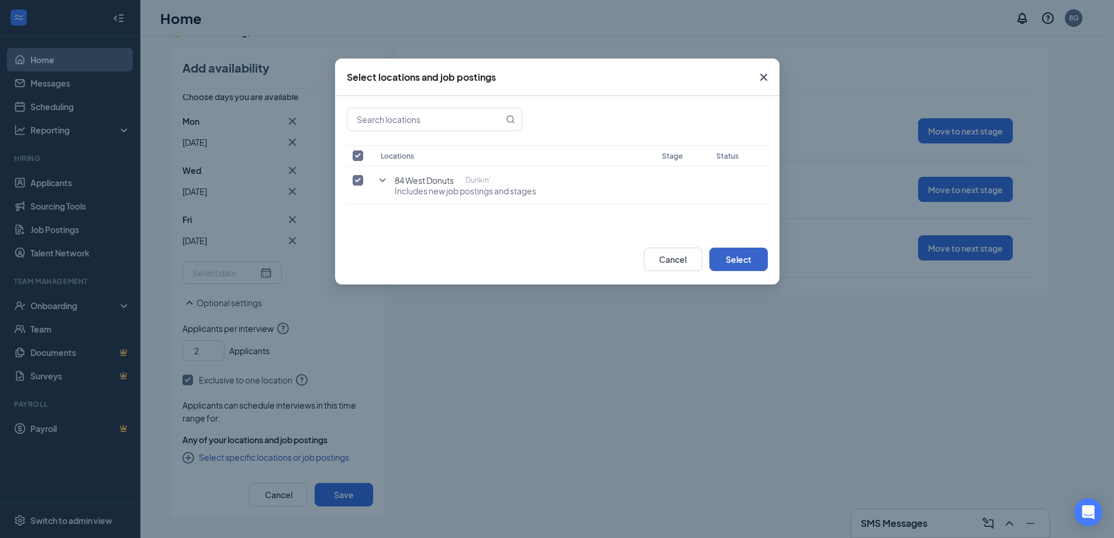
click at [754, 264] on button "Select" at bounding box center [739, 258] width 59 height 23
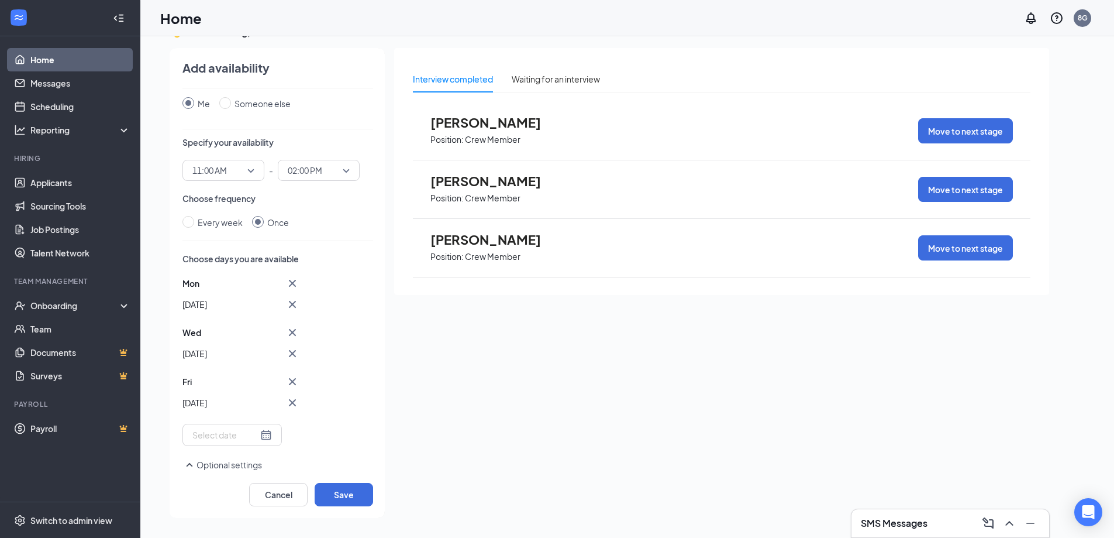
scroll to position [0, 0]
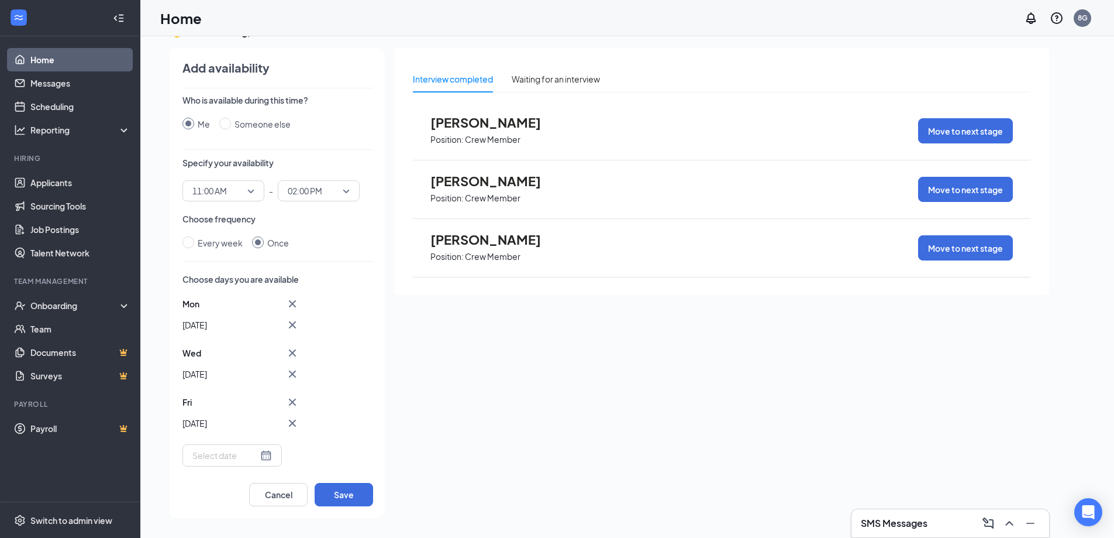
click at [187, 125] on input "Me" at bounding box center [189, 124] width 12 height 12
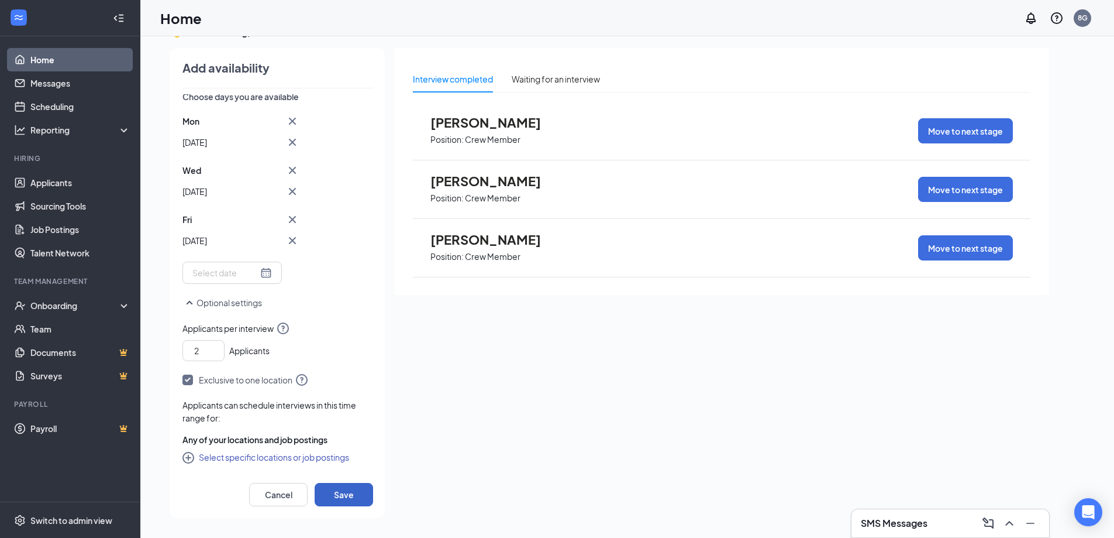
click at [357, 496] on button "Save" at bounding box center [344, 494] width 59 height 23
click at [187, 301] on icon "SmallChevronUp" at bounding box center [190, 302] width 14 height 14
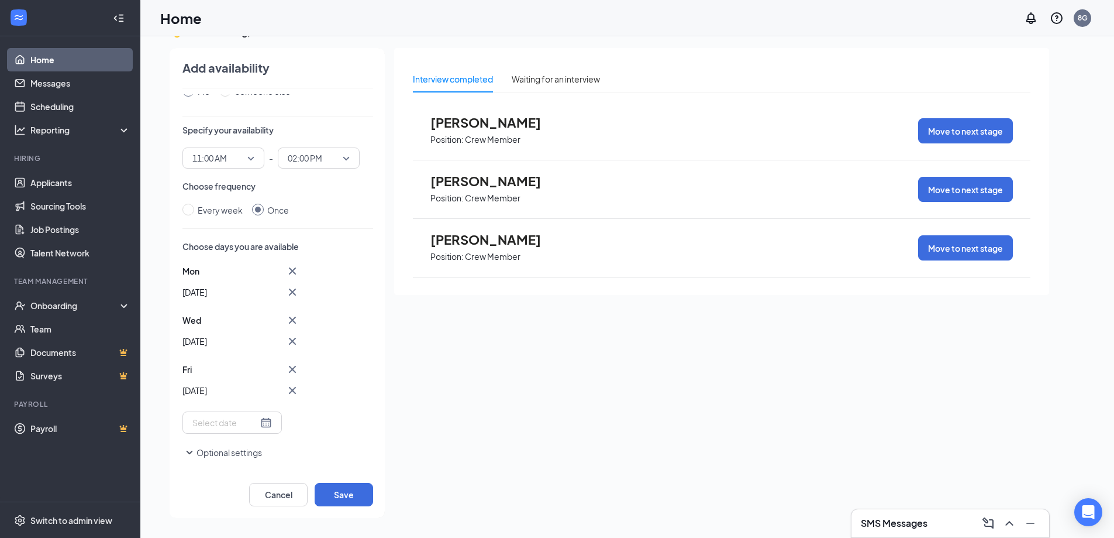
scroll to position [33, 0]
click at [347, 494] on button "Save" at bounding box center [344, 494] width 59 height 23
click at [255, 424] on div at bounding box center [232, 422] width 80 height 13
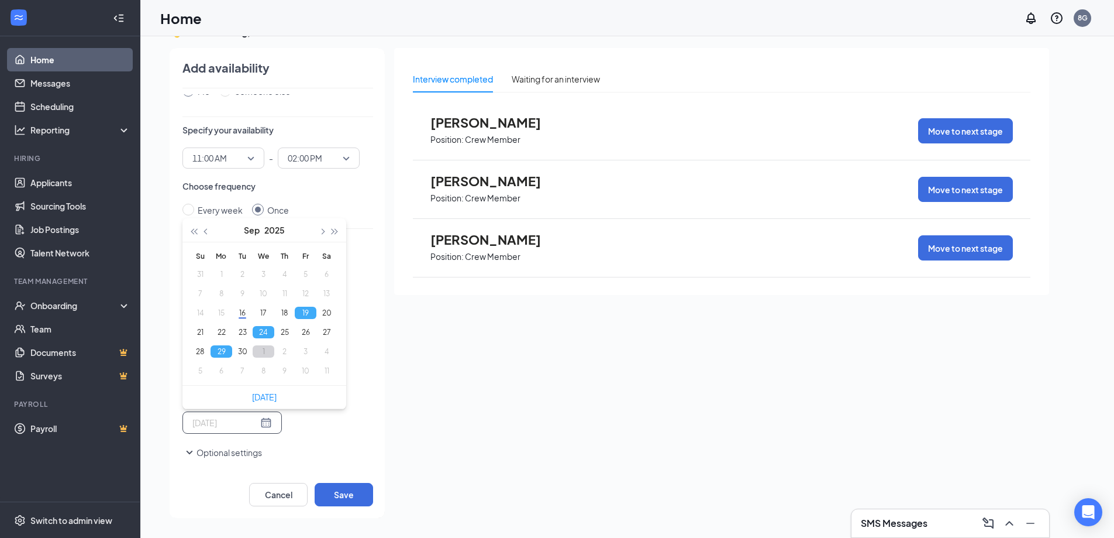
click at [262, 352] on button "1" at bounding box center [264, 351] width 22 height 12
click at [302, 275] on button "3" at bounding box center [306, 274] width 22 height 12
click at [257, 294] on button "8" at bounding box center [264, 293] width 22 height 12
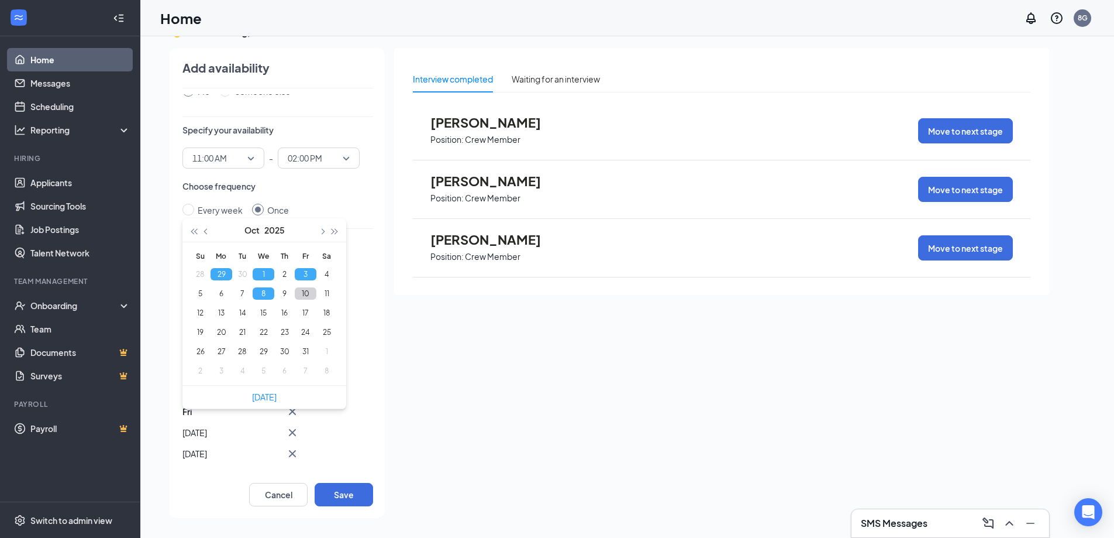
click at [304, 297] on button "10" at bounding box center [306, 293] width 22 height 12
type input "[DATE]"
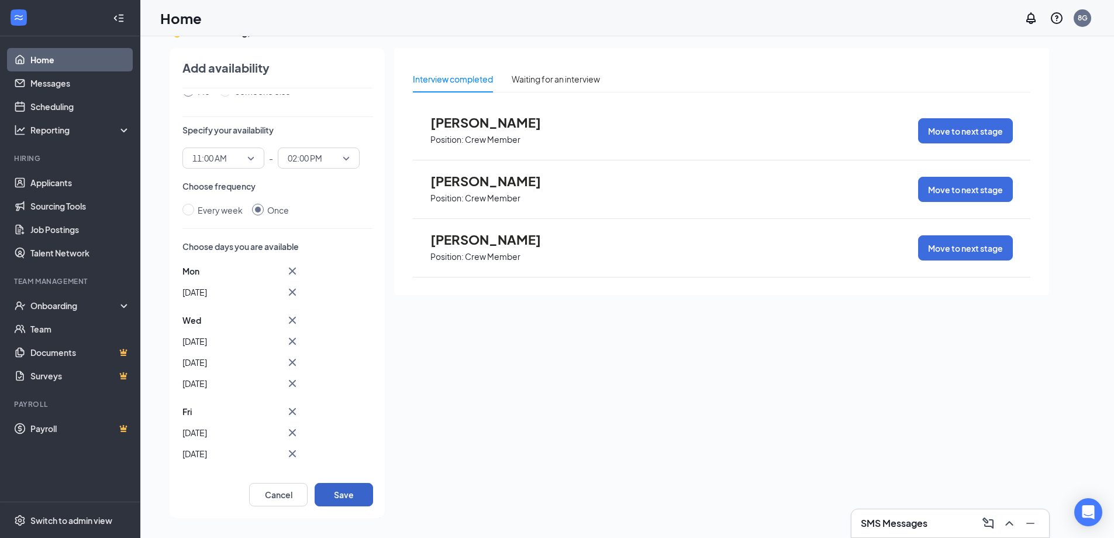
click at [363, 491] on button "Save" at bounding box center [344, 494] width 59 height 23
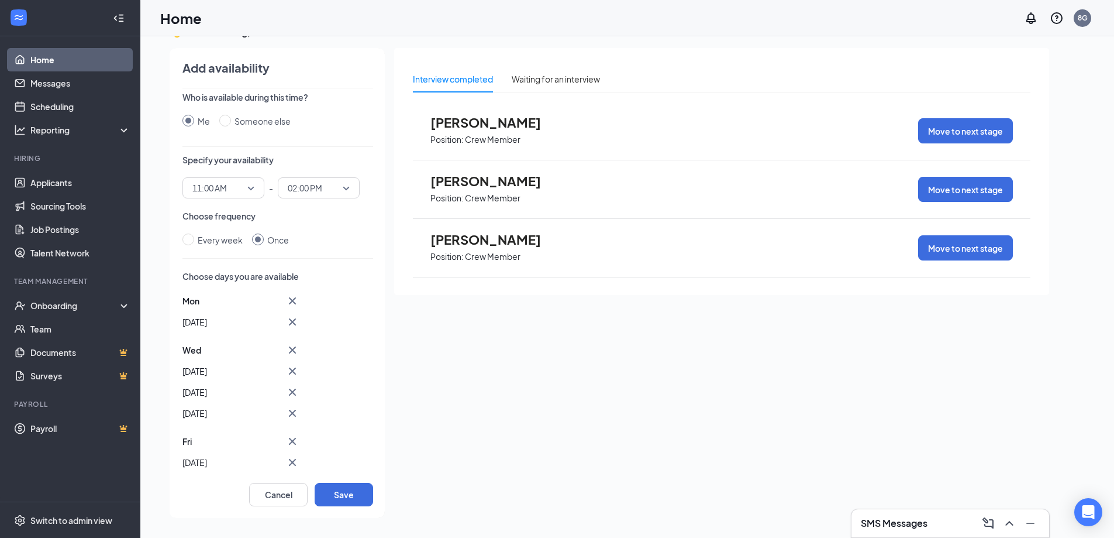
scroll to position [0, 0]
click at [228, 122] on input "Someone else" at bounding box center [225, 124] width 12 height 12
radio input "true"
radio input "false"
click at [342, 493] on button "Save" at bounding box center [344, 494] width 59 height 23
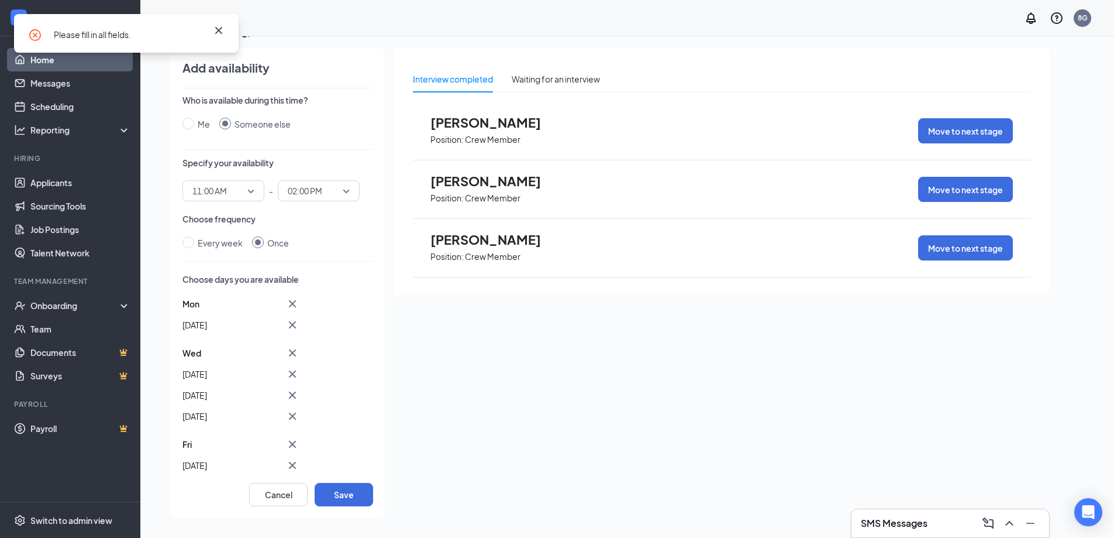
click at [221, 27] on icon "Cross" at bounding box center [219, 30] width 14 height 14
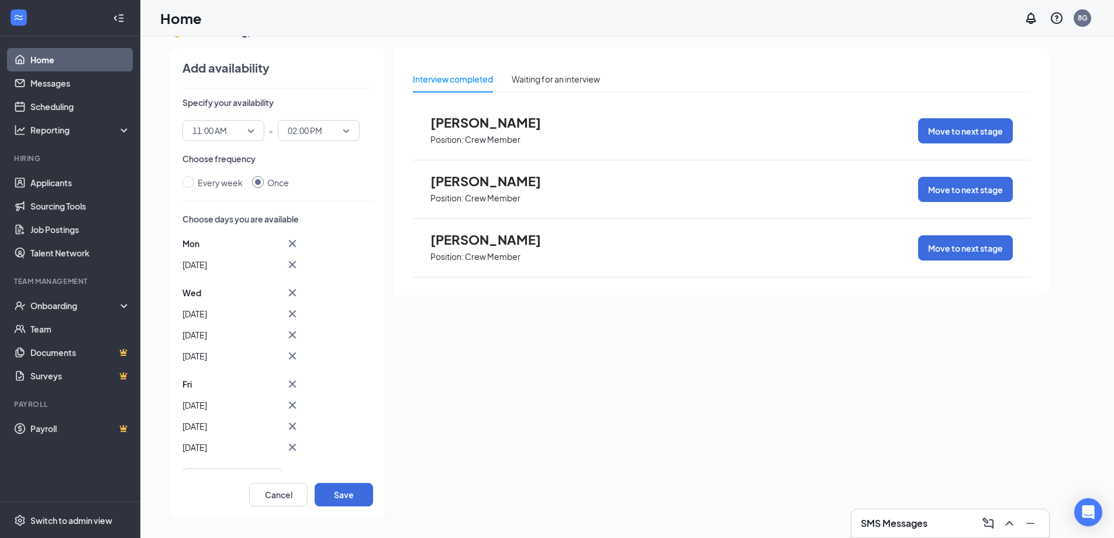
scroll to position [117, 0]
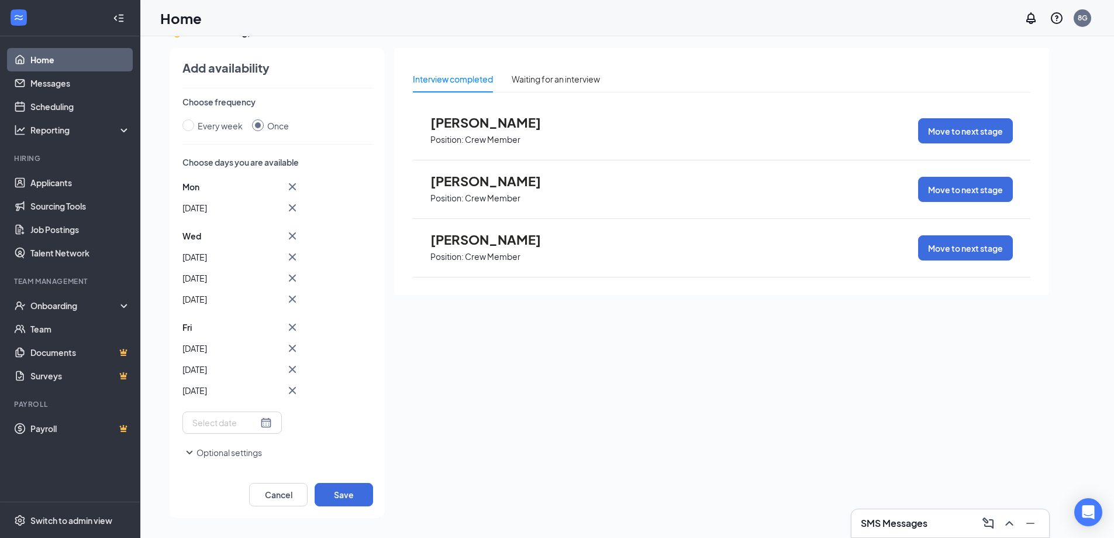
click at [188, 450] on icon "SmallChevronDown" at bounding box center [190, 452] width 14 height 14
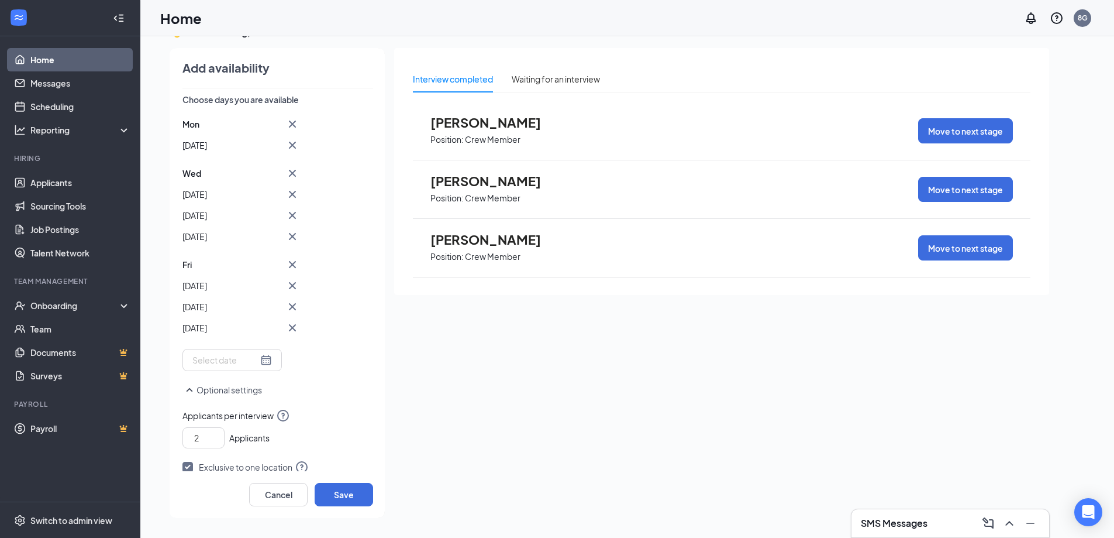
scroll to position [267, 0]
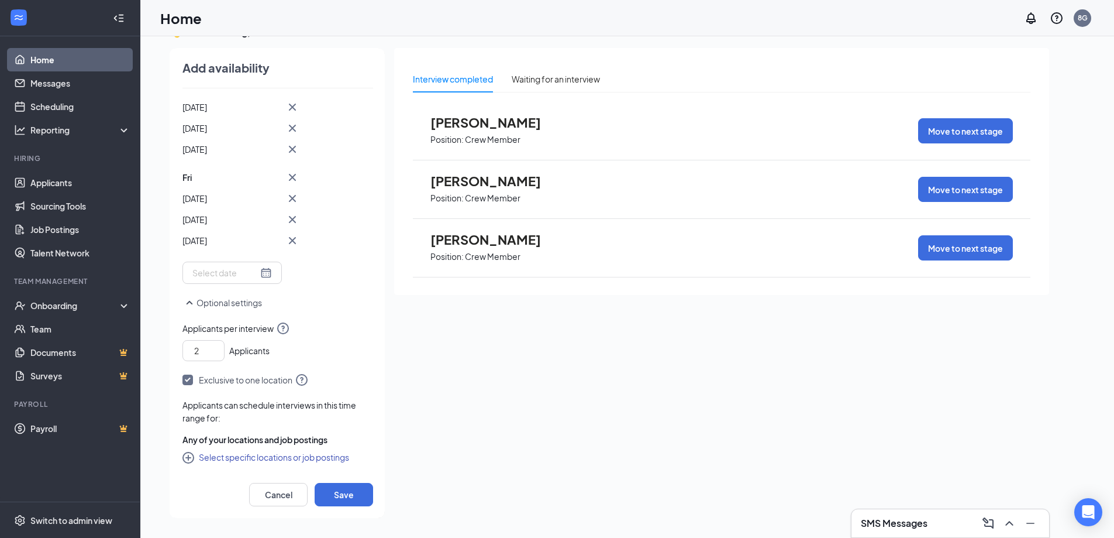
click at [188, 375] on input "checkbox" at bounding box center [188, 379] width 11 height 11
click at [188, 380] on input "checkbox" at bounding box center [188, 379] width 11 height 11
checkbox input "true"
click at [212, 453] on button "Select specific locations or job postings" at bounding box center [266, 457] width 167 height 14
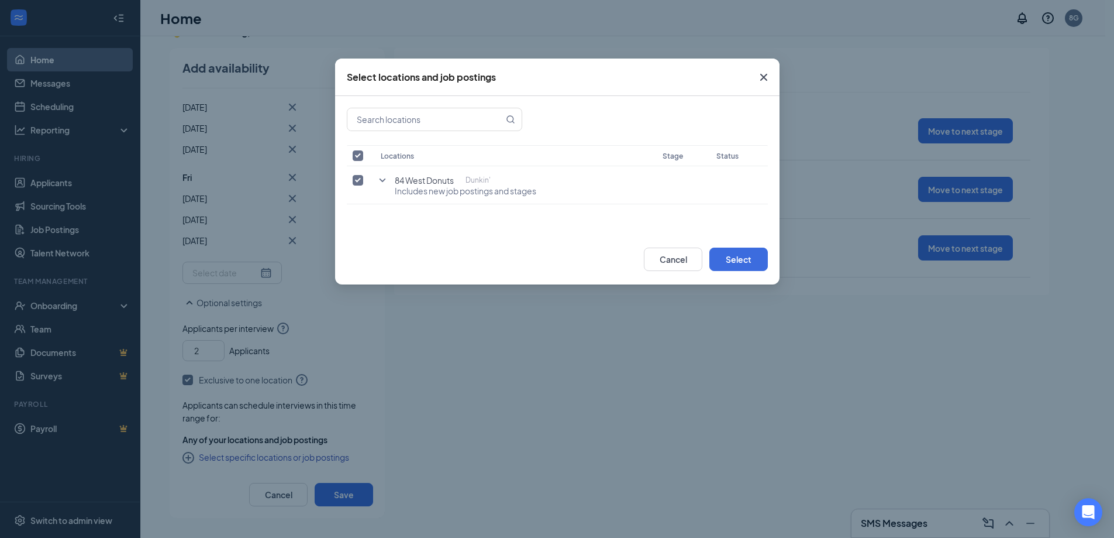
click at [212, 457] on div "Select locations and job postings Locations Stage Status 84 West Donuts Dunkin'…" at bounding box center [557, 269] width 1114 height 538
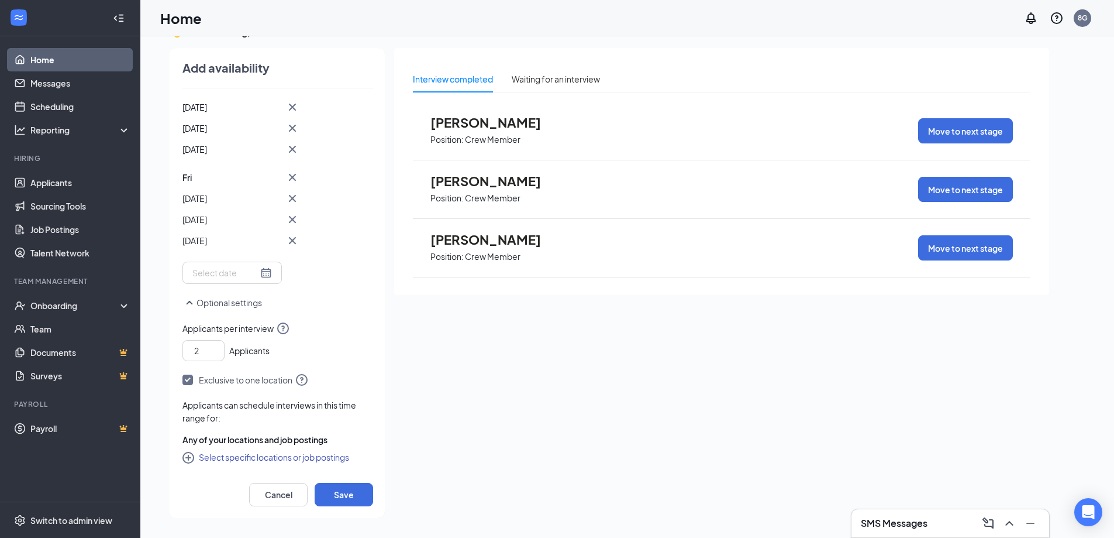
click at [218, 460] on button "Select specific locations or job postings" at bounding box center [266, 457] width 167 height 14
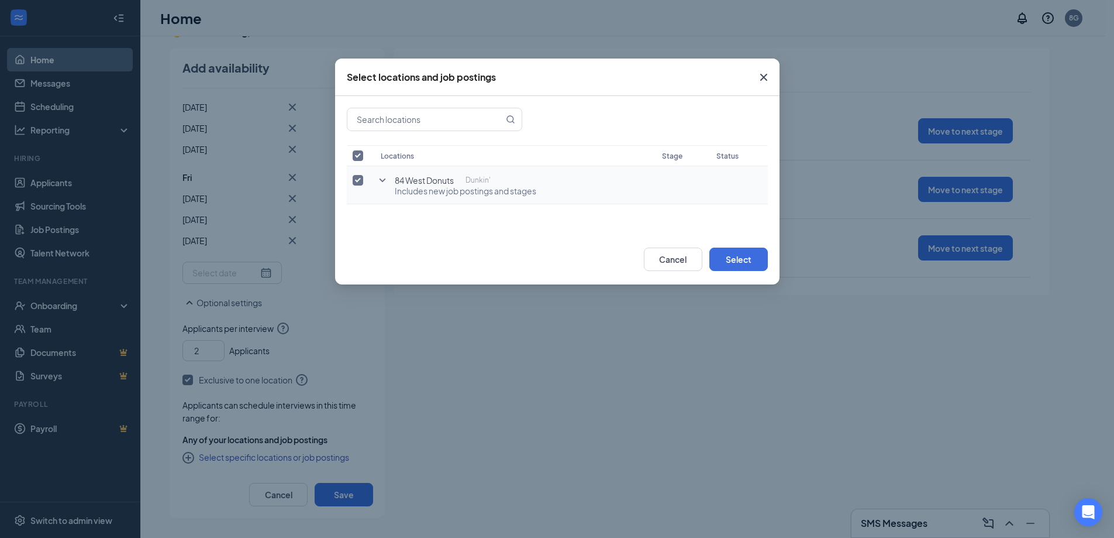
click at [384, 183] on icon "SmallChevronDown" at bounding box center [383, 180] width 14 height 14
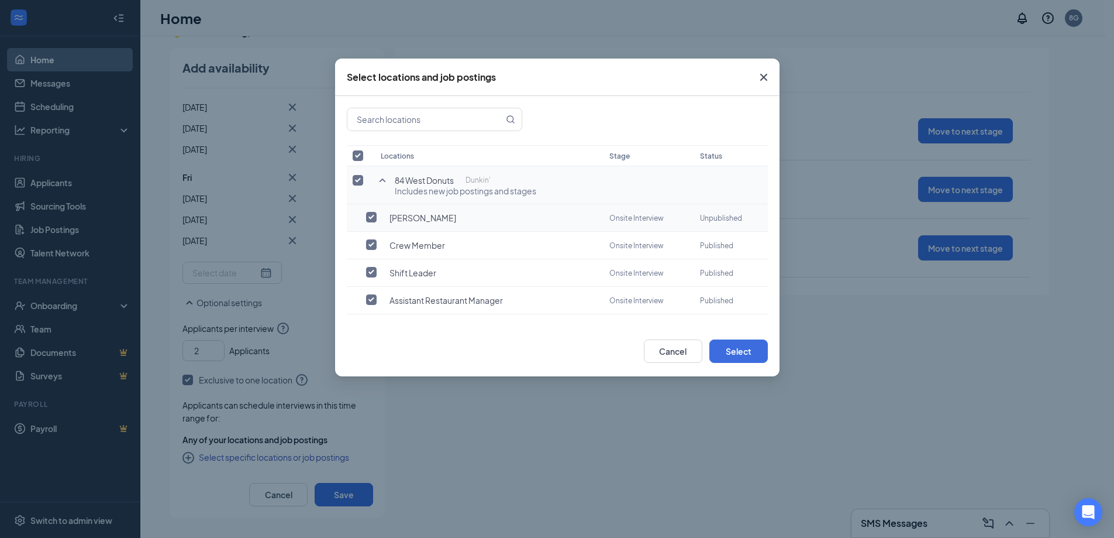
click at [374, 215] on input "checkbox" at bounding box center [371, 217] width 11 height 11
checkbox input "true"
checkbox input "false"
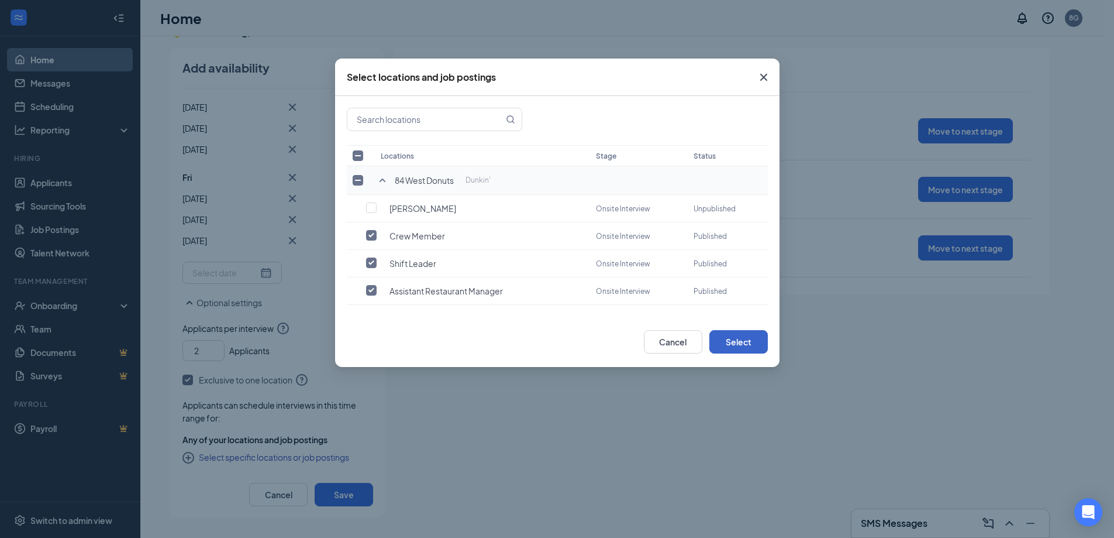
click at [733, 346] on button "Select" at bounding box center [739, 341] width 59 height 23
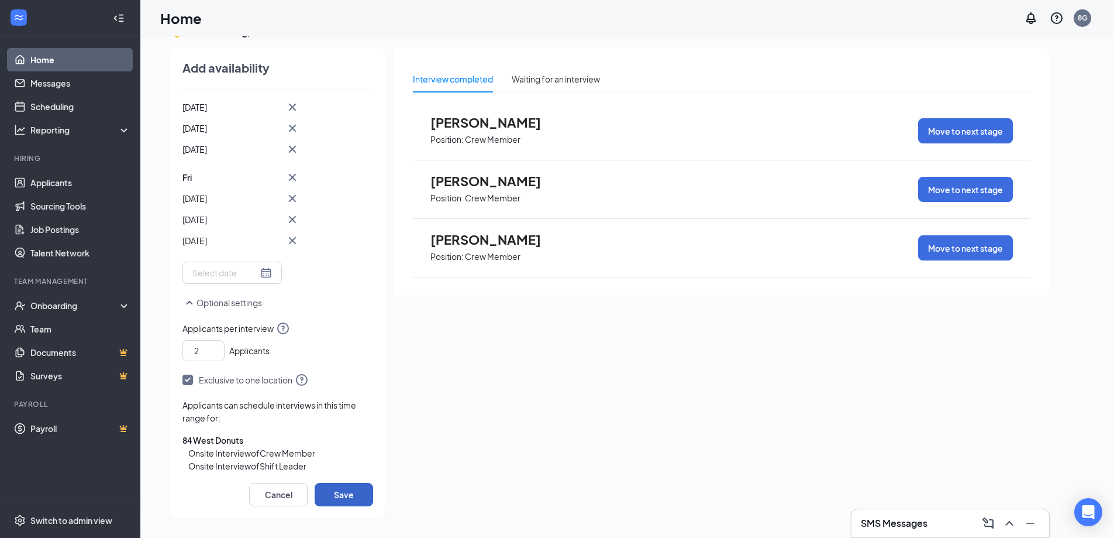
click at [344, 489] on button "Save" at bounding box center [344, 494] width 59 height 23
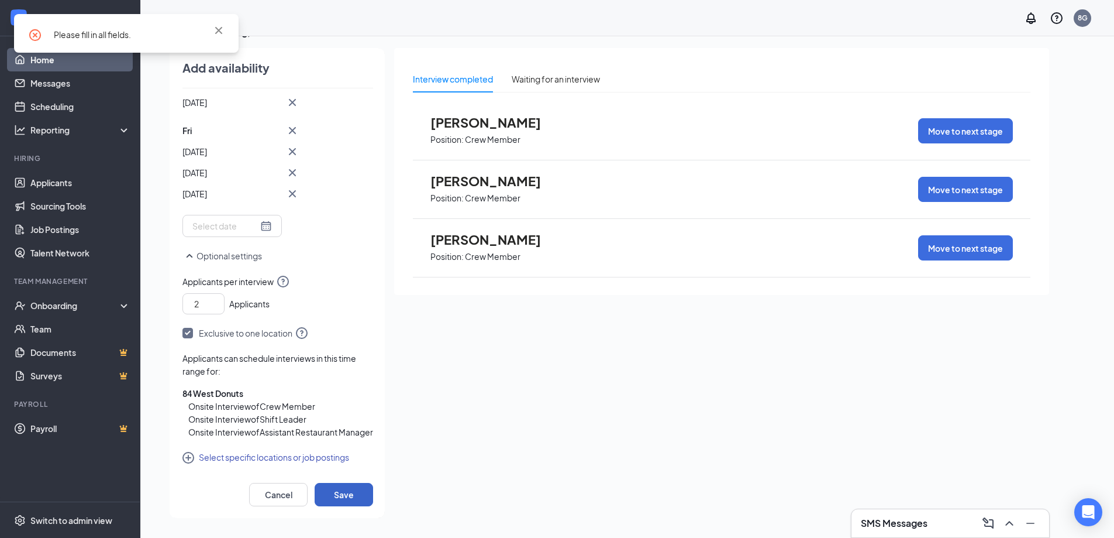
scroll to position [326, 0]
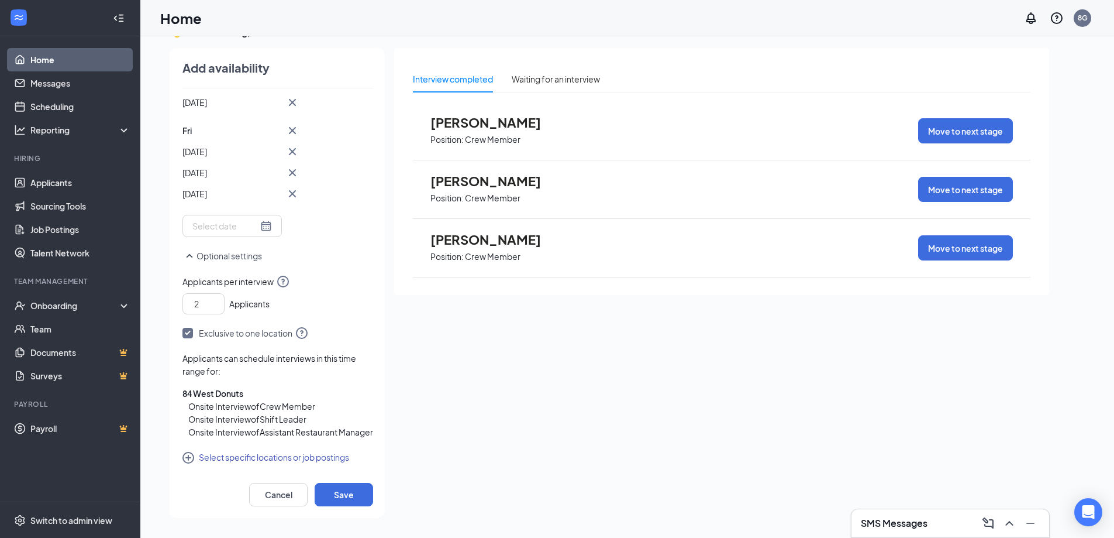
click at [193, 249] on icon "SmallChevronUp" at bounding box center [190, 256] width 14 height 14
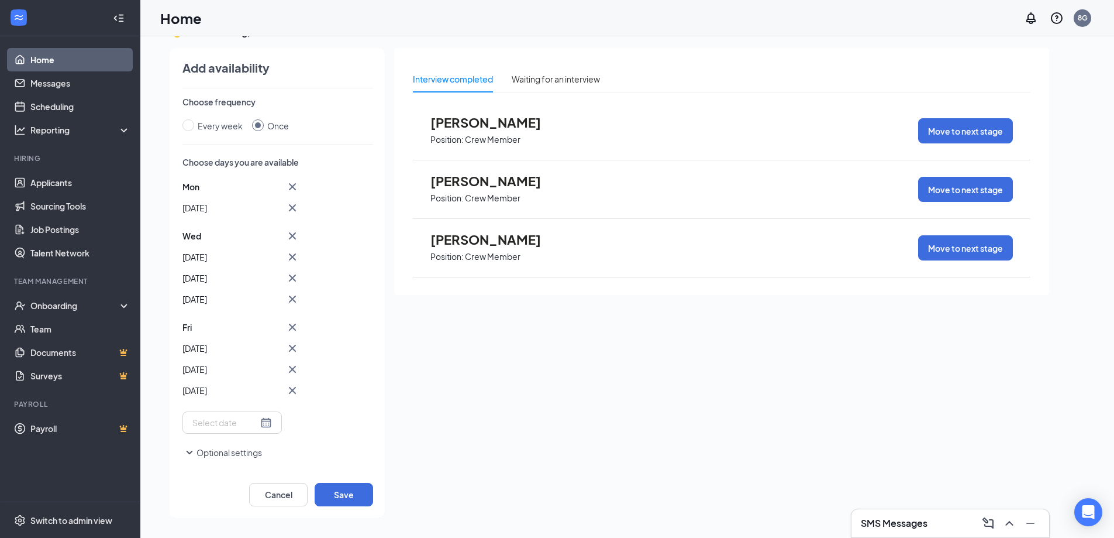
scroll to position [117, 0]
click at [191, 128] on input "Every week" at bounding box center [189, 125] width 12 height 12
radio input "true"
radio input "false"
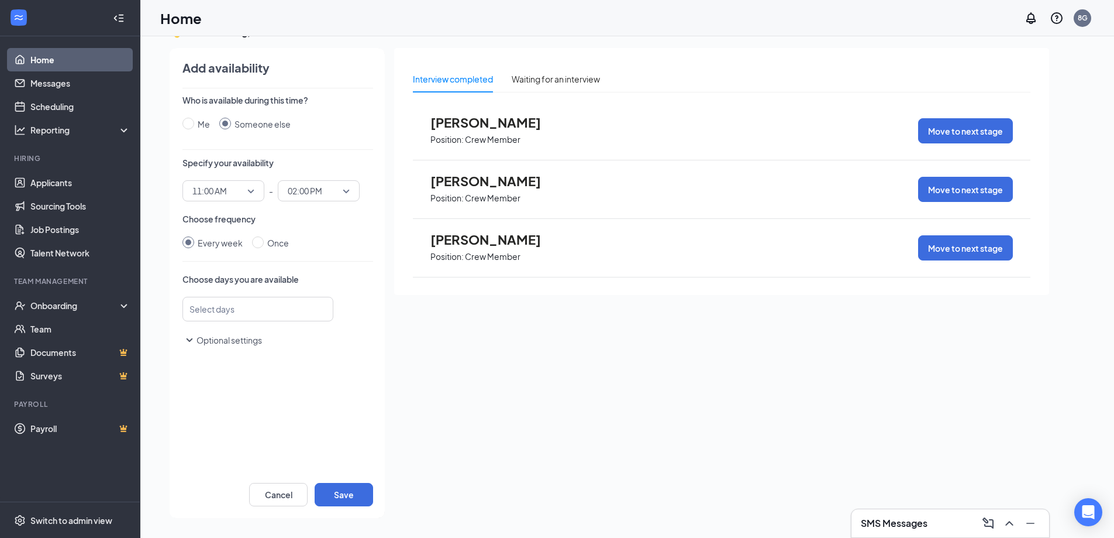
scroll to position [0, 0]
click at [190, 123] on input "Me" at bounding box center [189, 124] width 12 height 12
radio input "true"
radio input "false"
click at [239, 306] on div at bounding box center [252, 309] width 120 height 19
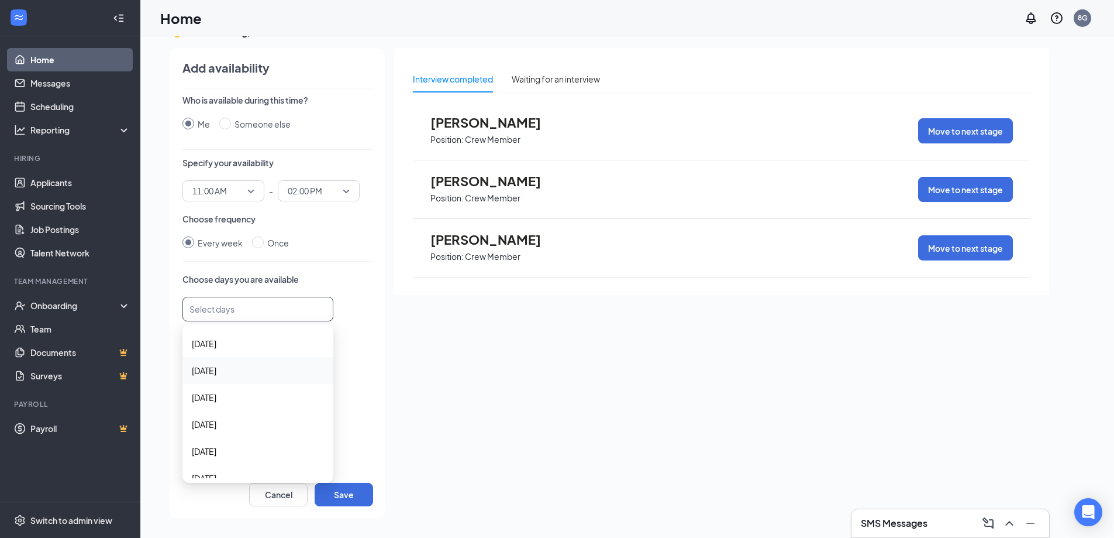
scroll to position [39, 0]
click at [216, 407] on span "[DATE]" at bounding box center [204, 410] width 25 height 13
click at [346, 491] on button "Save" at bounding box center [344, 494] width 59 height 23
click at [249, 191] on span "11:00 AM" at bounding box center [223, 191] width 62 height 18
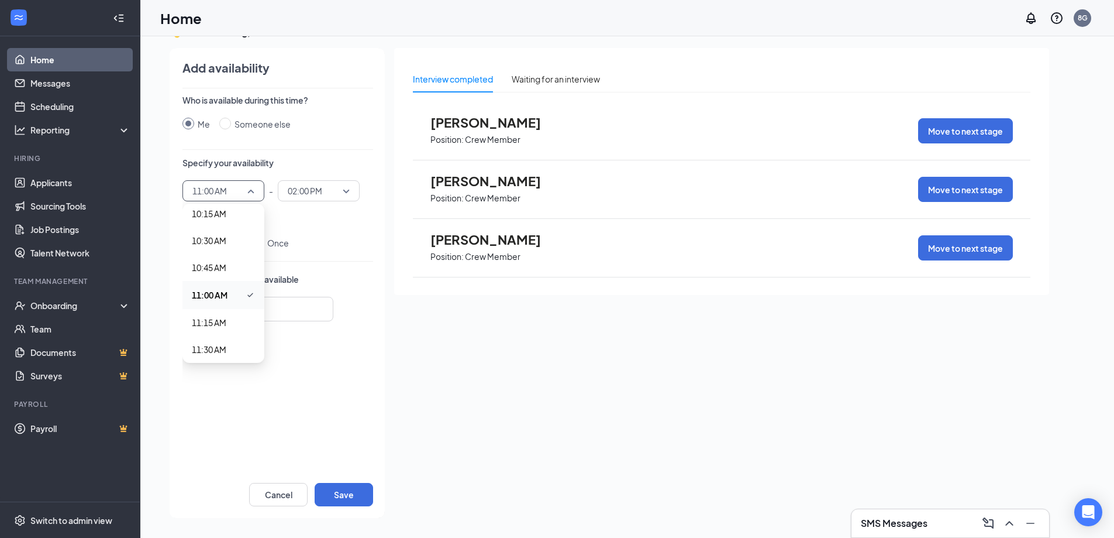
click at [220, 293] on span "11:00 AM" at bounding box center [210, 294] width 36 height 13
click at [351, 188] on div "02:00 PM" at bounding box center [319, 190] width 82 height 21
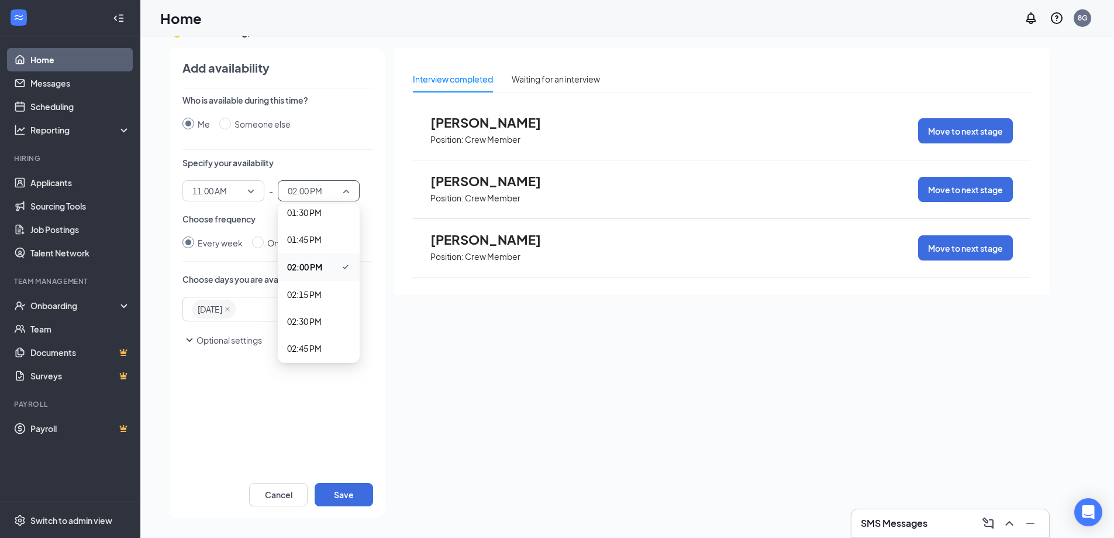
click at [313, 267] on span "02:00 PM" at bounding box center [304, 266] width 35 height 13
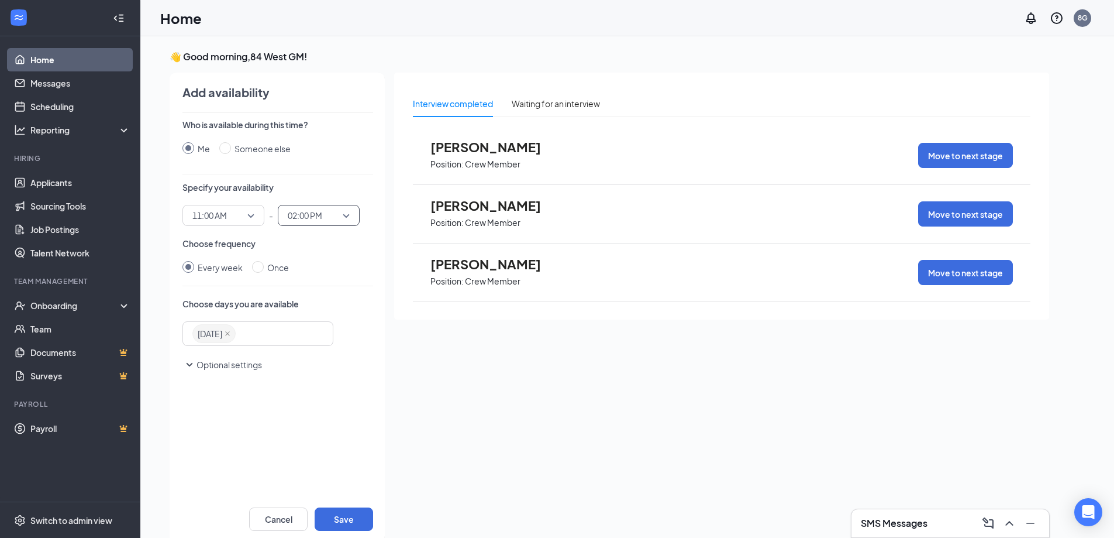
click at [187, 365] on icon "SmallChevronDown" at bounding box center [190, 364] width 14 height 14
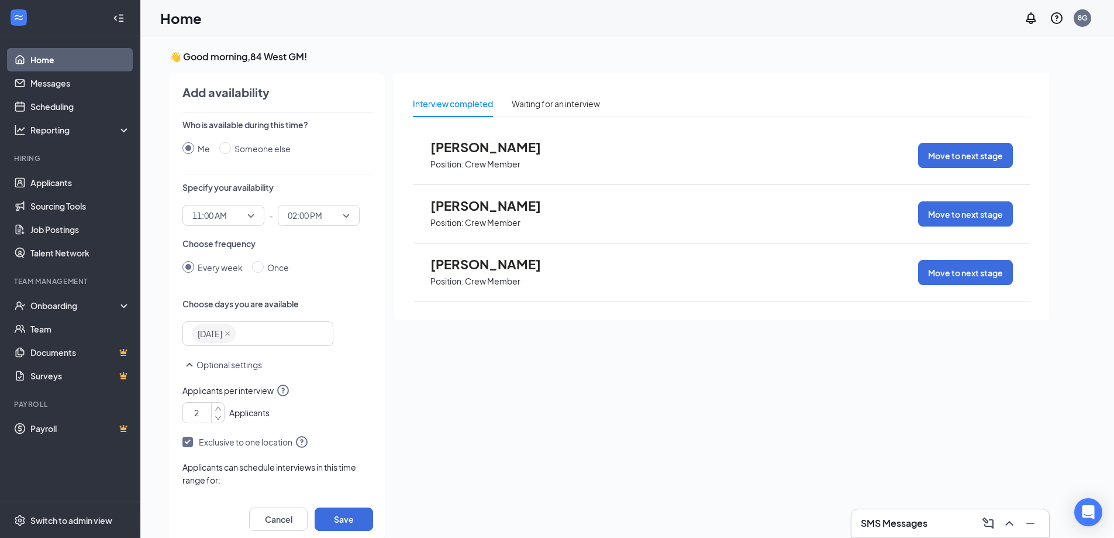
click at [207, 414] on input "2" at bounding box center [206, 413] width 36 height 18
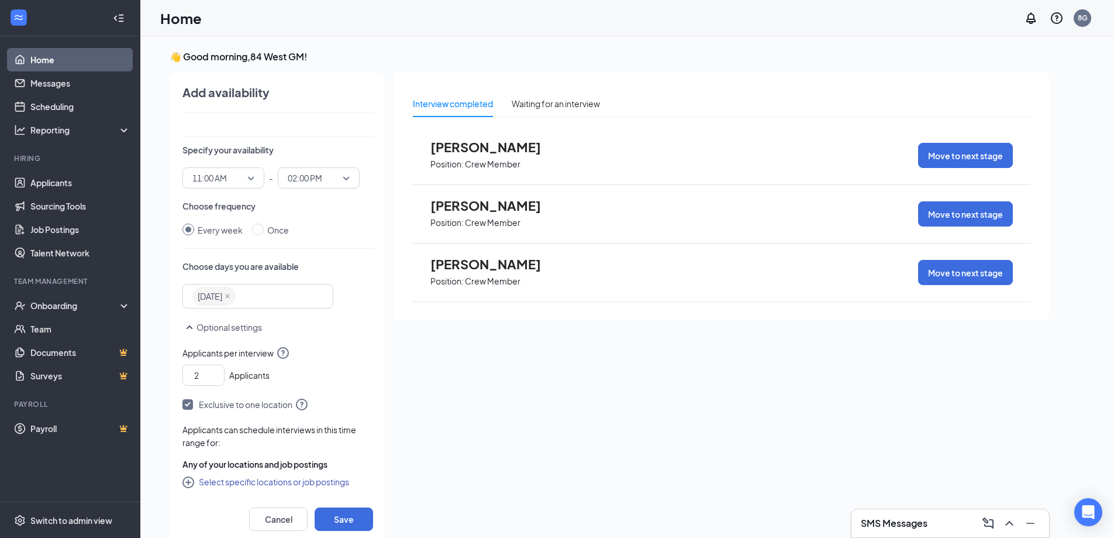
click at [191, 481] on icon "CirclePlus" at bounding box center [190, 483] width 14 height 14
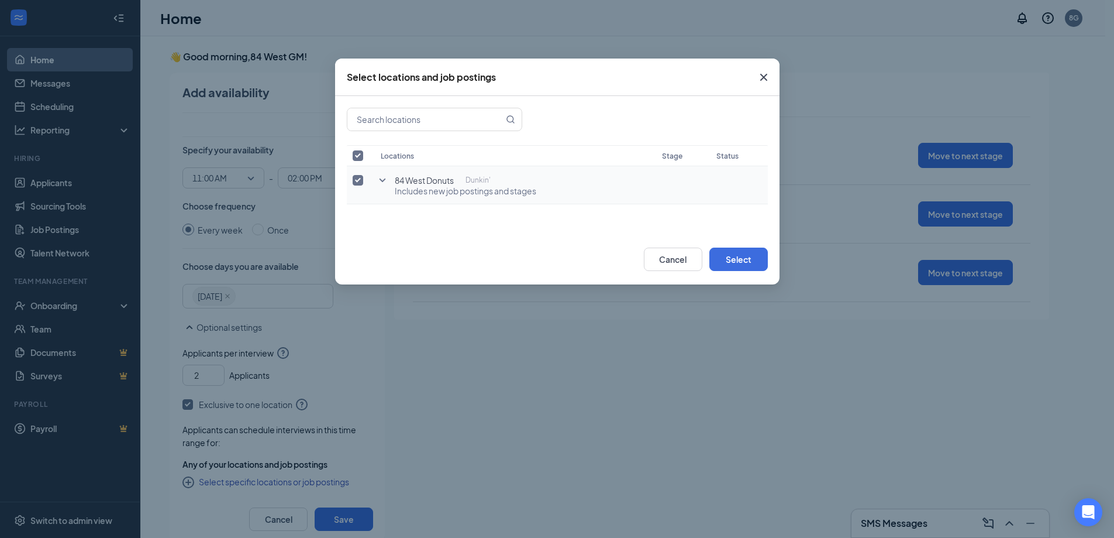
click at [385, 181] on icon "SmallChevronDown" at bounding box center [383, 180] width 14 height 14
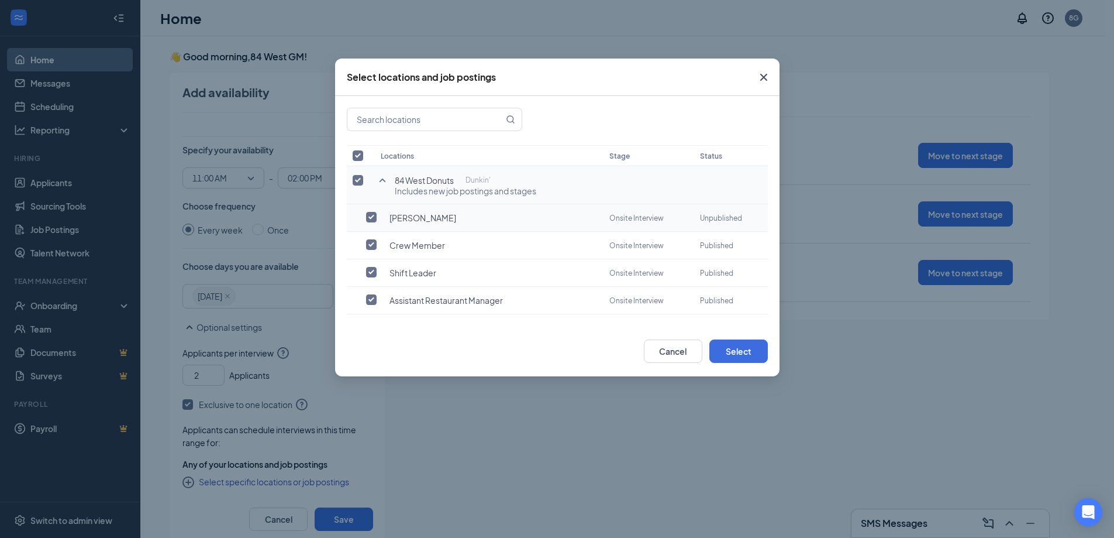
click at [371, 216] on input "checkbox" at bounding box center [371, 217] width 11 height 11
checkbox input "true"
checkbox input "false"
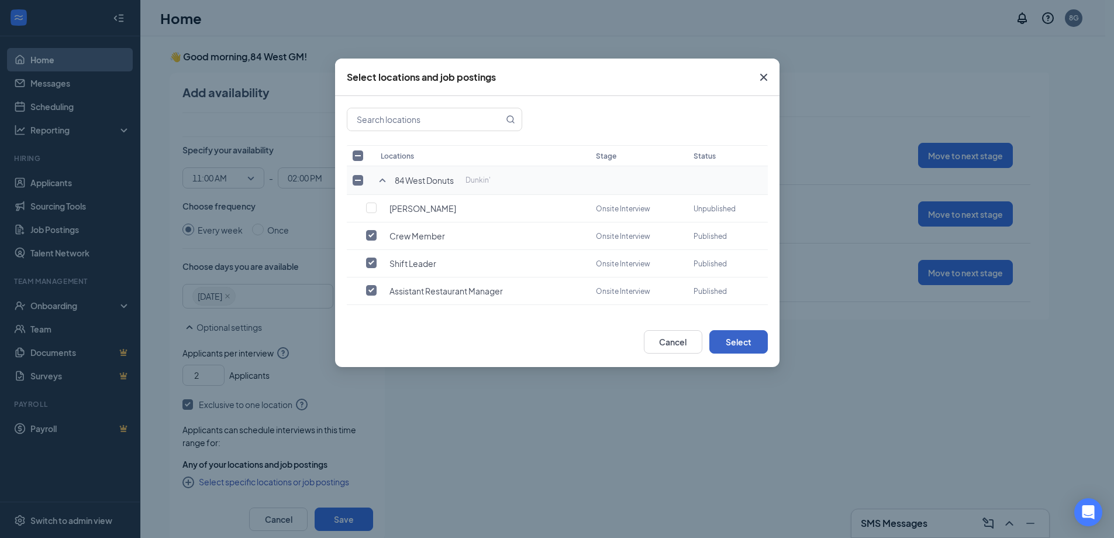
click at [724, 340] on button "Select" at bounding box center [739, 341] width 59 height 23
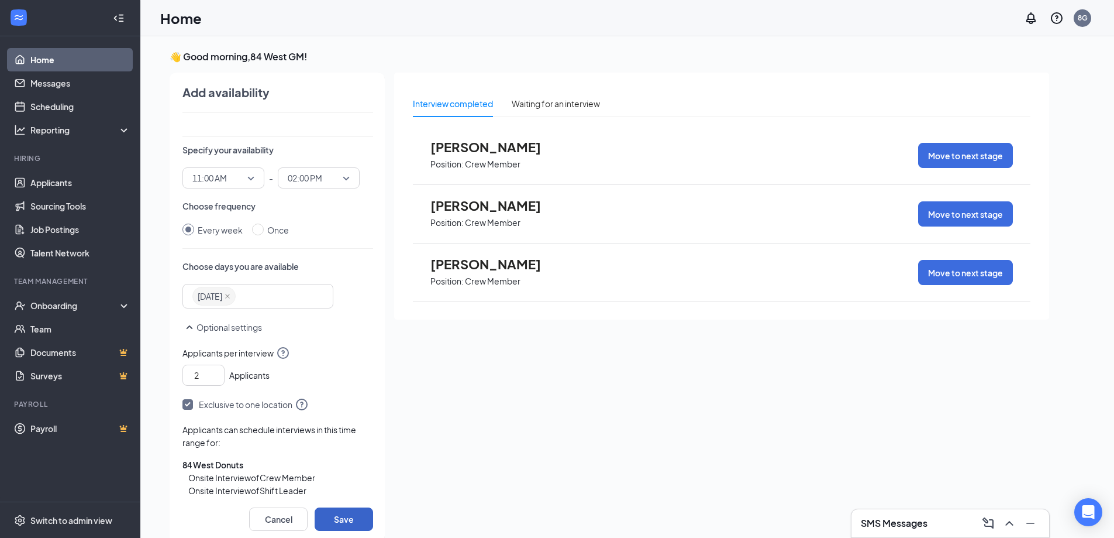
click at [353, 520] on button "Save" at bounding box center [344, 518] width 59 height 23
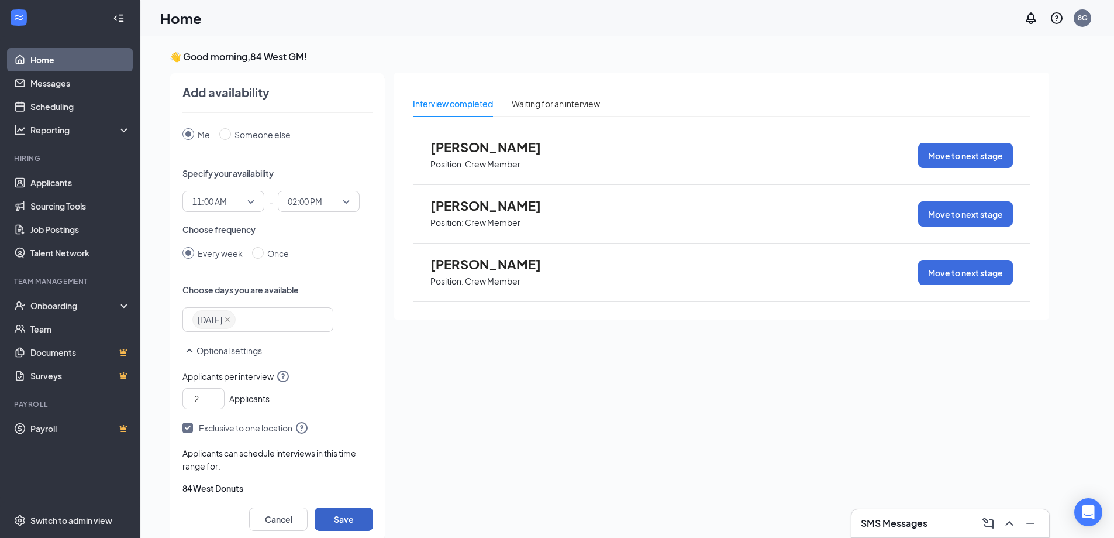
click at [349, 518] on button "Save" at bounding box center [344, 518] width 59 height 23
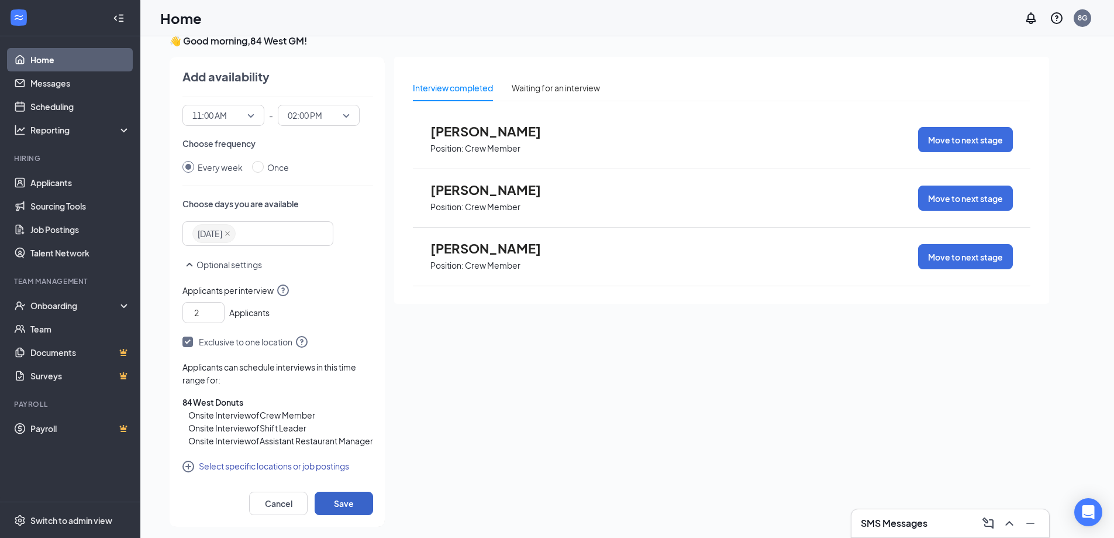
scroll to position [25, 0]
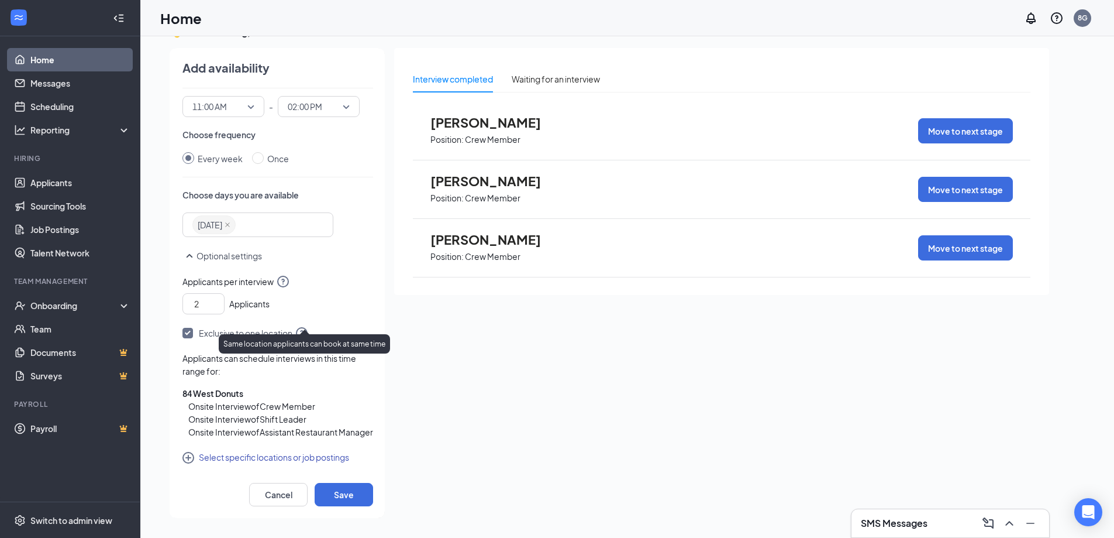
click at [304, 327] on icon "QuestionInfo" at bounding box center [302, 333] width 12 height 12
click at [190, 328] on input "checkbox" at bounding box center [188, 333] width 11 height 11
checkbox input "true"
type input "3"
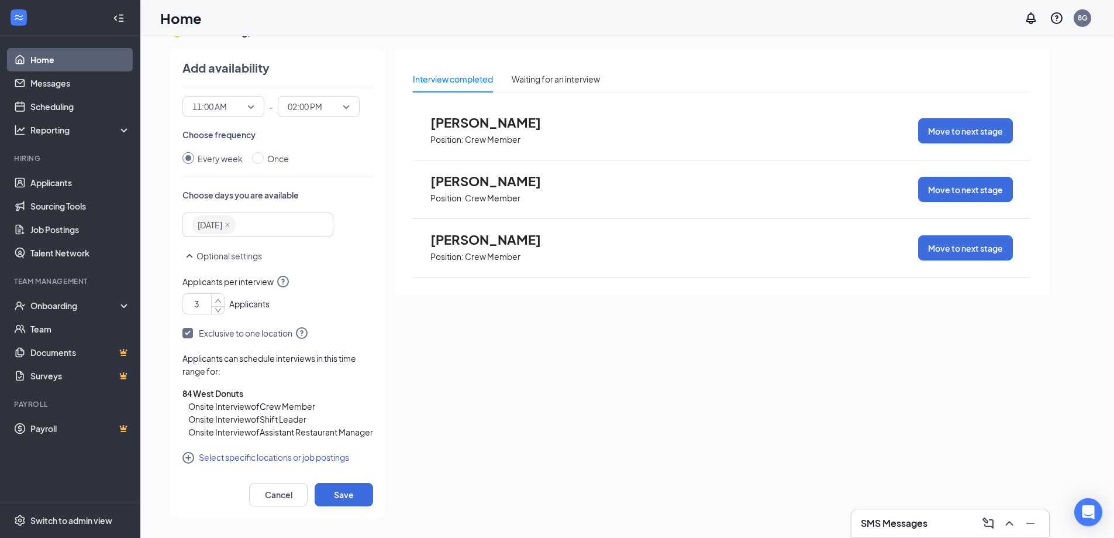
click at [216, 297] on icon "up" at bounding box center [218, 301] width 7 height 8
click at [339, 491] on button "Save" at bounding box center [344, 494] width 59 height 23
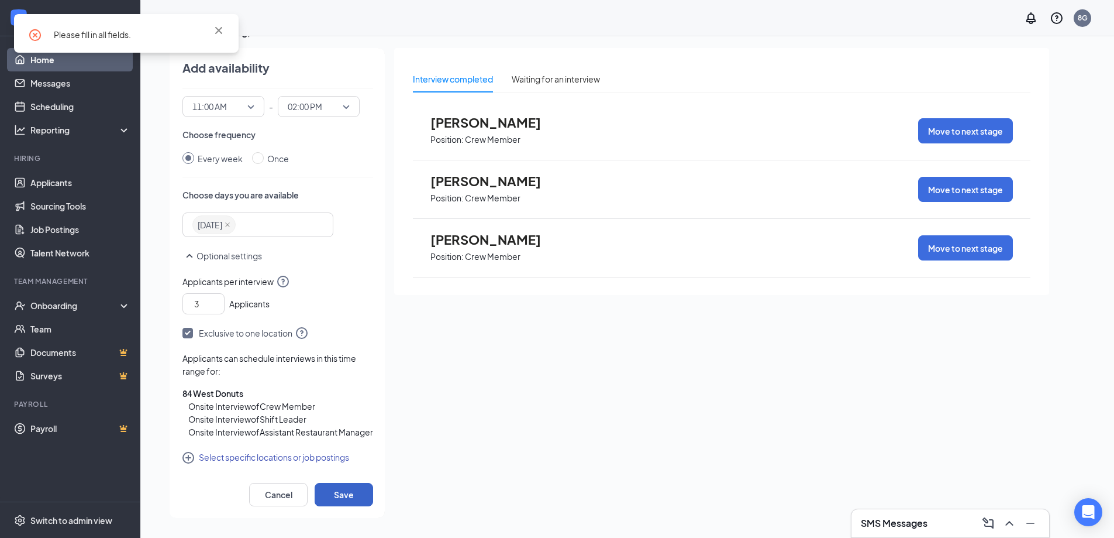
scroll to position [0, 0]
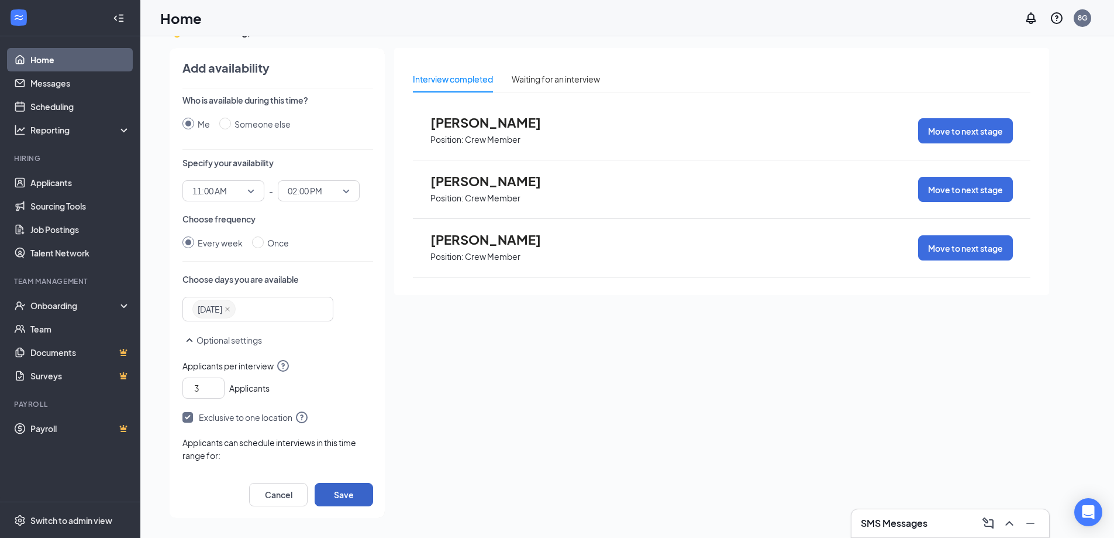
click at [259, 308] on div "[DATE]" at bounding box center [252, 308] width 120 height 21
click at [256, 308] on div "[DATE]" at bounding box center [252, 308] width 120 height 21
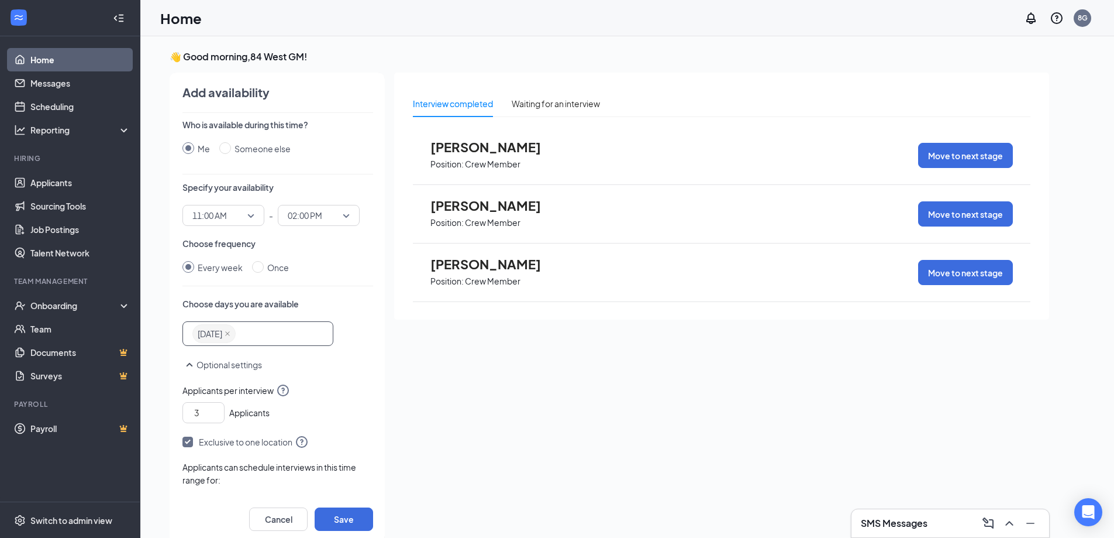
drag, startPoint x: 190, startPoint y: 149, endPoint x: 197, endPoint y: 151, distance: 7.4
click at [190, 150] on input "Me" at bounding box center [189, 148] width 12 height 12
click at [349, 514] on button "Save" at bounding box center [344, 518] width 59 height 23
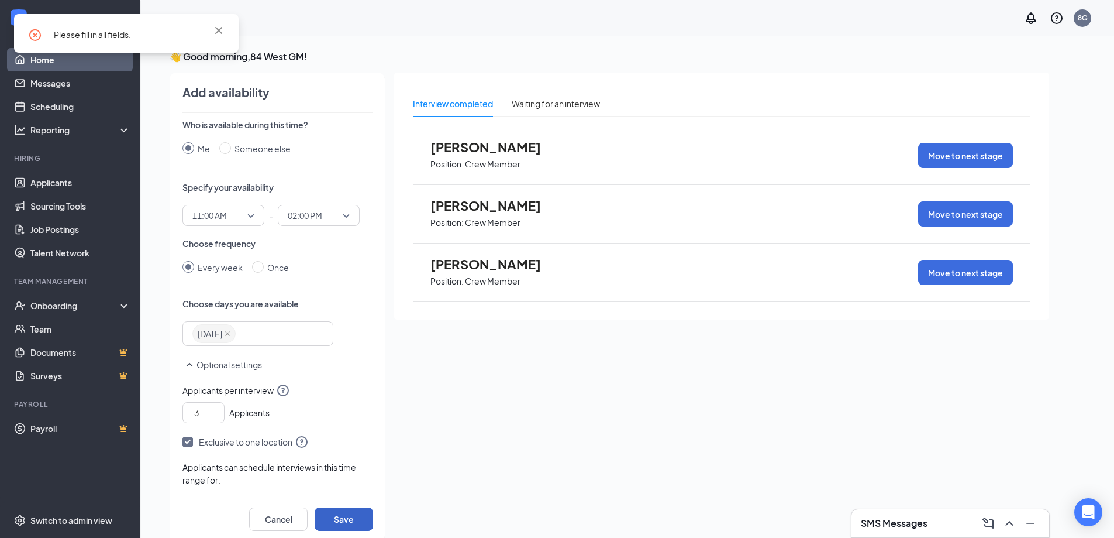
click at [349, 514] on button "Save" at bounding box center [344, 518] width 59 height 23
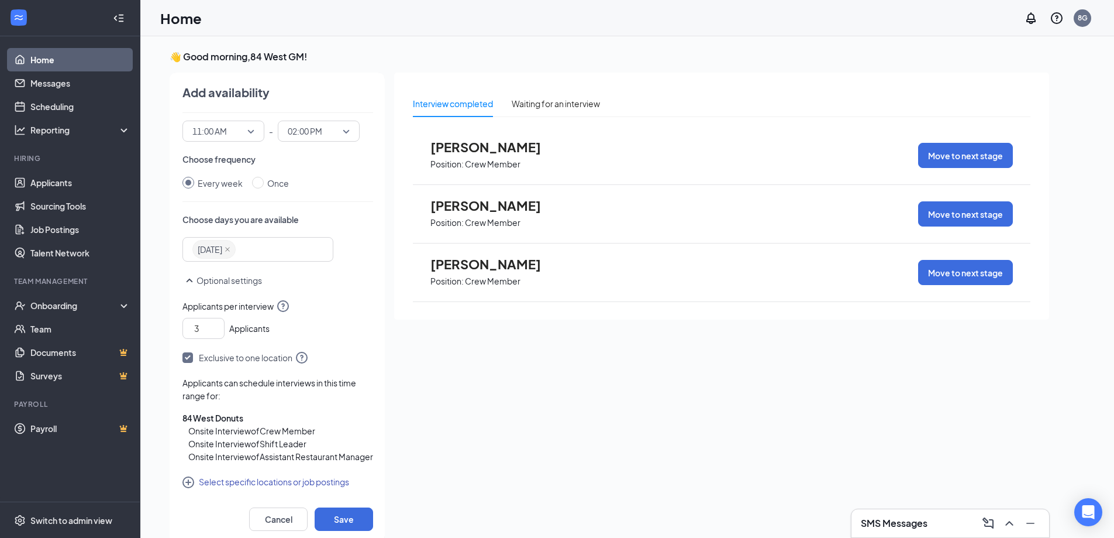
click at [190, 273] on icon "SmallChevronUp" at bounding box center [190, 280] width 14 height 14
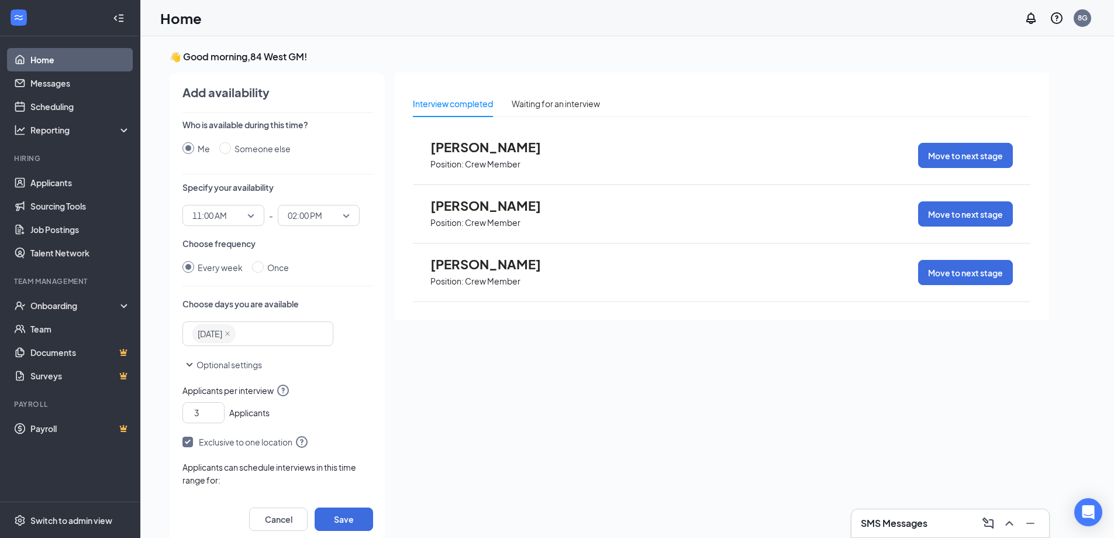
scroll to position [0, 0]
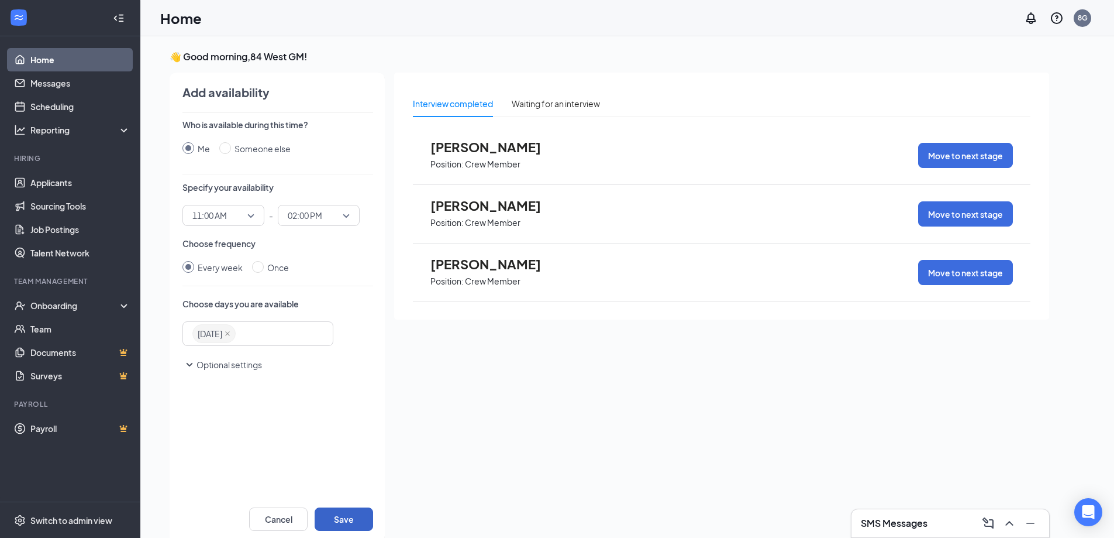
click at [354, 520] on button "Save" at bounding box center [344, 518] width 59 height 23
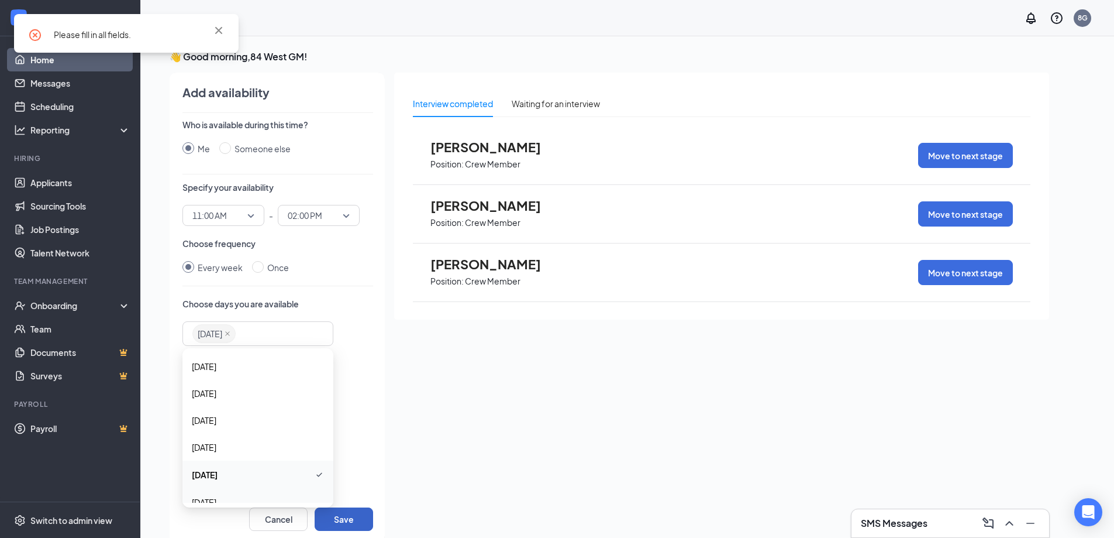
click at [271, 335] on div "[DATE]" at bounding box center [252, 333] width 120 height 21
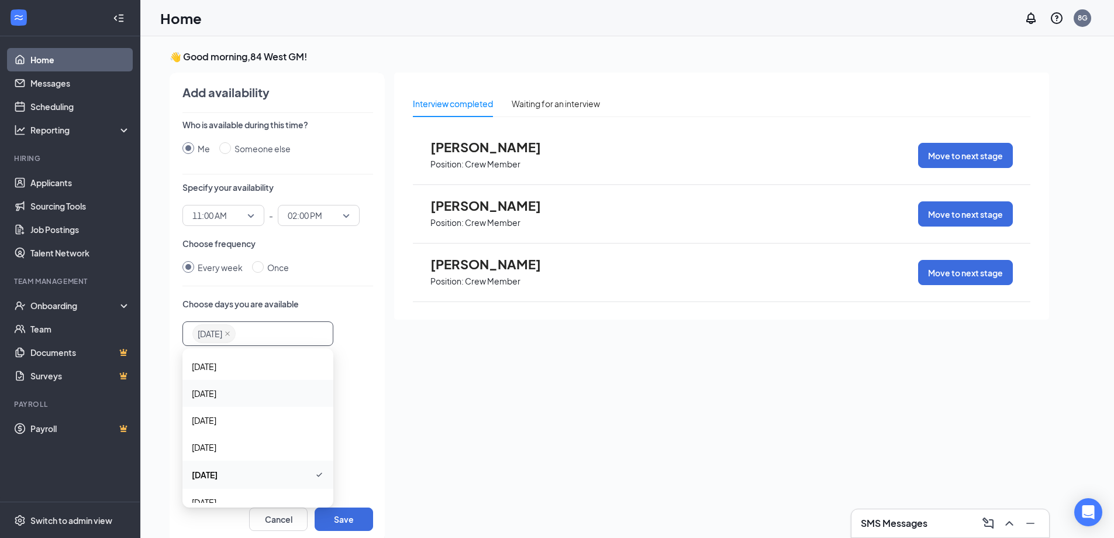
scroll to position [40, 0]
click at [356, 522] on button "Save" at bounding box center [344, 518] width 59 height 23
